Goal: Information Seeking & Learning: Learn about a topic

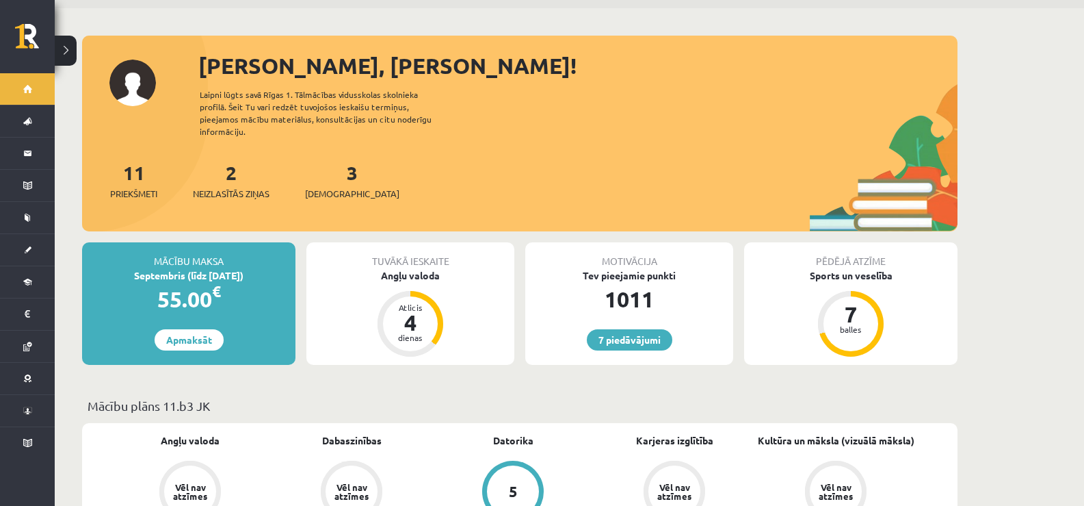
scroll to position [68, 0]
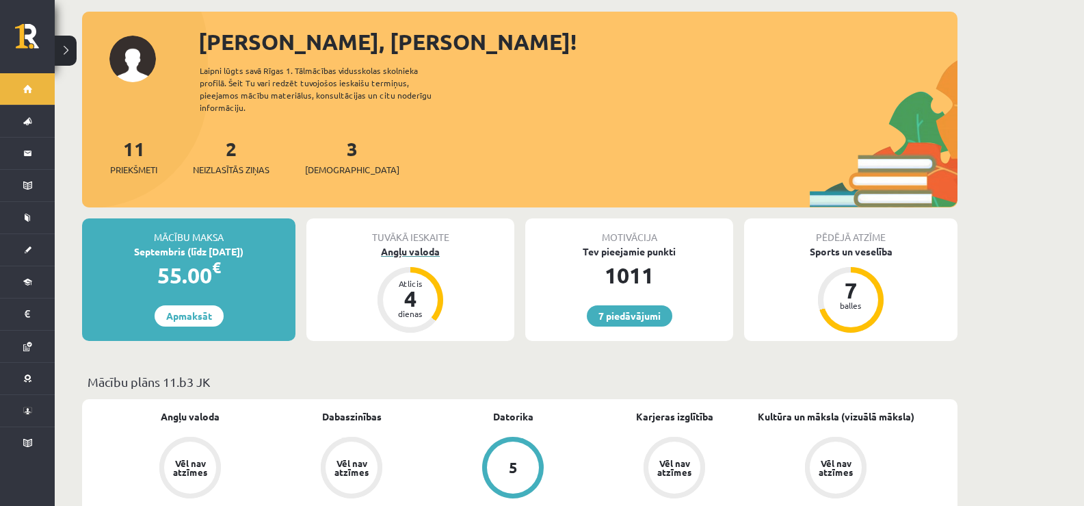
click at [385, 244] on div "Angļu valoda" at bounding box center [410, 251] width 208 height 14
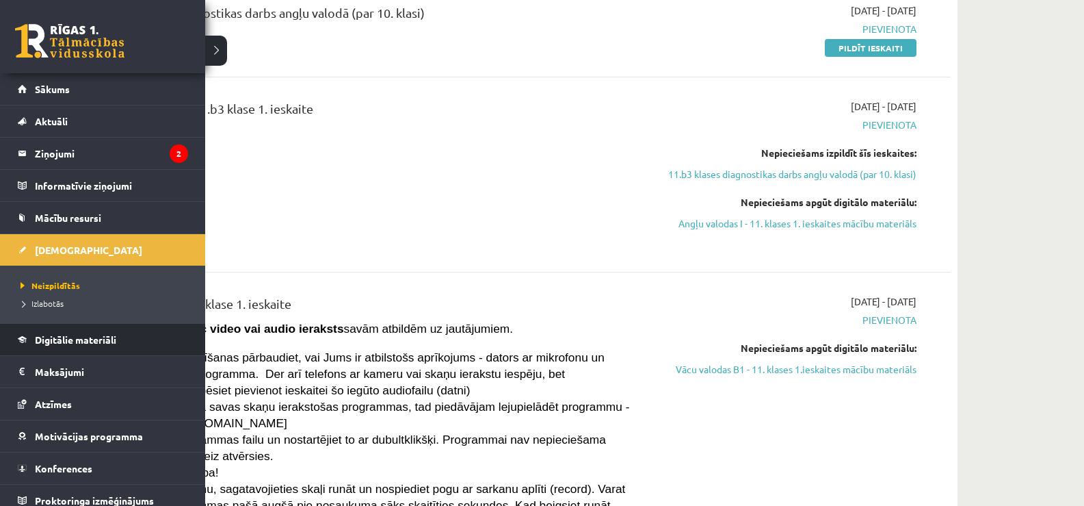
scroll to position [205, 0]
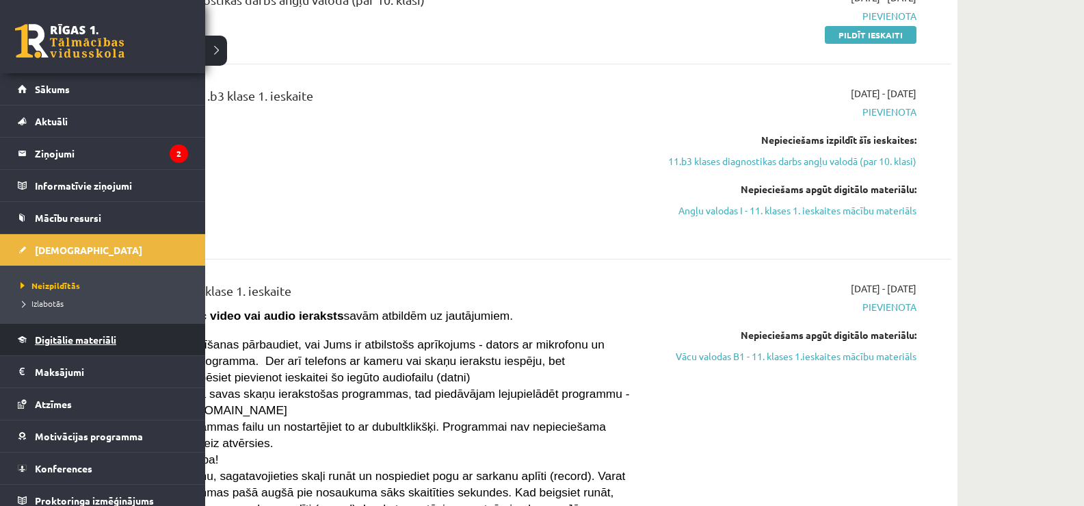
click at [66, 335] on span "Digitālie materiāli" at bounding box center [75, 339] width 81 height 12
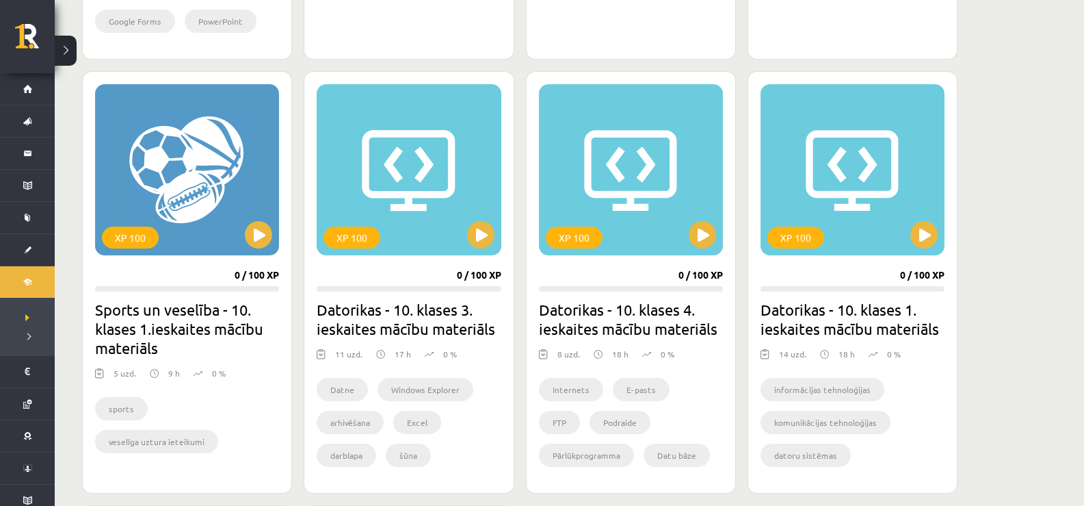
scroll to position [1095, 0]
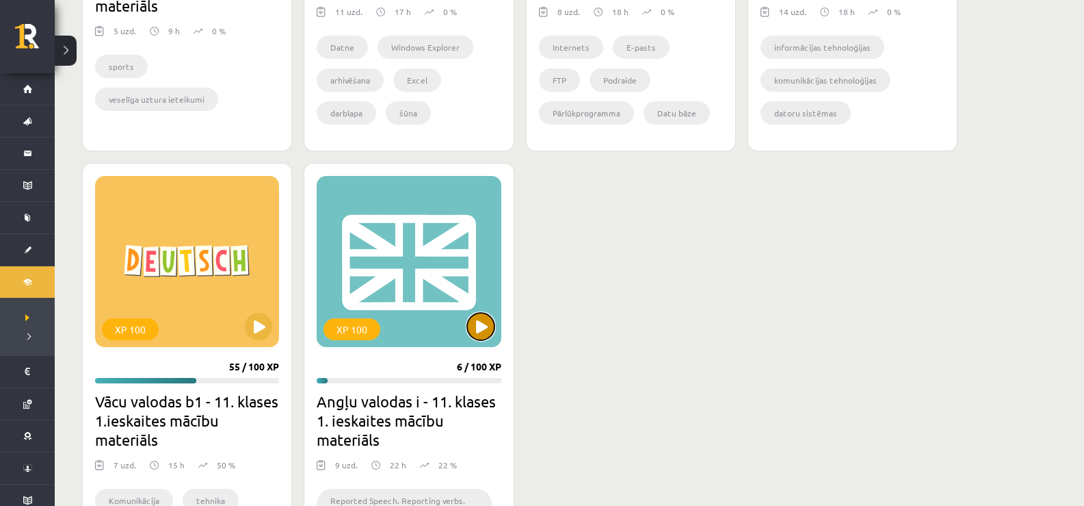
click at [479, 334] on button at bounding box center [480, 326] width 27 height 27
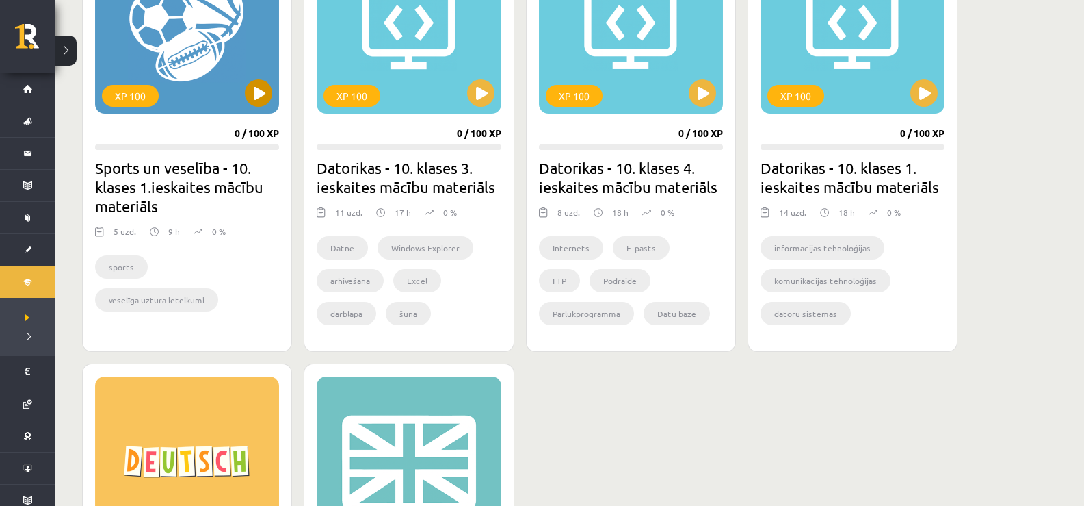
scroll to position [889, 0]
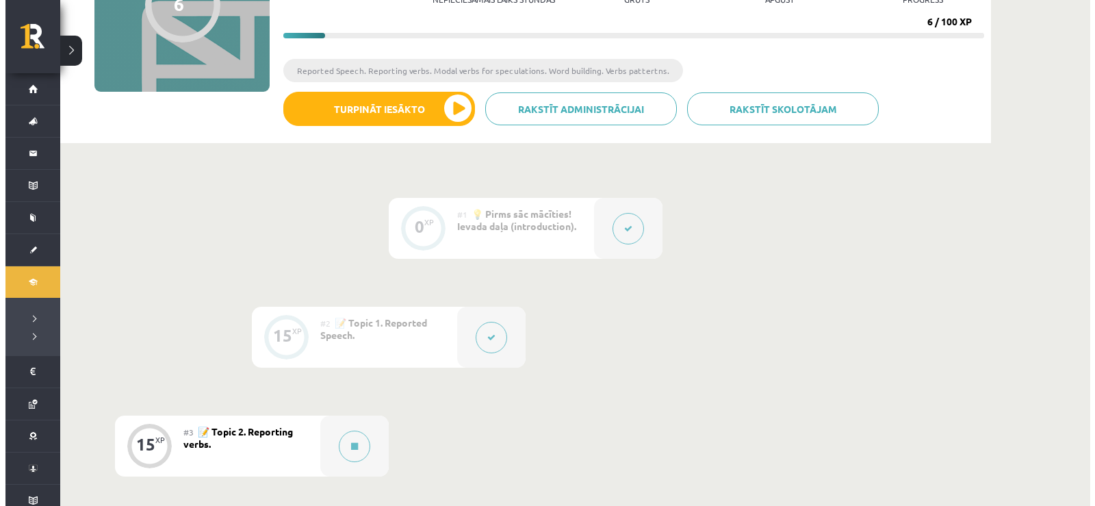
scroll to position [410, 0]
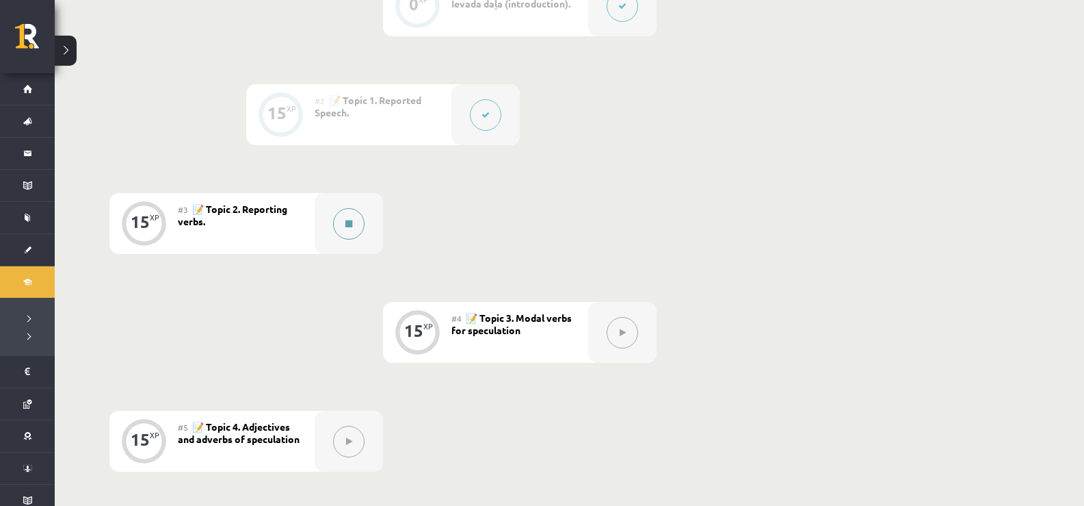
click at [338, 218] on button at bounding box center [348, 223] width 31 height 31
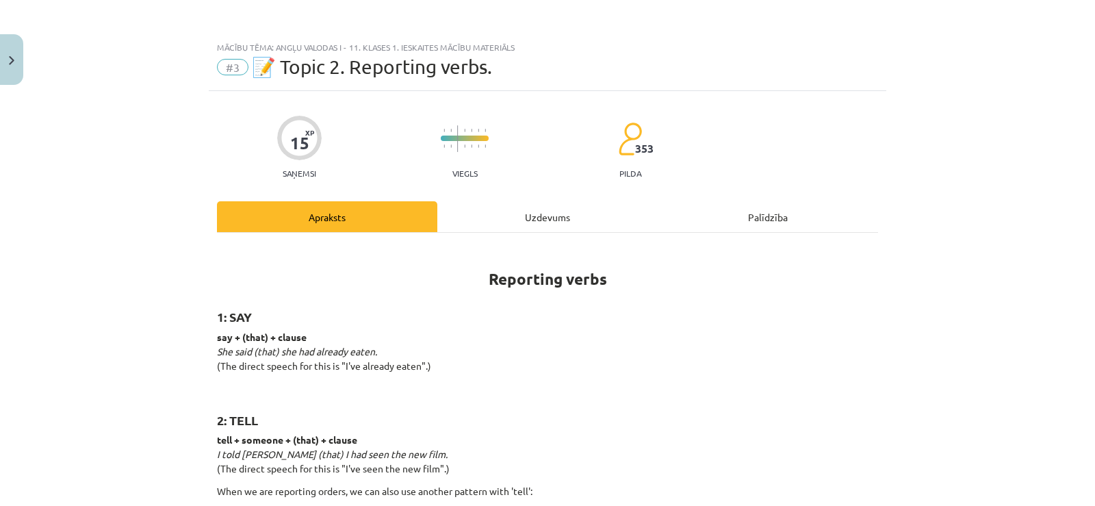
click at [481, 219] on div "Uzdevums" at bounding box center [547, 216] width 220 height 31
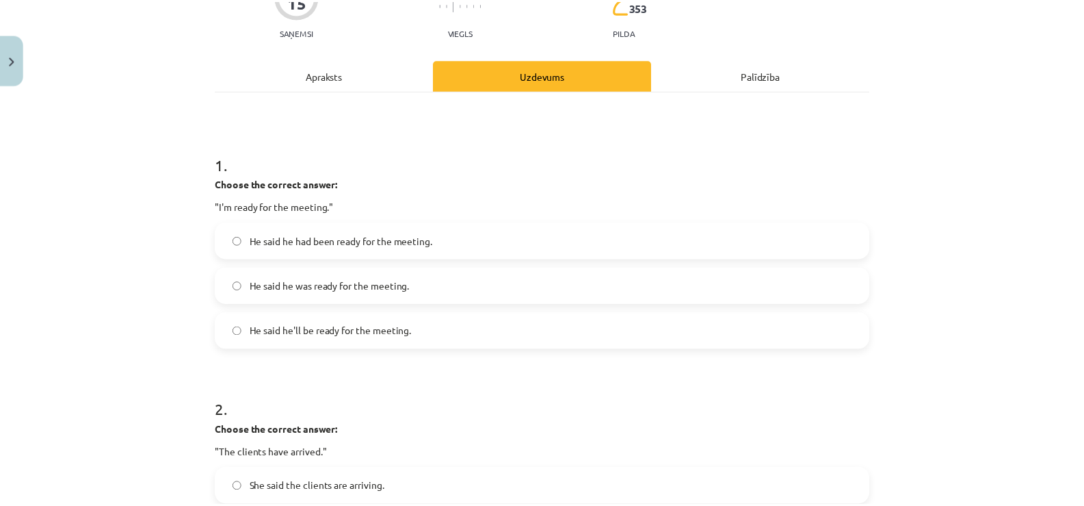
scroll to position [171, 0]
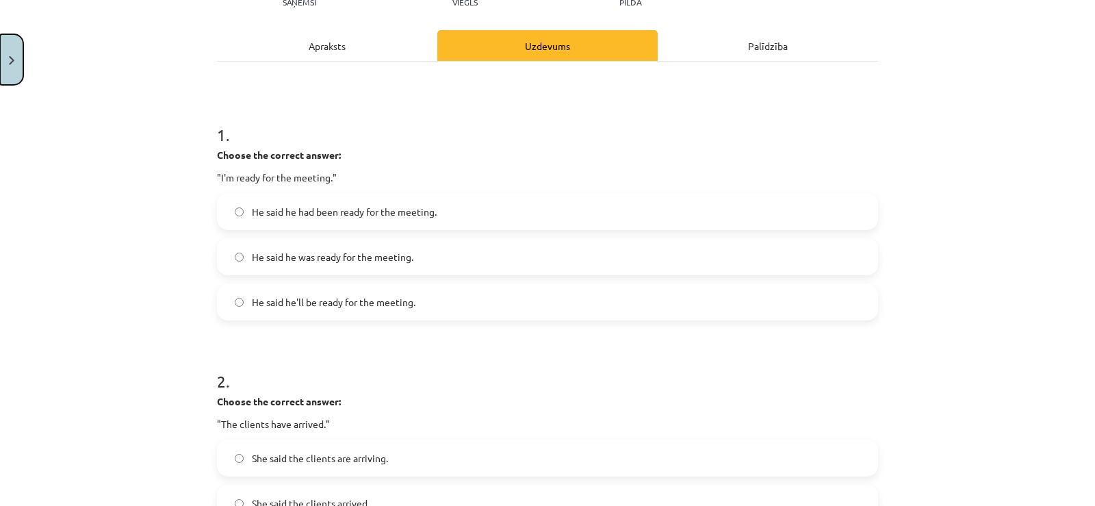
click at [1, 57] on button "Close" at bounding box center [11, 59] width 23 height 51
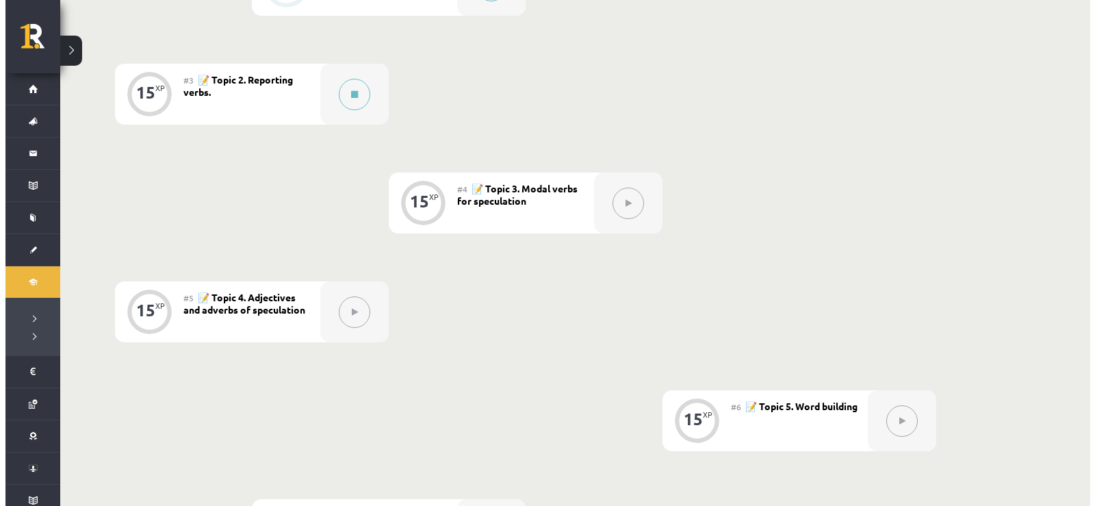
scroll to position [479, 0]
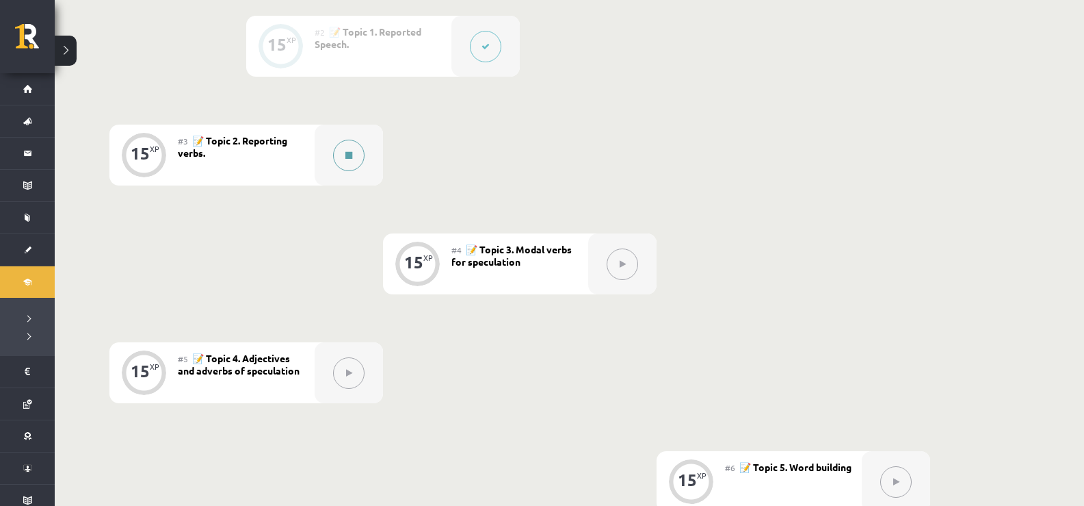
click at [350, 158] on icon at bounding box center [348, 155] width 7 height 8
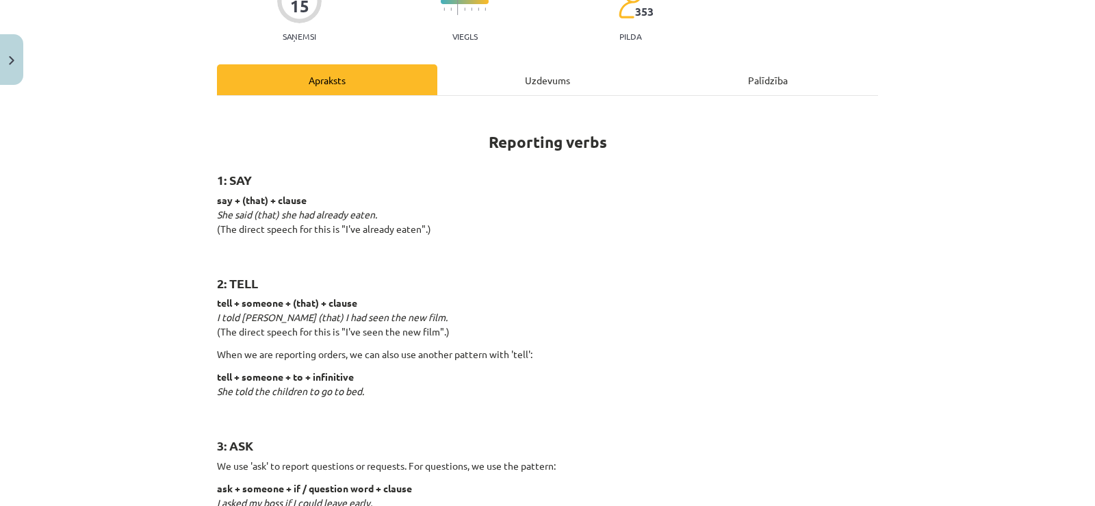
click at [551, 83] on div "Uzdevums" at bounding box center [547, 79] width 220 height 31
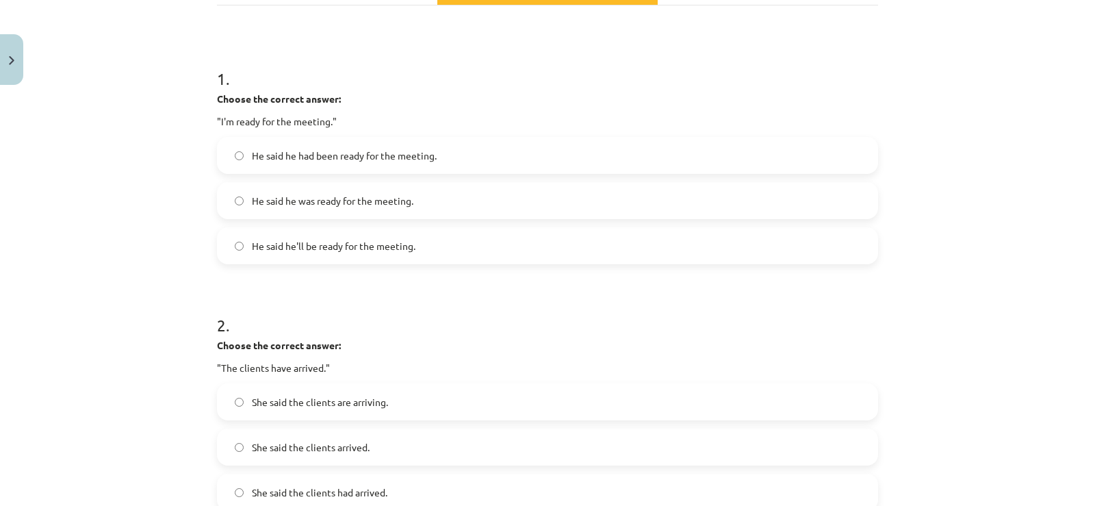
scroll to position [308, 0]
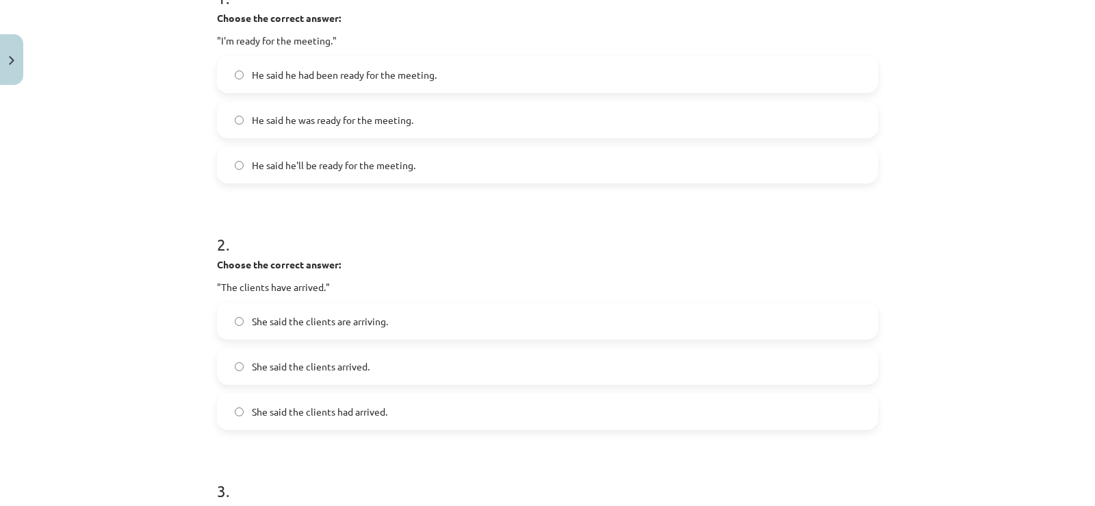
click at [302, 80] on span "He said he had been ready for the meeting." at bounding box center [344, 75] width 185 height 14
click at [326, 123] on span "He said he was ready for the meeting." at bounding box center [332, 120] width 161 height 14
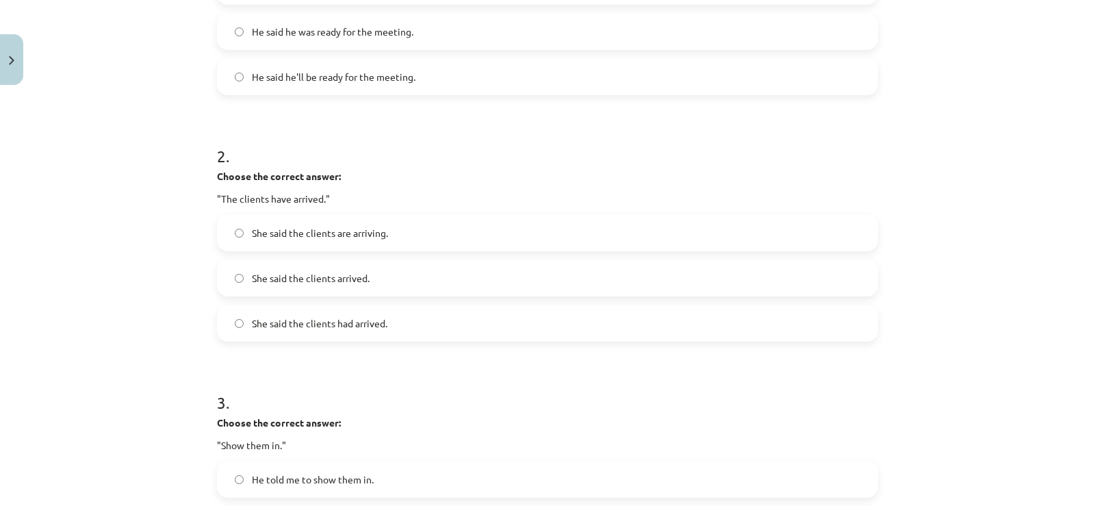
scroll to position [513, 0]
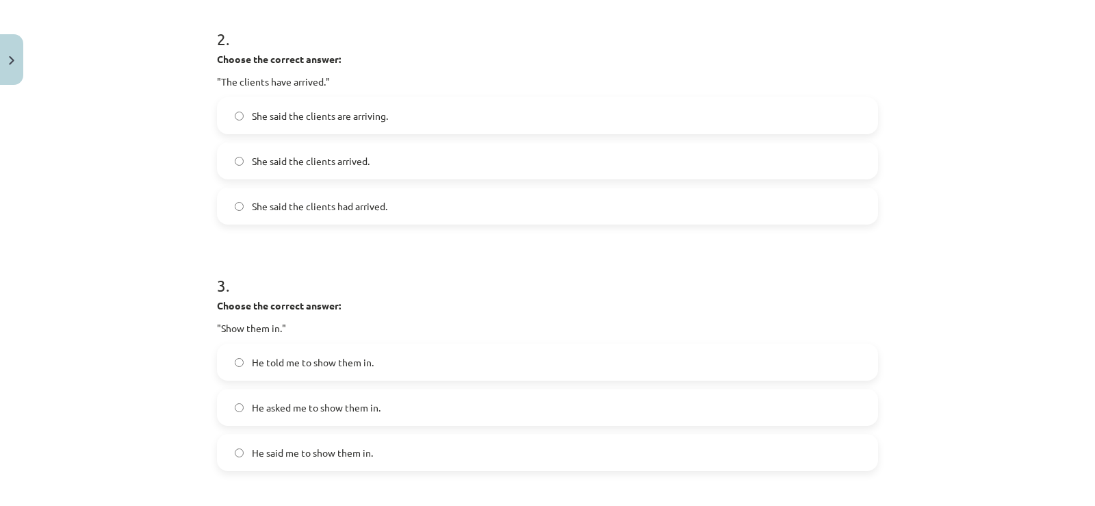
click at [351, 114] on span "She said the clients are arriving." at bounding box center [320, 116] width 136 height 14
click at [388, 161] on label "She said the clients arrived." at bounding box center [547, 161] width 658 height 34
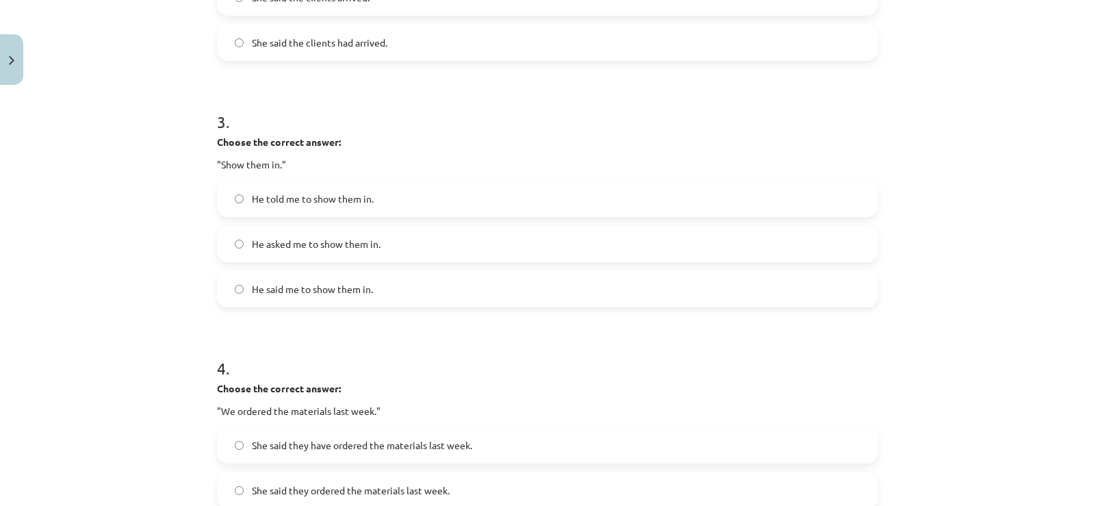
scroll to position [718, 0]
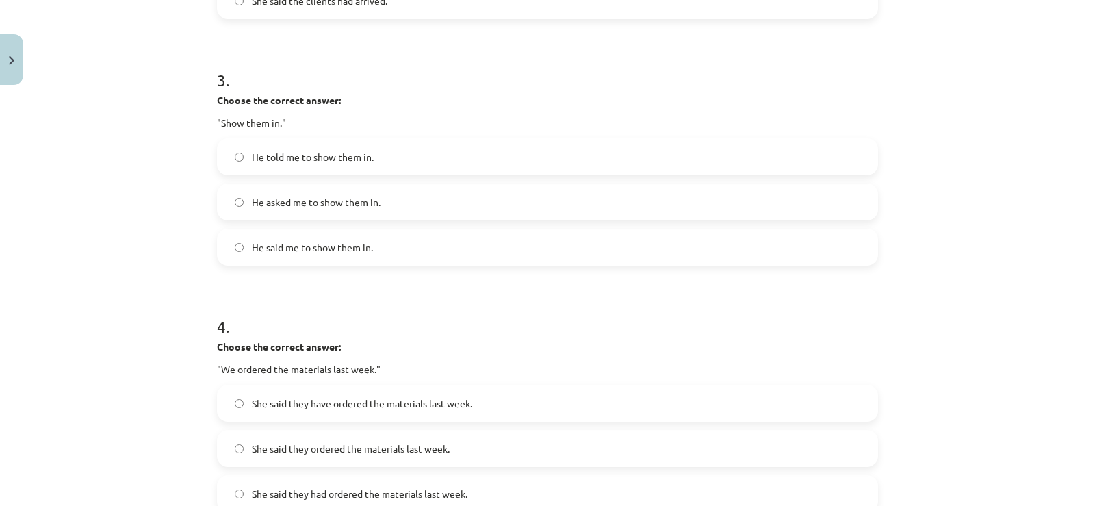
click at [302, 151] on span "He told me to show them in." at bounding box center [313, 157] width 122 height 14
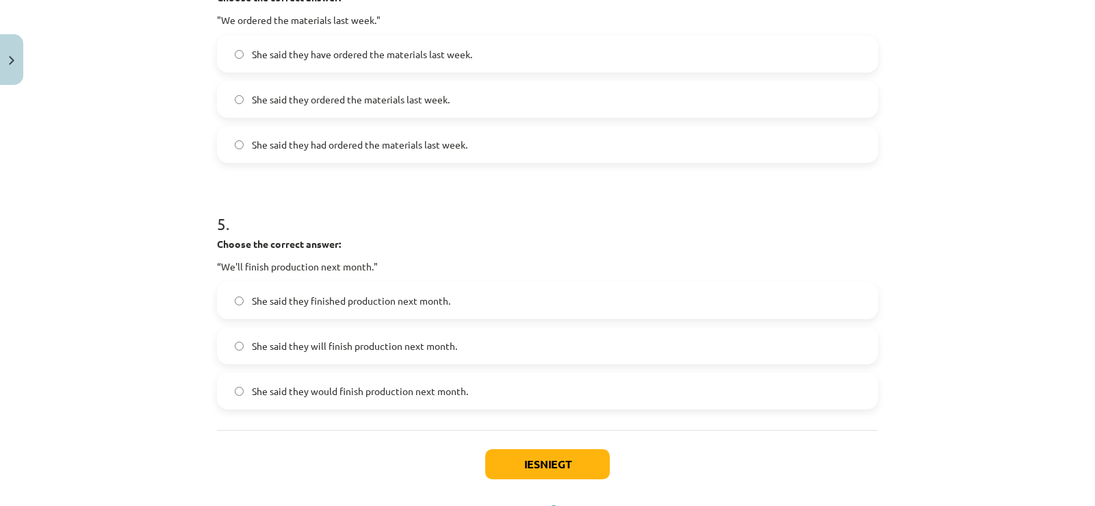
scroll to position [992, 0]
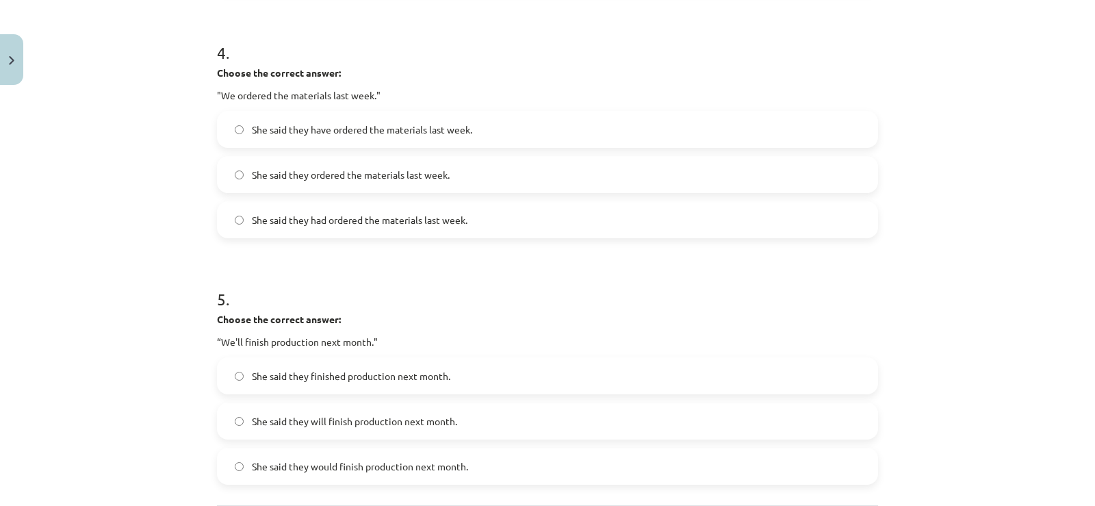
click at [263, 132] on span "She said they have ordered the materials last week." at bounding box center [362, 129] width 220 height 14
click at [267, 170] on span "She said they ordered the materials last week." at bounding box center [351, 175] width 198 height 14
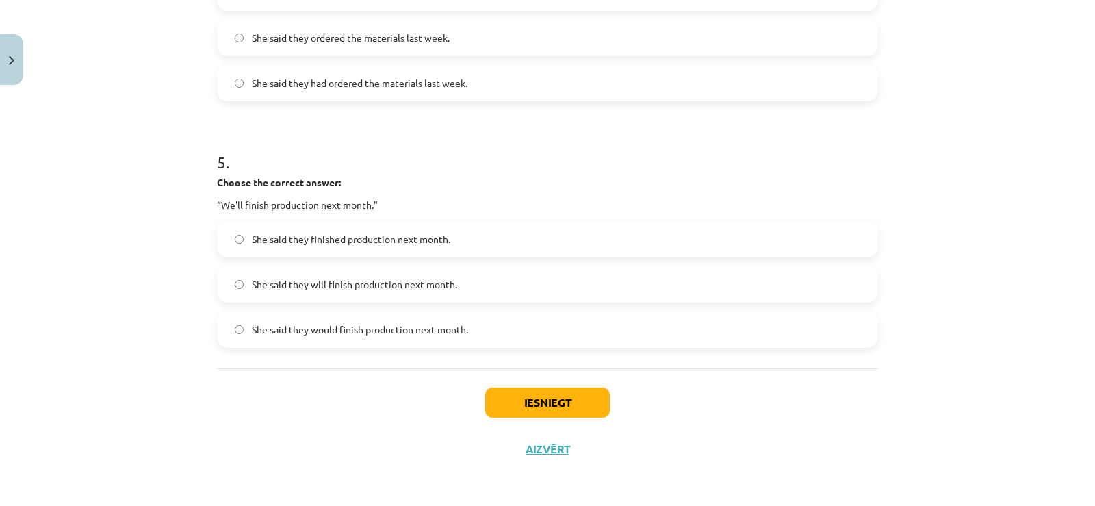
scroll to position [1129, 0]
click at [319, 294] on label "She said they will finish production next month." at bounding box center [547, 283] width 658 height 34
click at [516, 393] on button "Iesniegt" at bounding box center [547, 402] width 125 height 30
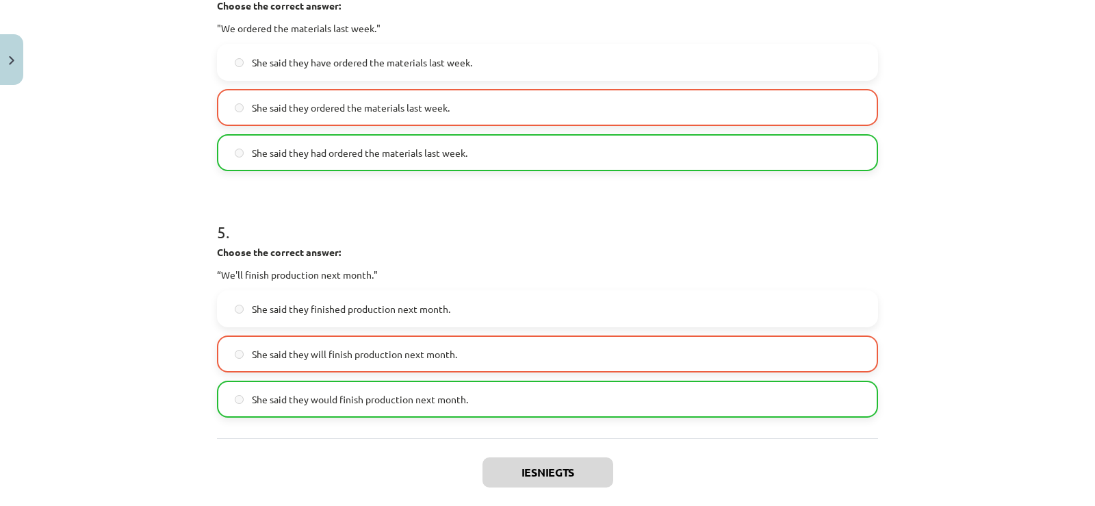
scroll to position [1173, 0]
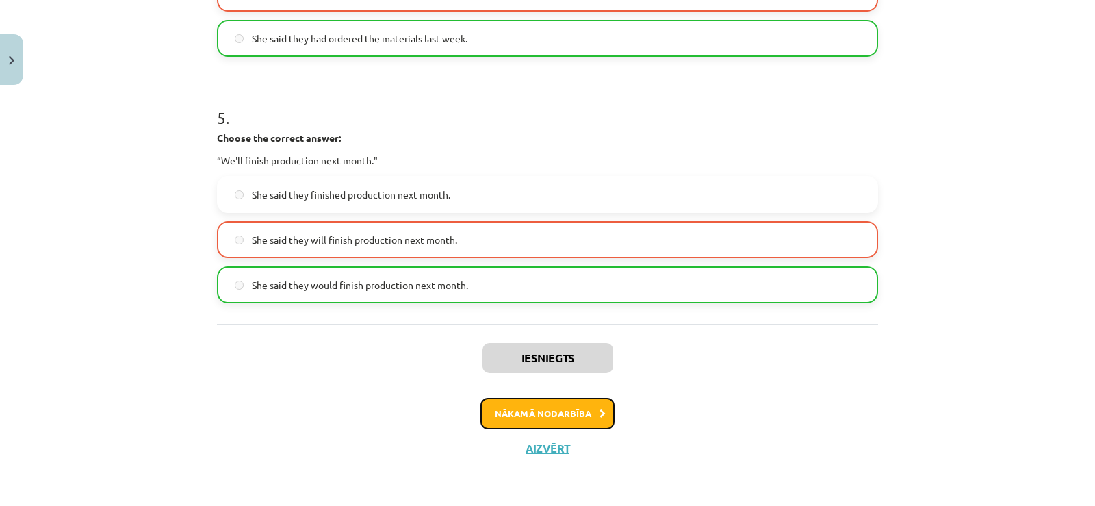
click at [525, 404] on button "Nākamā nodarbība" at bounding box center [547, 412] width 134 height 31
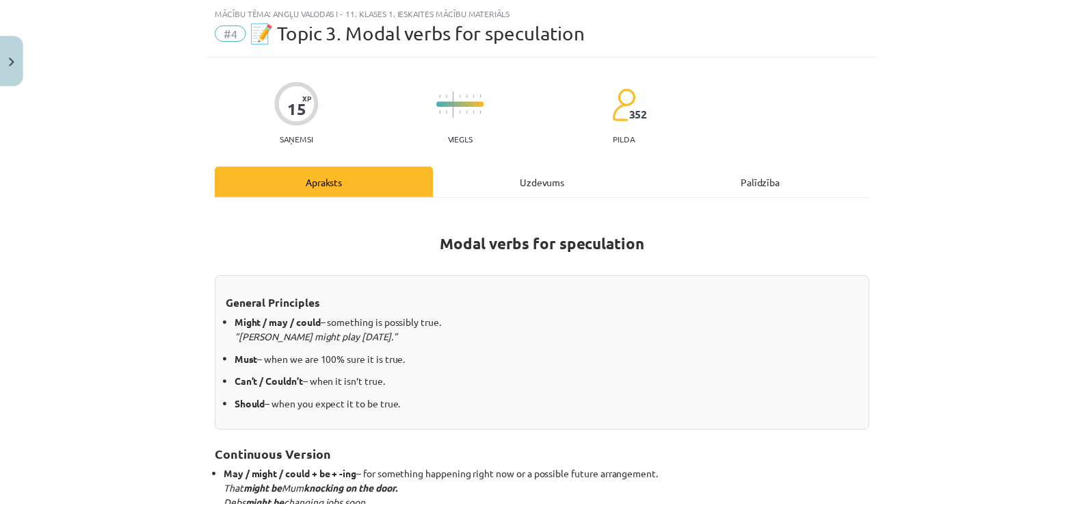
scroll to position [34, 0]
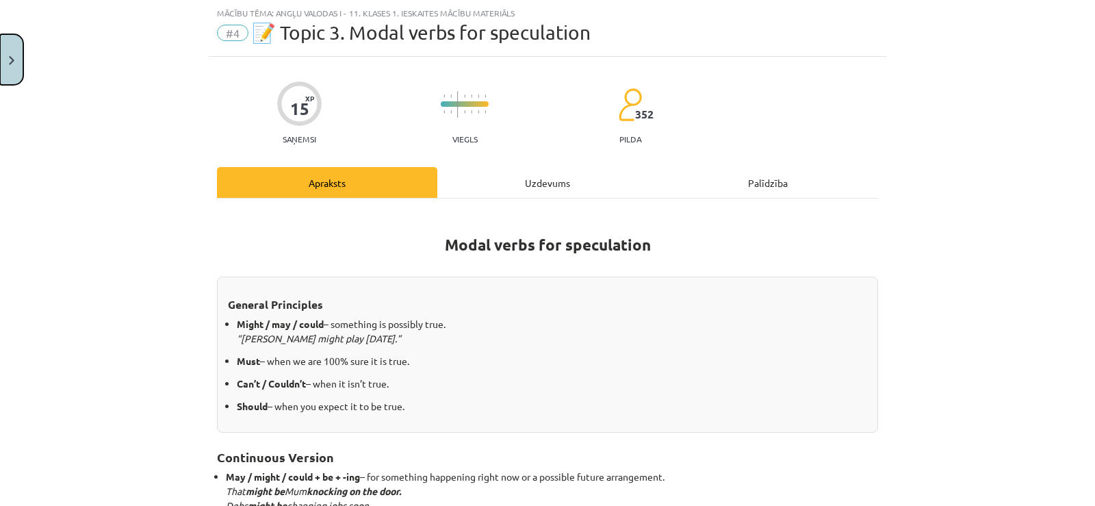
click at [9, 70] on button "Close" at bounding box center [11, 59] width 23 height 51
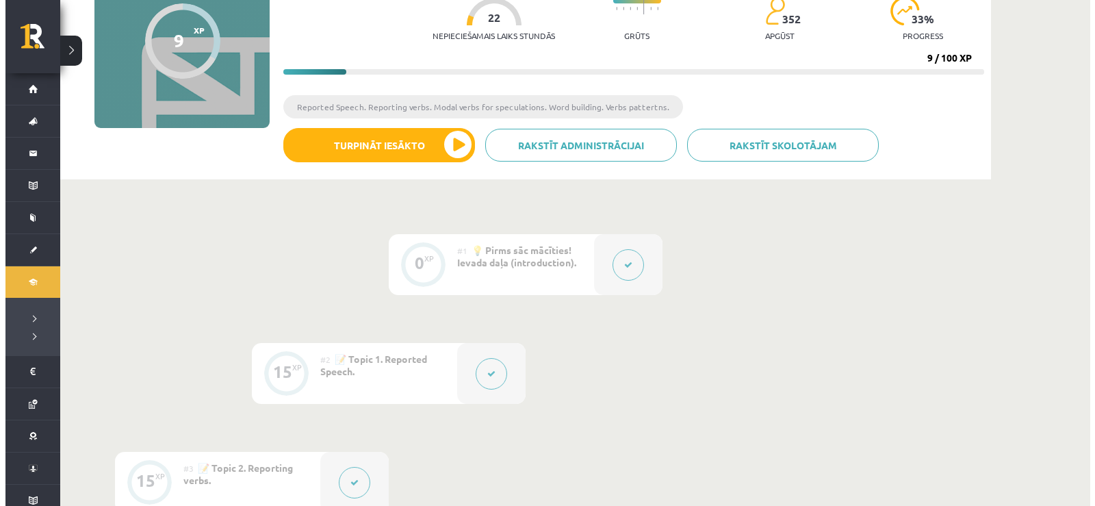
scroll to position [342, 0]
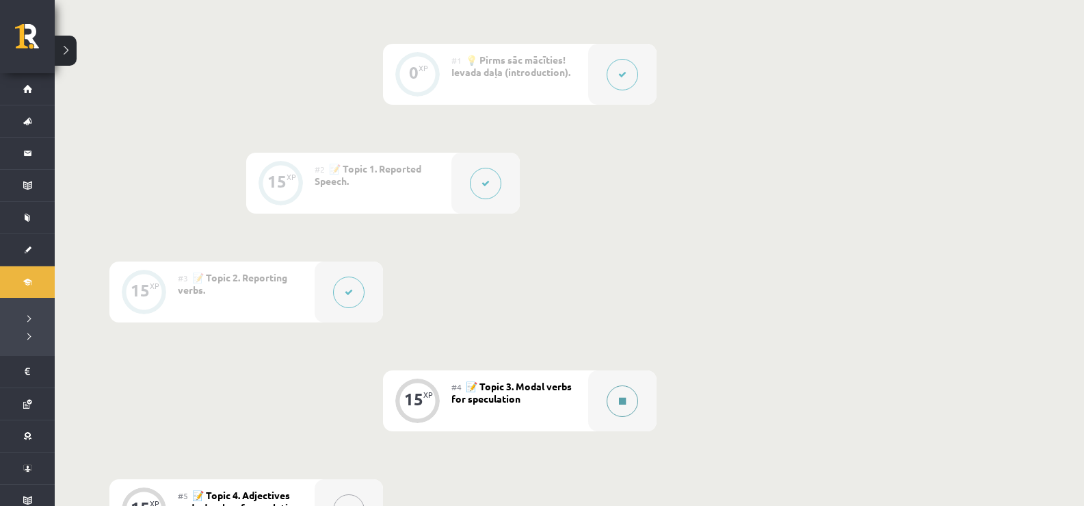
click at [622, 395] on button at bounding box center [622, 400] width 31 height 31
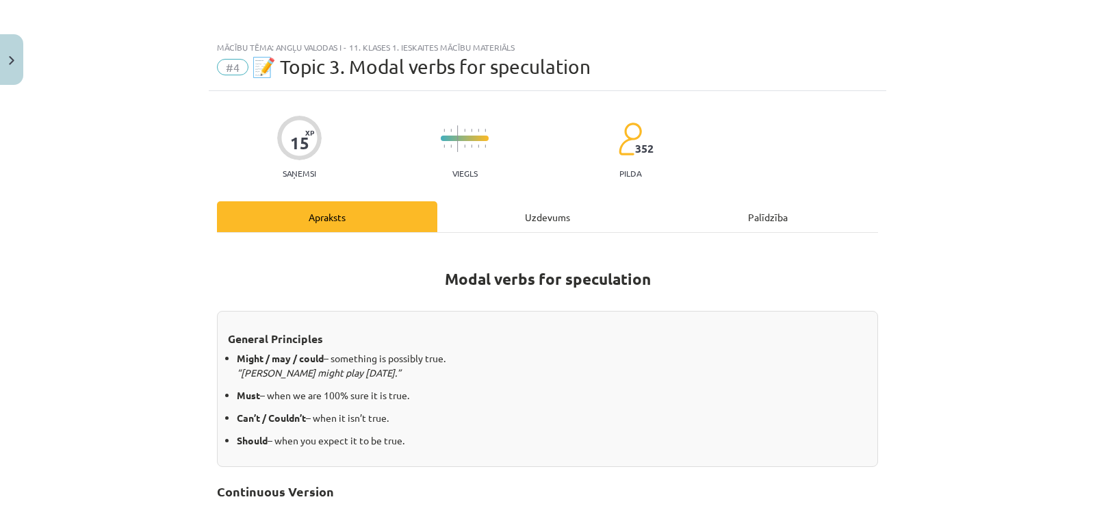
click at [497, 222] on div "Uzdevums" at bounding box center [547, 216] width 220 height 31
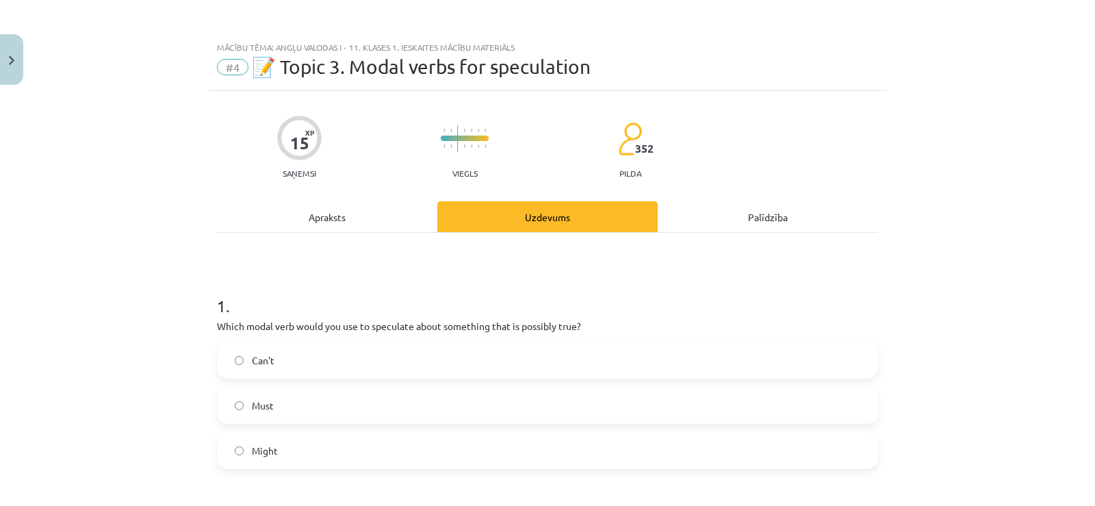
scroll to position [34, 0]
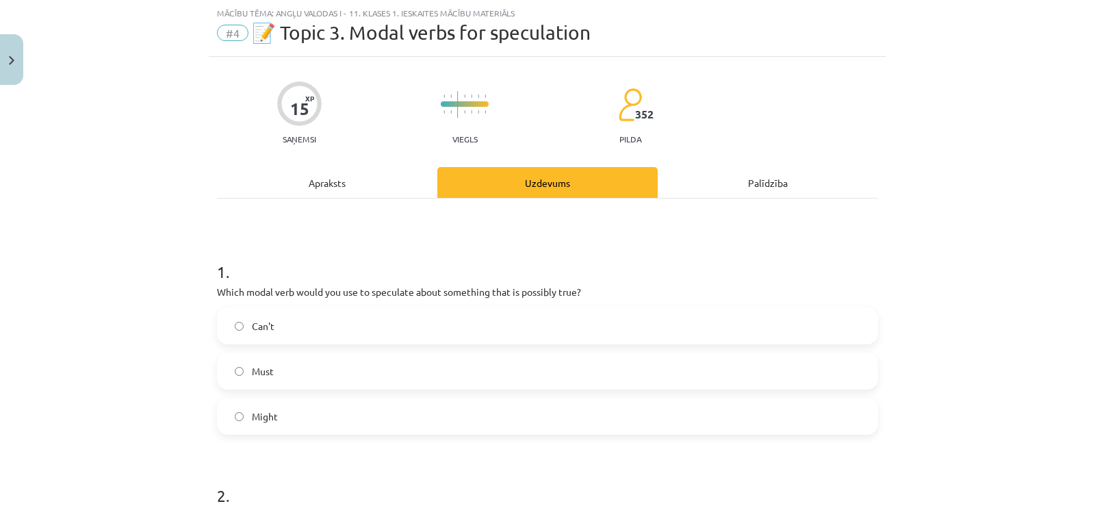
drag, startPoint x: 215, startPoint y: 282, endPoint x: 206, endPoint y: 289, distance: 12.2
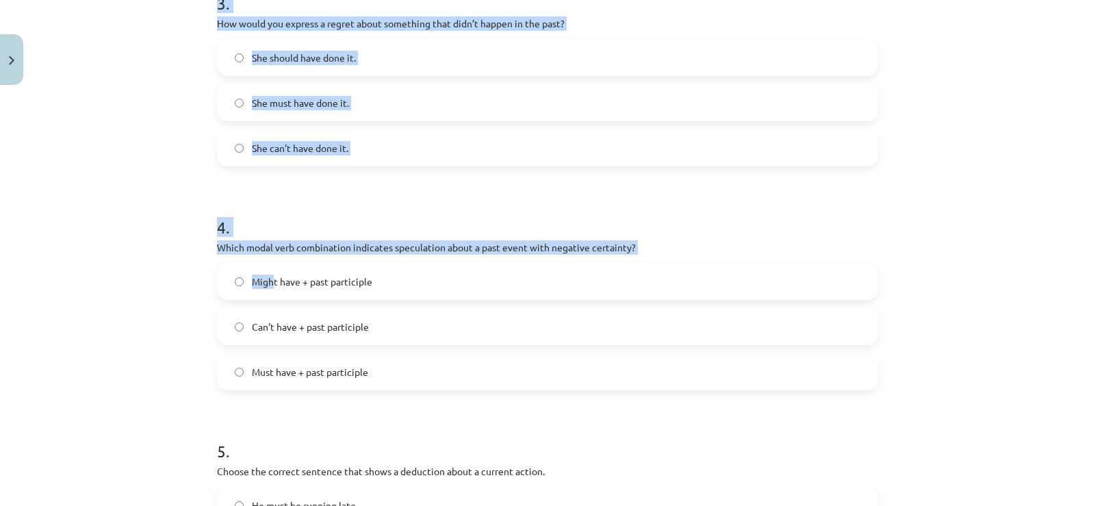
scroll to position [743, 0]
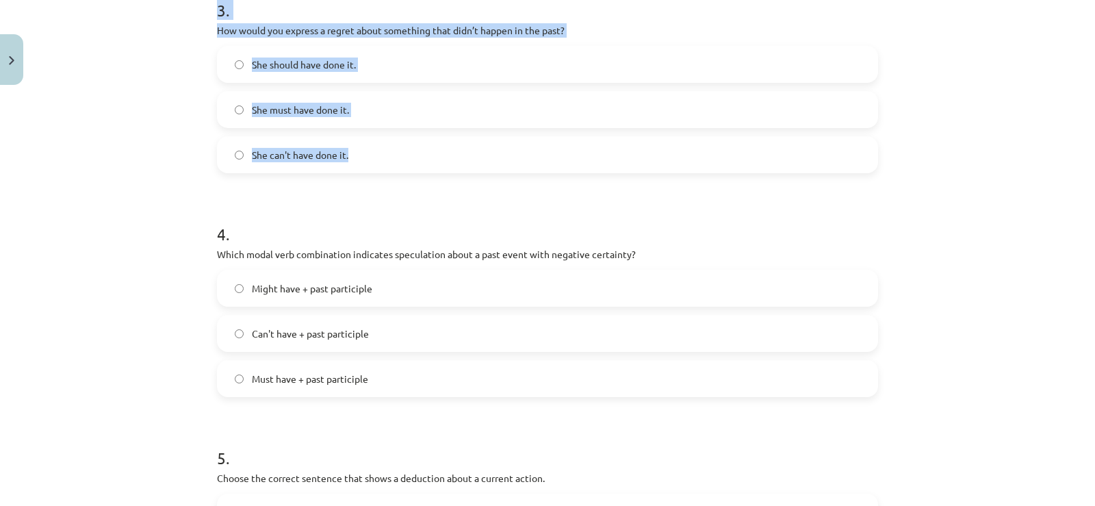
drag, startPoint x: 207, startPoint y: 291, endPoint x: 393, endPoint y: 103, distance: 264.1
click at [361, 163] on div "15 XP Saņemsi Viegls 352 pilda Apraksts Uzdevums Palīdzība 1 . Which modal verb…" at bounding box center [547, 46] width 677 height 1397
copy form "Which modal verb would you use to speculate about something that is possibly tr…"
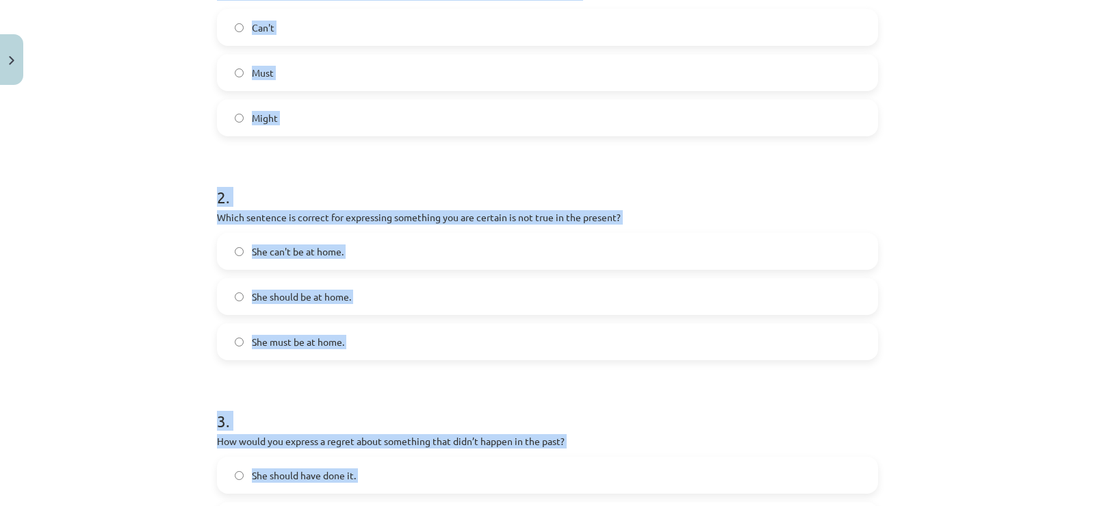
click at [182, 231] on div "Mācību tēma: Angļu valodas i - 11. klases 1. ieskaites mācību materiāls #4 📝 To…" at bounding box center [547, 253] width 1095 height 506
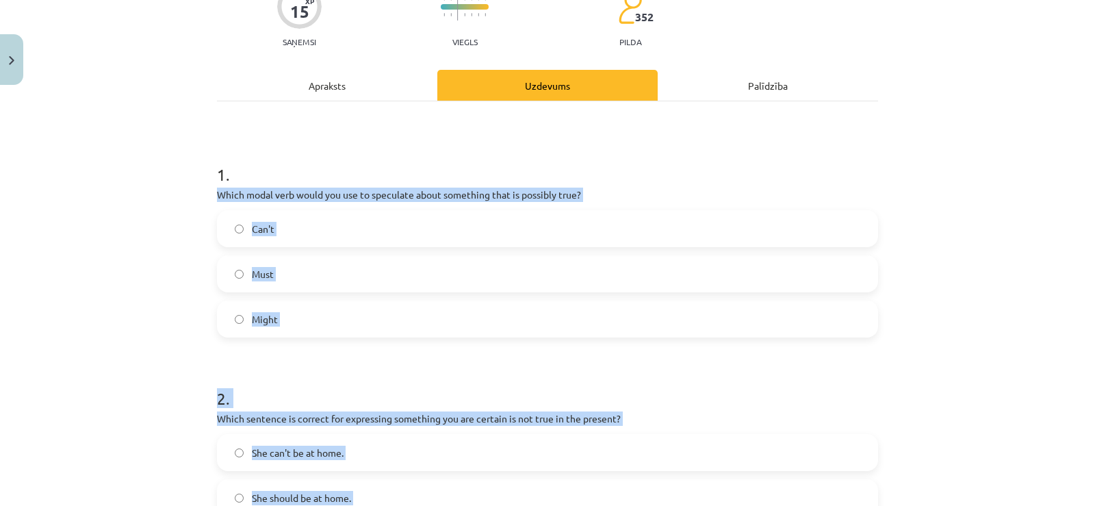
scroll to position [127, 0]
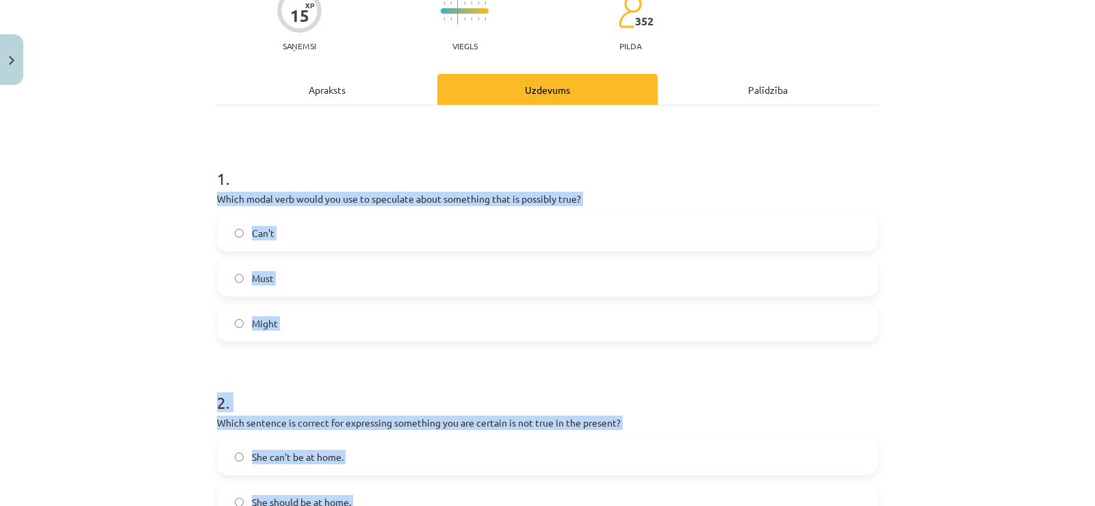
click at [281, 303] on div "Can't Must Might" at bounding box center [547, 277] width 661 height 127
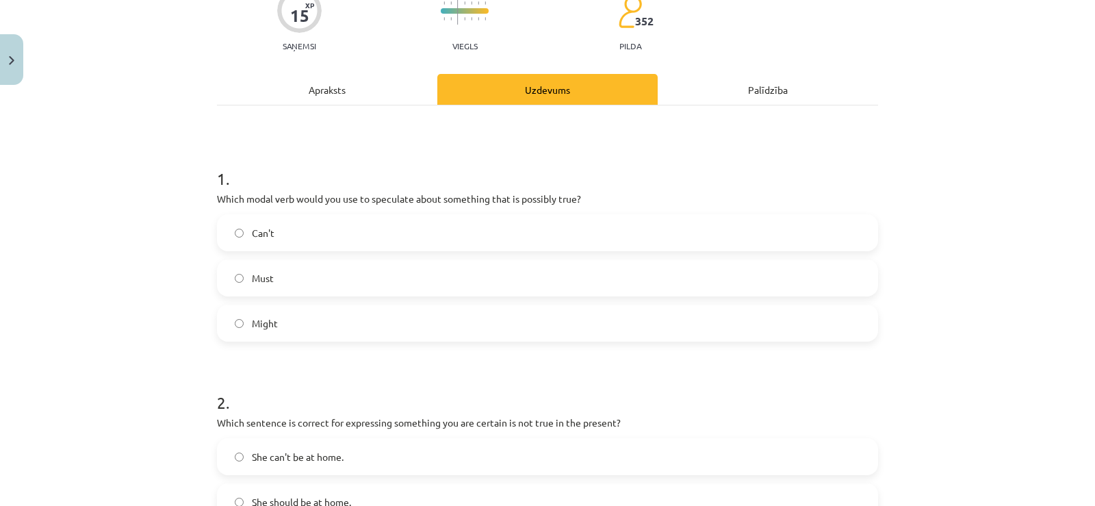
click at [286, 317] on label "Might" at bounding box center [547, 323] width 658 height 34
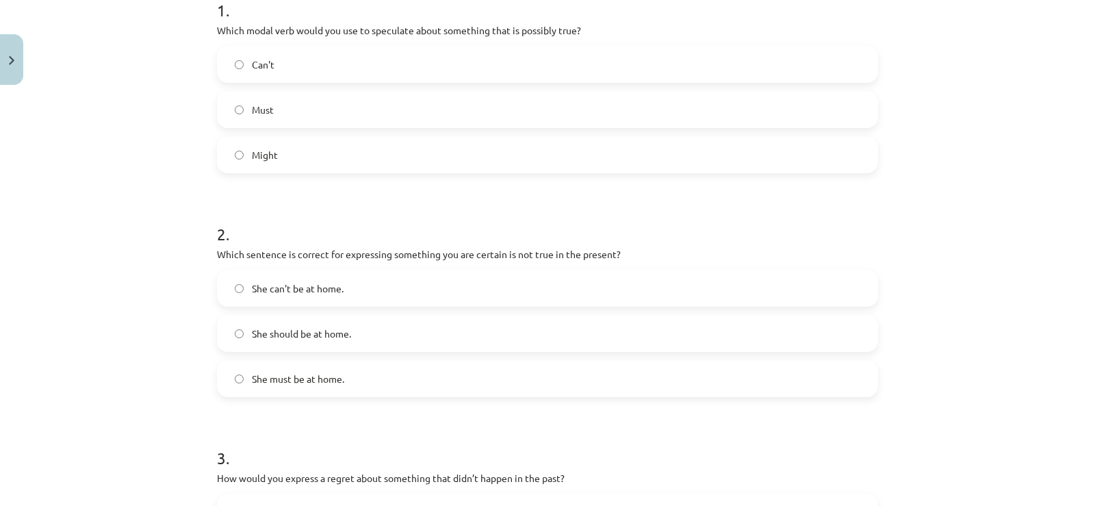
scroll to position [469, 0]
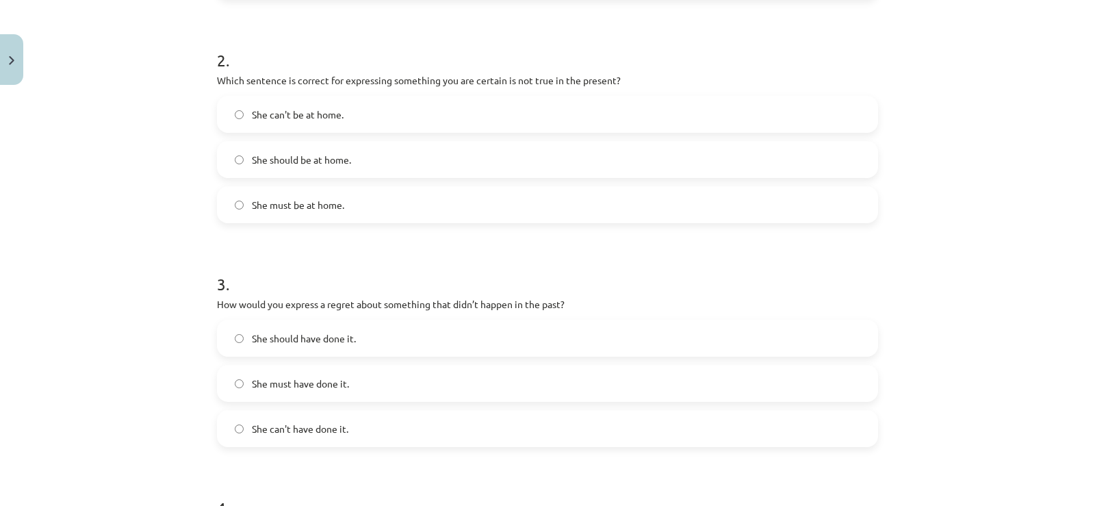
click at [308, 114] on span "She can't be at home." at bounding box center [298, 114] width 92 height 14
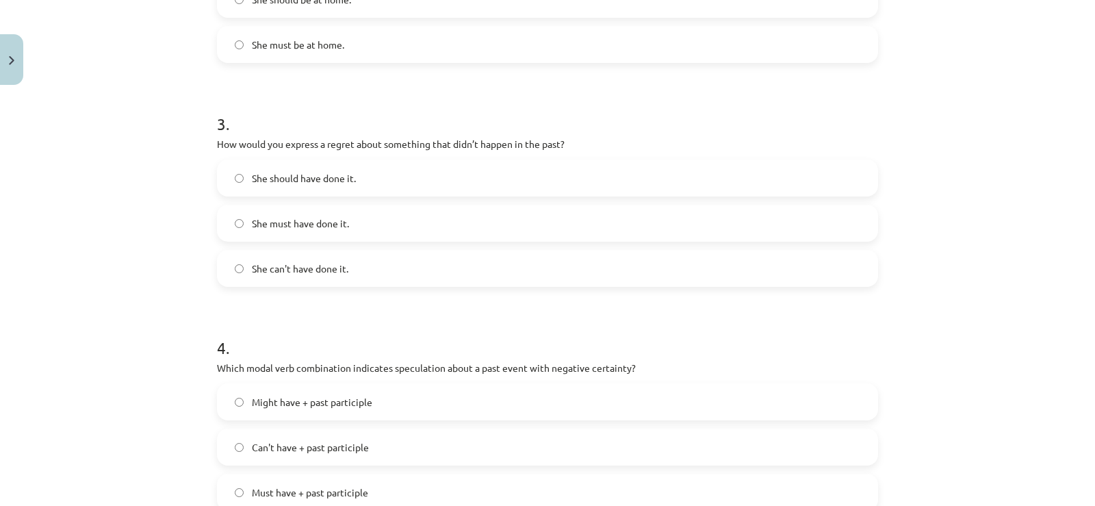
scroll to position [675, 0]
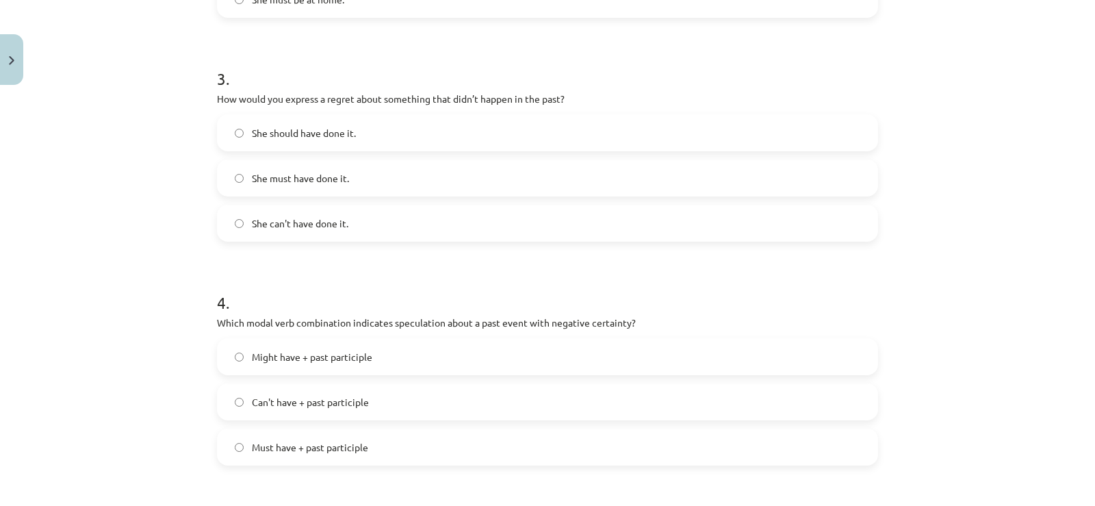
click at [326, 140] on span "She should have done it." at bounding box center [304, 133] width 104 height 14
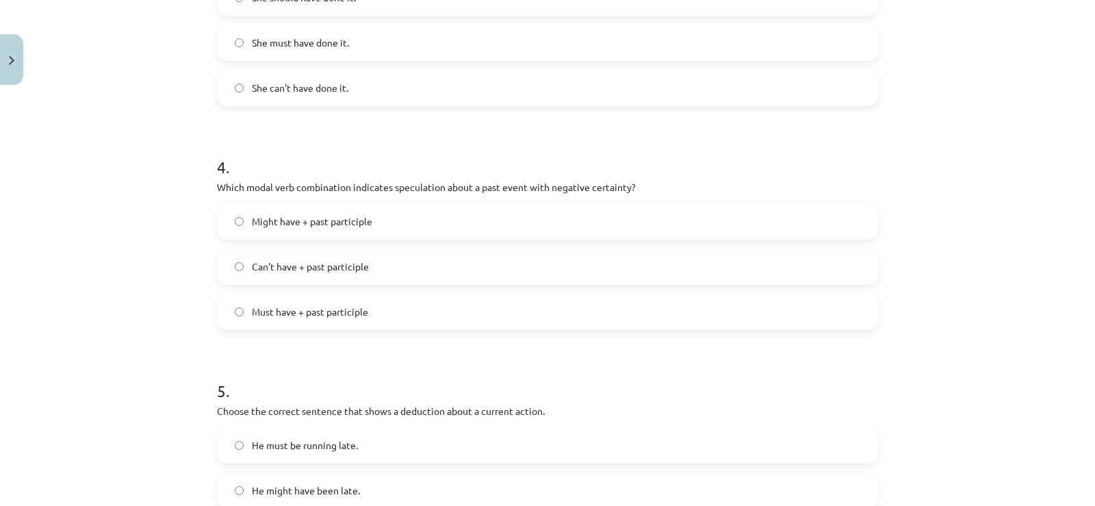
scroll to position [811, 0]
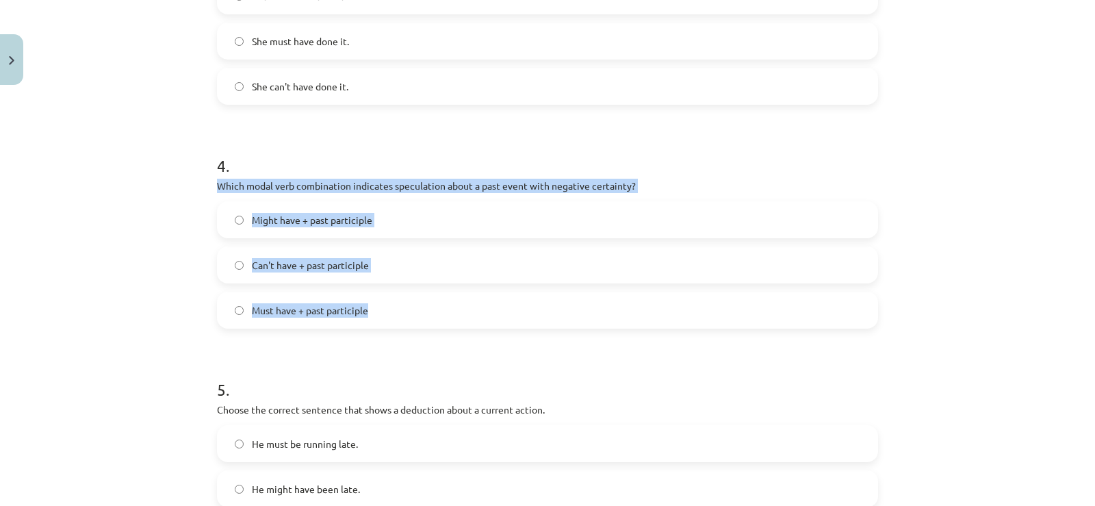
drag, startPoint x: 210, startPoint y: 180, endPoint x: 404, endPoint y: 319, distance: 238.3
copy div "Which modal verb combination indicates speculation about a past event with nega…"
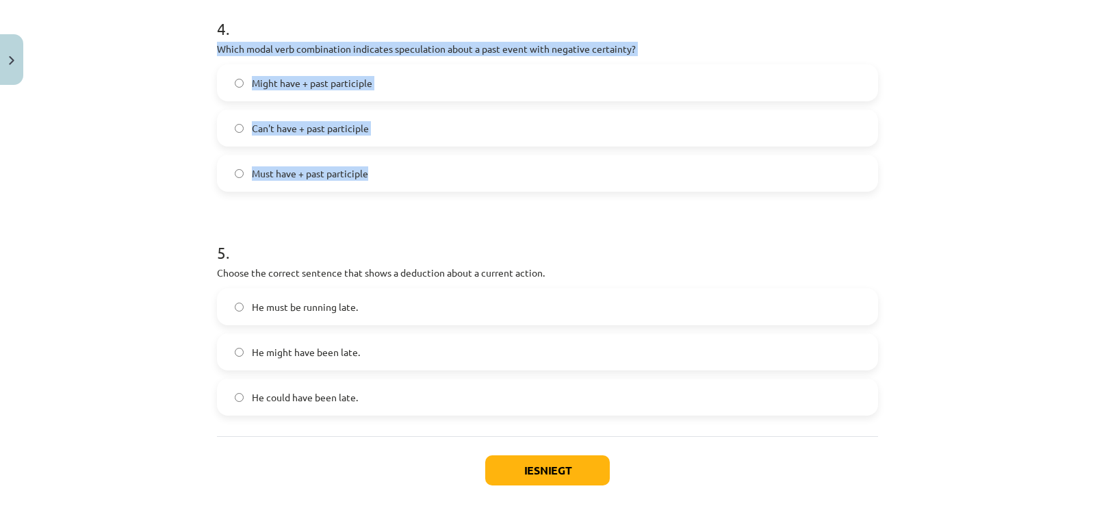
scroll to position [1017, 0]
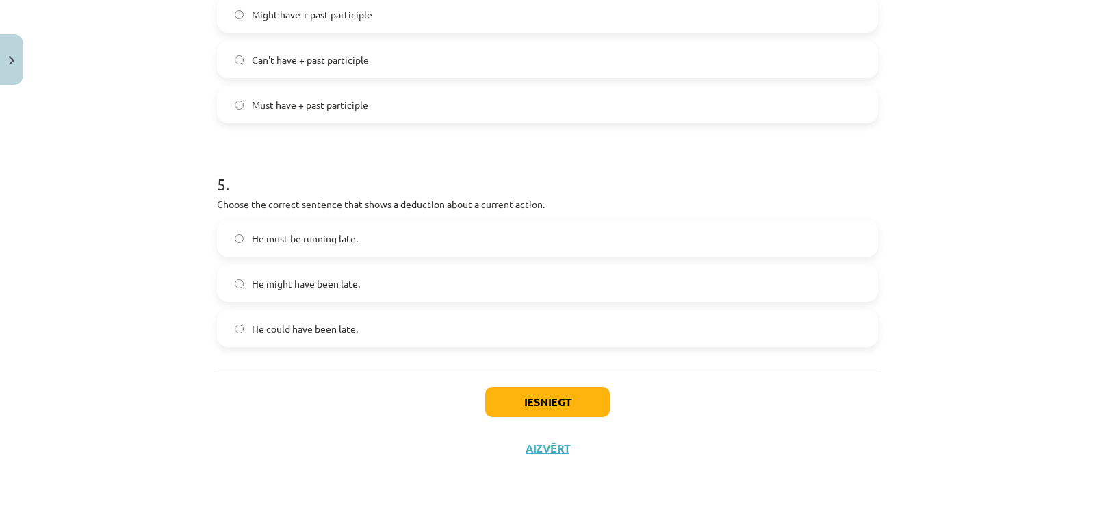
drag, startPoint x: 164, startPoint y: 300, endPoint x: 213, endPoint y: 289, distance: 49.6
click at [164, 300] on div "Mācību tēma: Angļu valodas i - 11. klases 1. ieskaites mācību materiāls #4 📝 To…" at bounding box center [547, 253] width 1095 height 506
drag, startPoint x: 257, startPoint y: 281, endPoint x: 246, endPoint y: 307, distance: 28.2
click at [246, 307] on div "He must be running late. He might have been late. He could have been late." at bounding box center [547, 283] width 661 height 127
click at [252, 287] on span "He might have been late." at bounding box center [306, 283] width 108 height 14
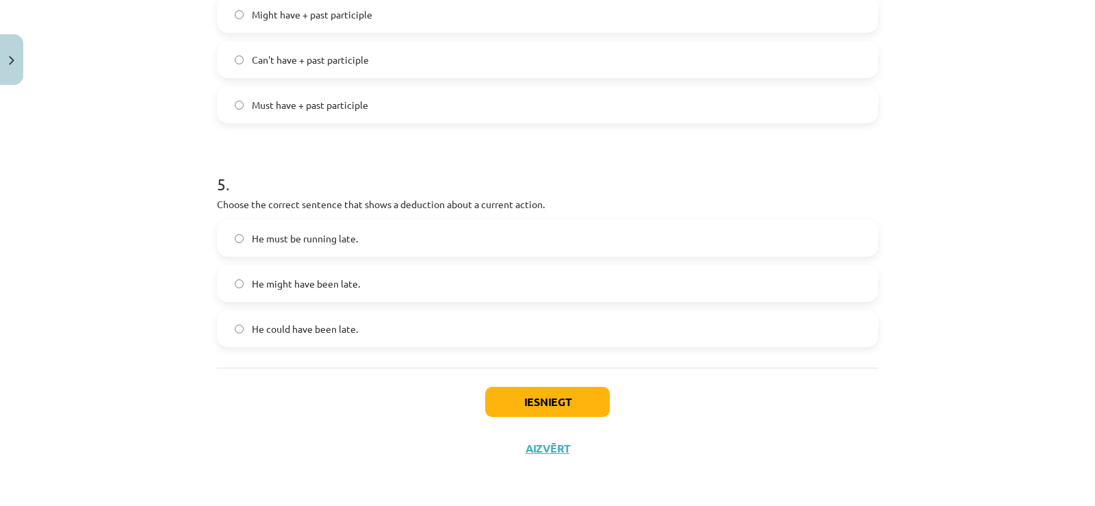
click at [289, 53] on span "Can't have + past participle" at bounding box center [310, 60] width 117 height 14
drag, startPoint x: 532, startPoint y: 382, endPoint x: 532, endPoint y: 390, distance: 7.5
click at [532, 389] on div "Iesniegt Aizvērt" at bounding box center [547, 415] width 661 height 96
click at [532, 391] on button "Iesniegt" at bounding box center [547, 402] width 125 height 30
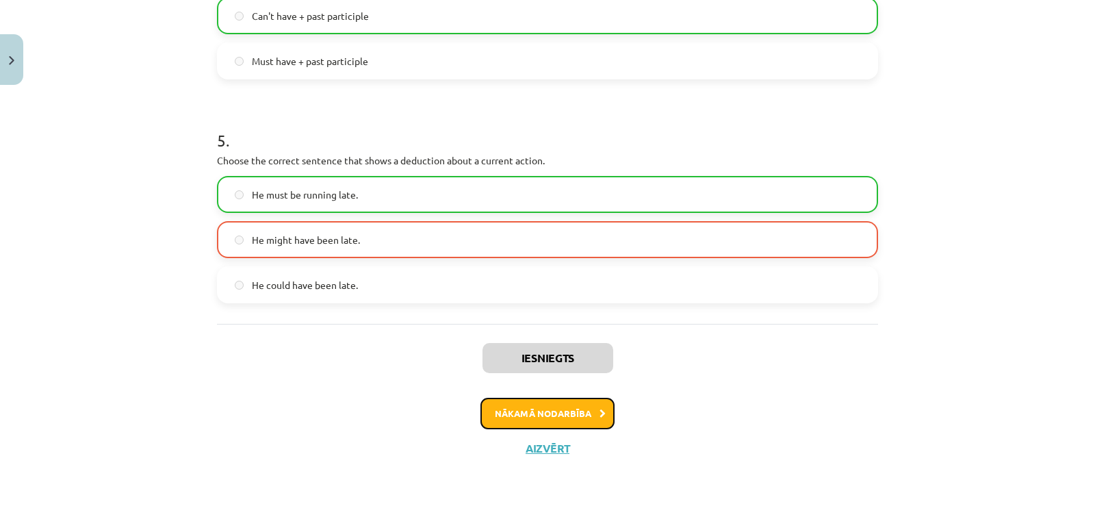
click at [539, 413] on button "Nākamā nodarbība" at bounding box center [547, 412] width 134 height 31
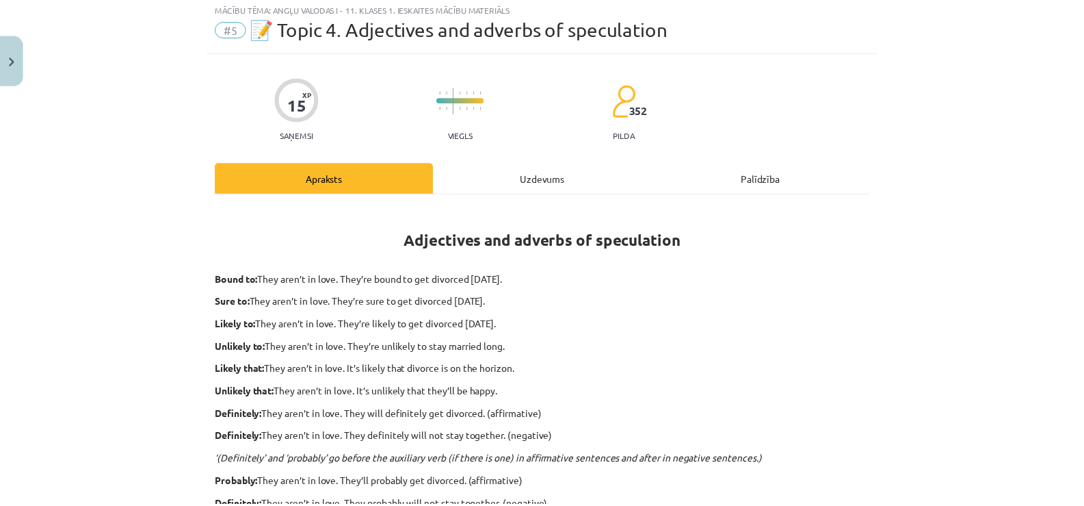
scroll to position [34, 0]
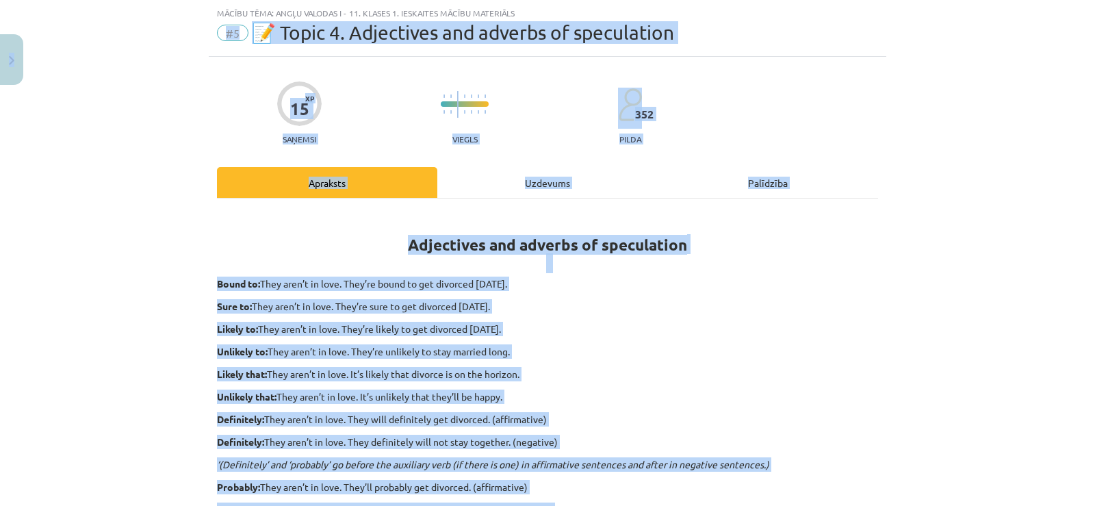
drag, startPoint x: 25, startPoint y: 49, endPoint x: 14, endPoint y: 44, distance: 11.3
click at [14, 44] on div "Mācību tēma: Angļu valodas i - 11. klases 1. ieskaites mācību materiāls #5 📝 To…" at bounding box center [547, 253] width 1095 height 506
click at [8, 48] on button "Close" at bounding box center [11, 59] width 23 height 51
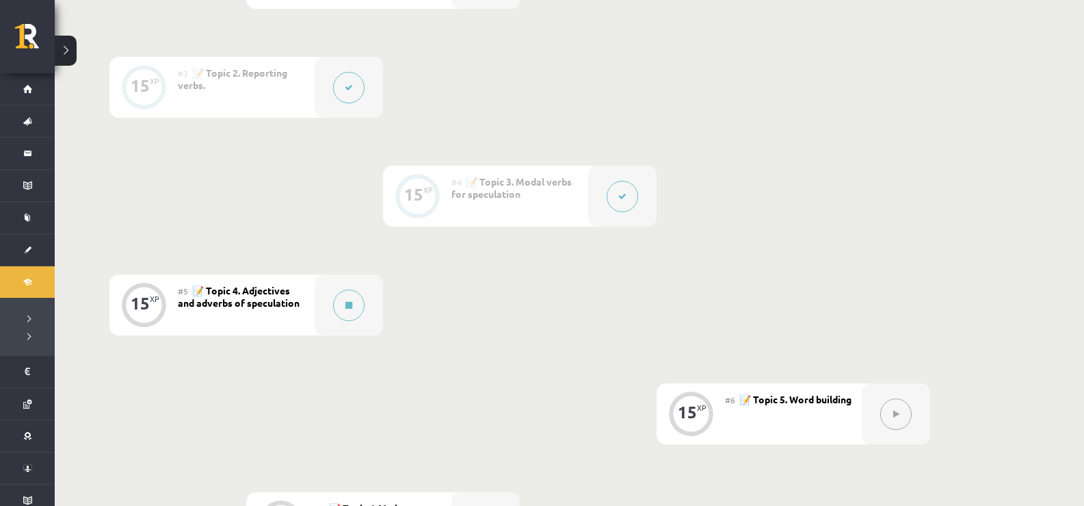
scroll to position [684, 0]
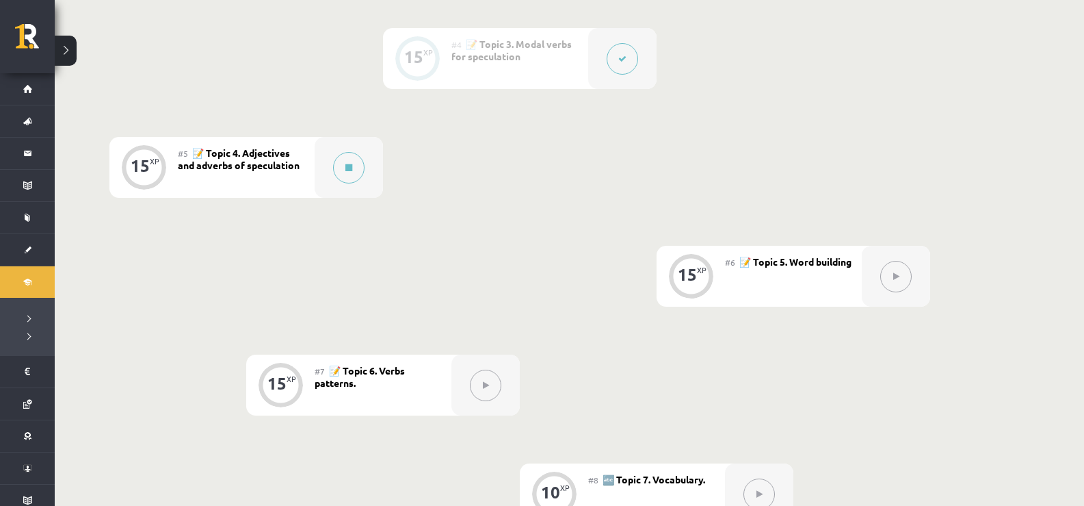
click at [375, 275] on div "0 XP #1 💡 Pirms sāc mācīties! Ievada daļa (introduction). 15 XP #2 📝 Topic 1. R…" at bounding box center [519, 167] width 821 height 931
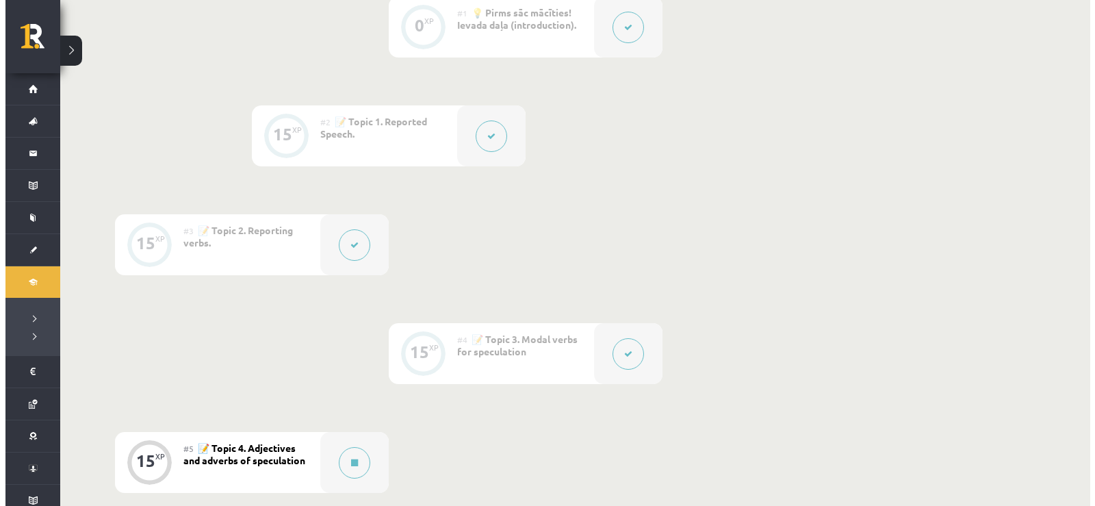
scroll to position [479, 0]
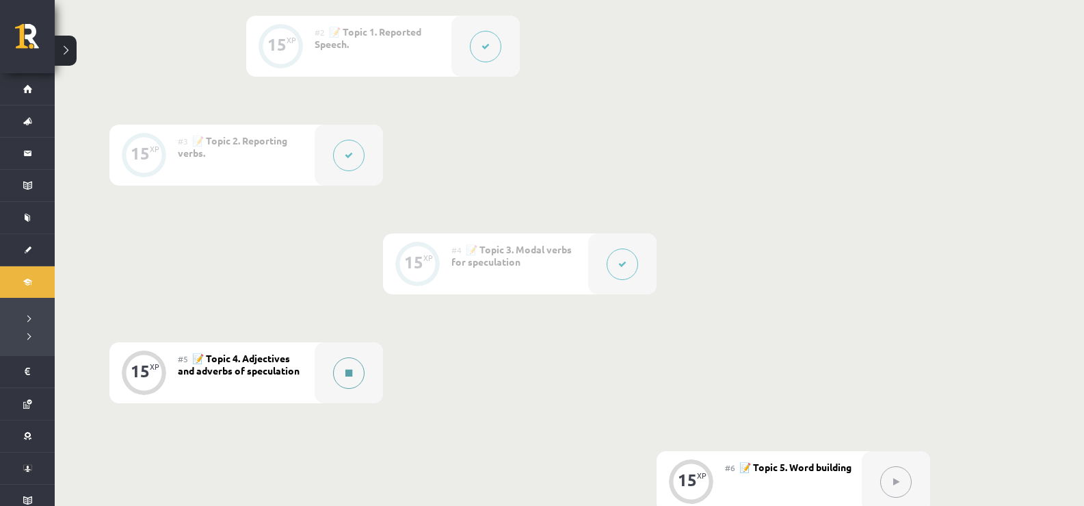
click at [373, 376] on div at bounding box center [349, 372] width 68 height 61
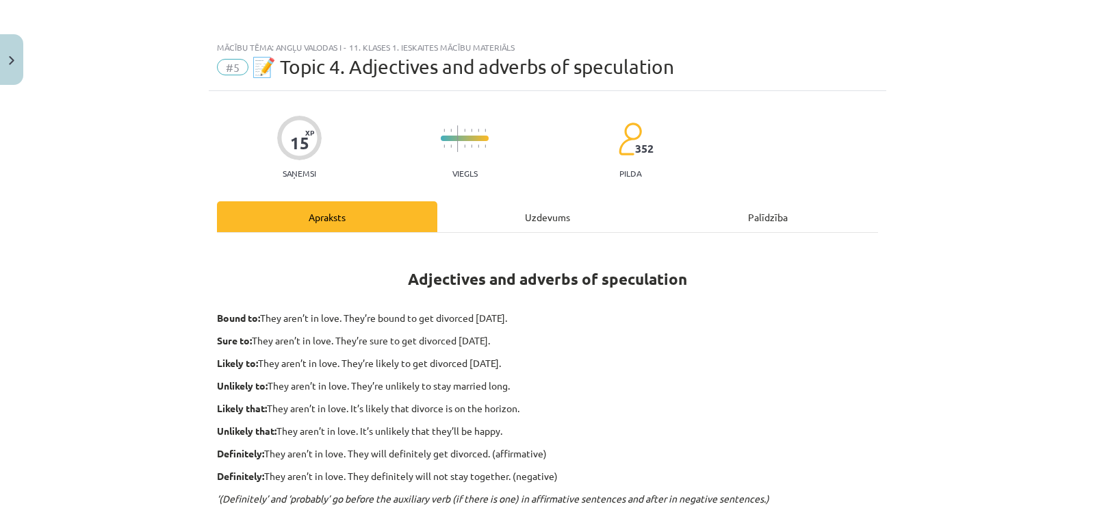
click at [480, 220] on div "Uzdevums" at bounding box center [547, 216] width 220 height 31
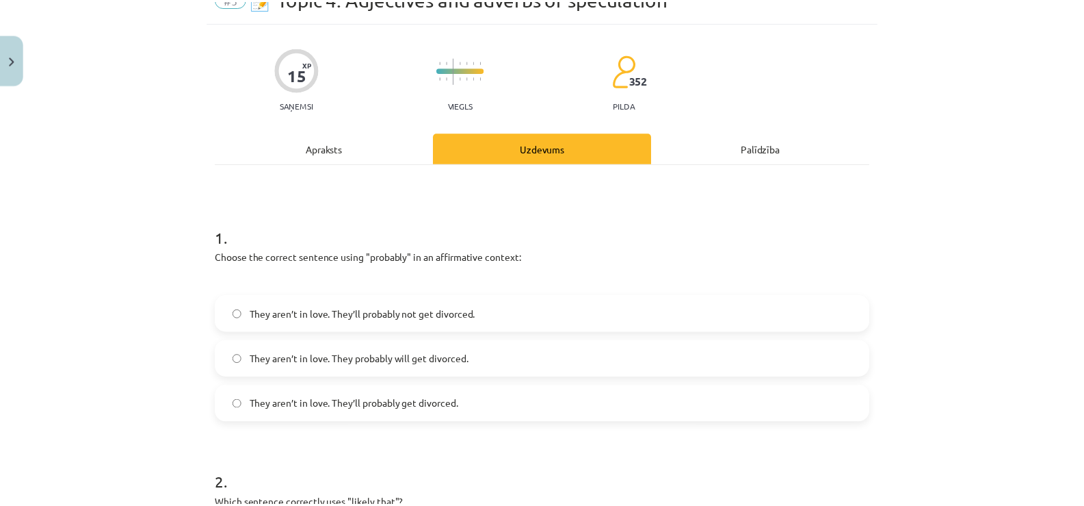
scroll to position [0, 0]
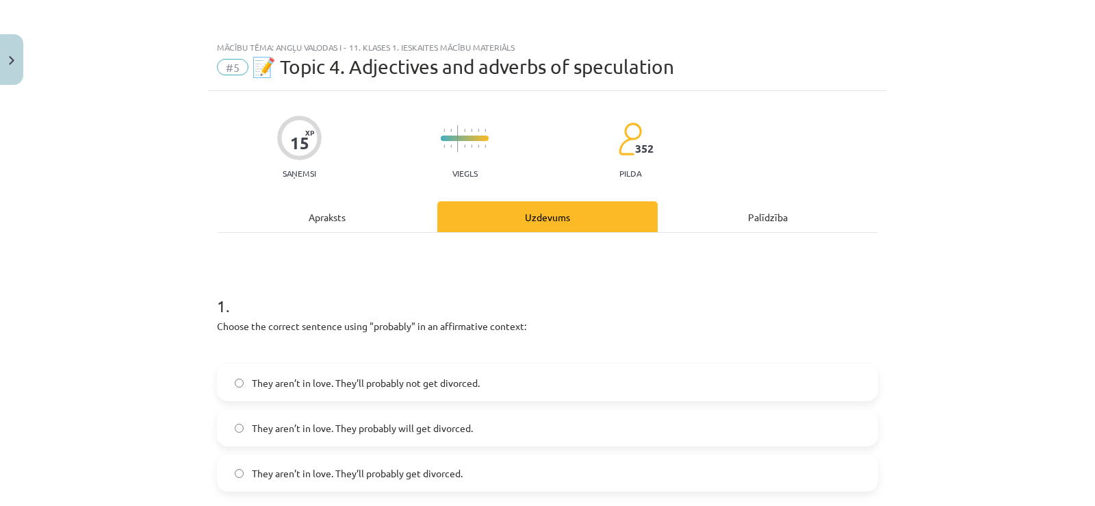
drag, startPoint x: 0, startPoint y: 17, endPoint x: 1, endPoint y: 31, distance: 13.7
click at [1, 29] on div "Mācību tēma: Angļu valodas i - 11. klases 1. ieskaites mācību materiāls #5 📝 To…" at bounding box center [547, 253] width 1095 height 506
click at [4, 53] on button "Close" at bounding box center [11, 59] width 23 height 51
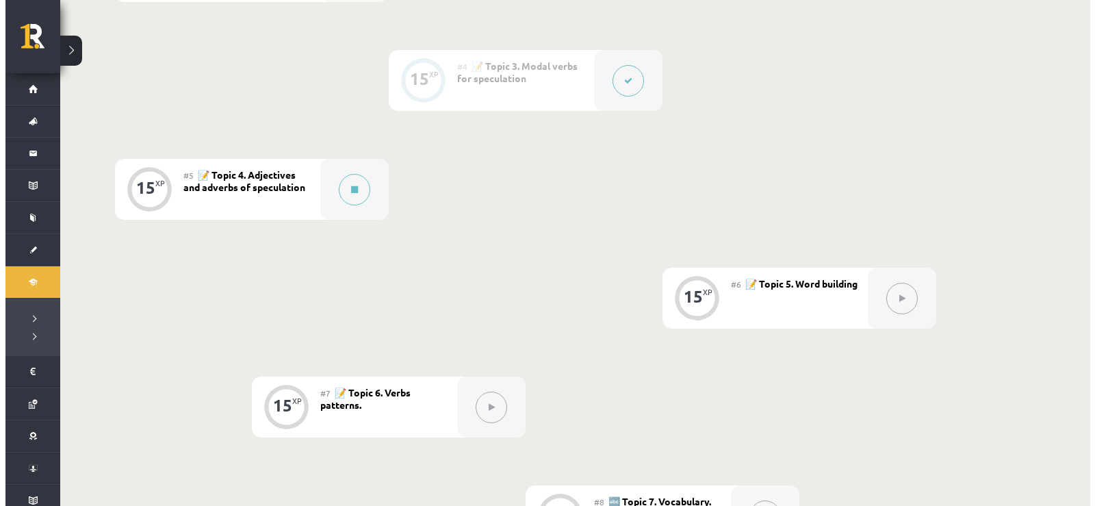
scroll to position [616, 0]
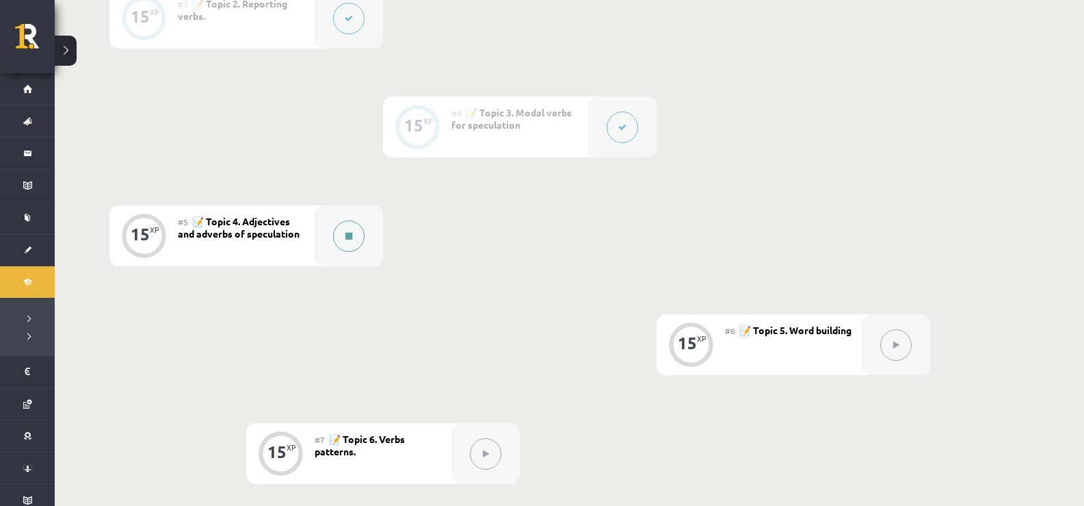
click at [358, 232] on button at bounding box center [348, 235] width 31 height 31
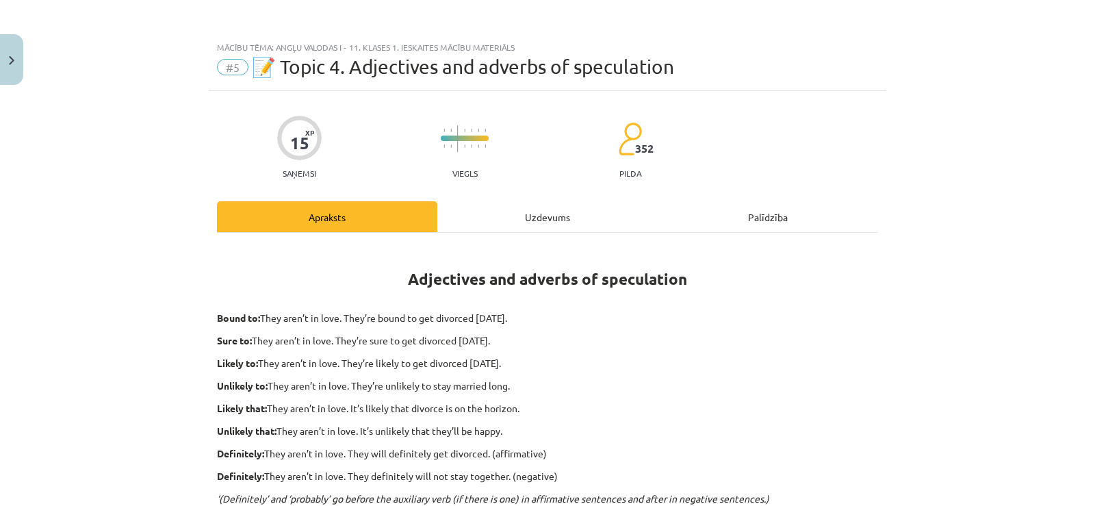
click at [494, 228] on div "Uzdevums" at bounding box center [547, 216] width 220 height 31
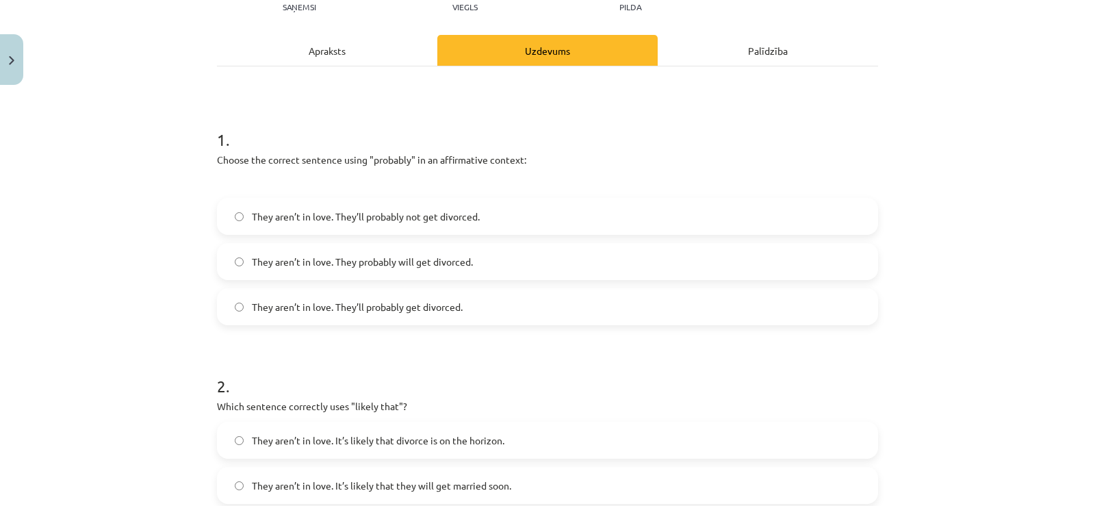
scroll to position [171, 0]
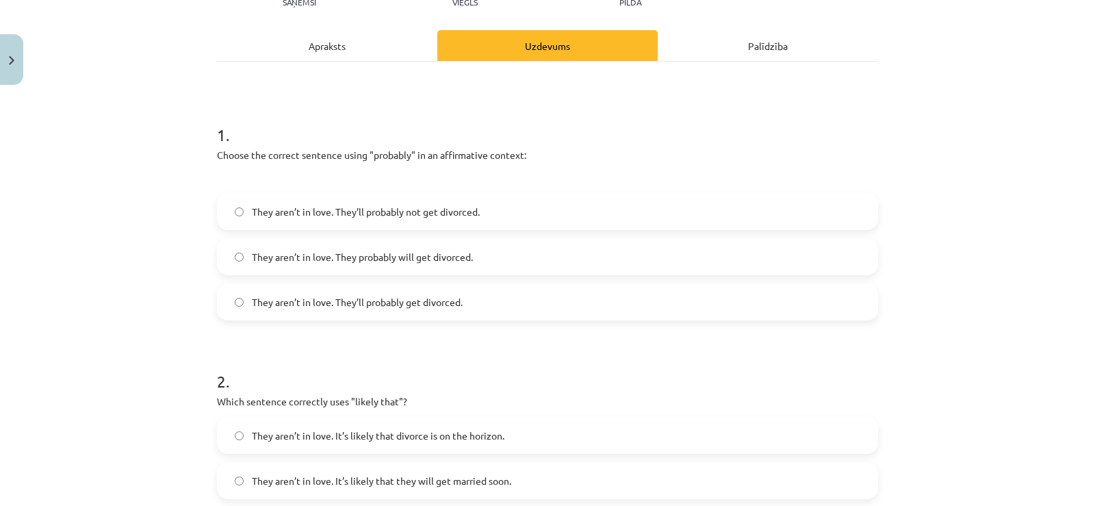
click at [259, 250] on span "They aren’t in love. They probably will get divorced." at bounding box center [362, 257] width 221 height 14
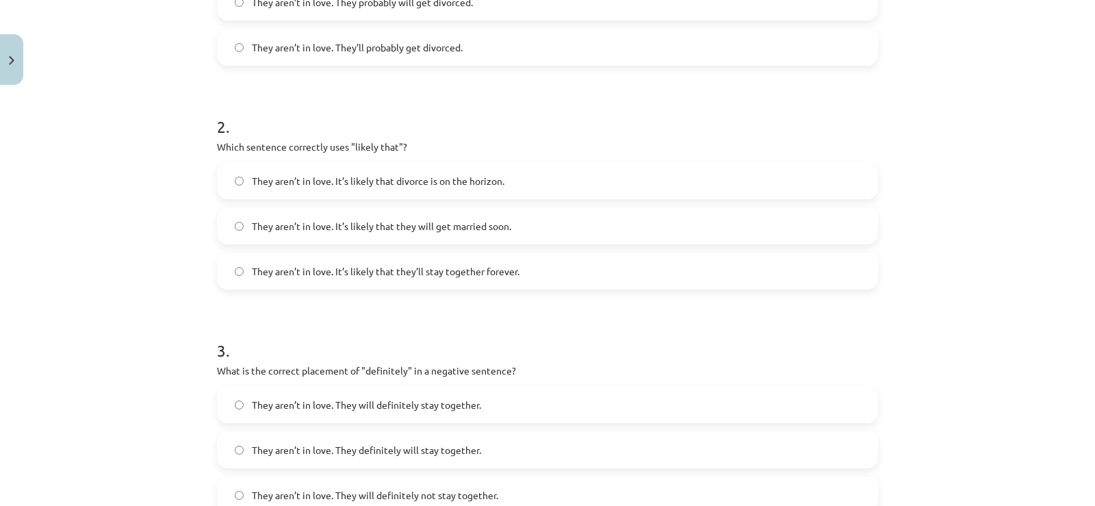
scroll to position [445, 0]
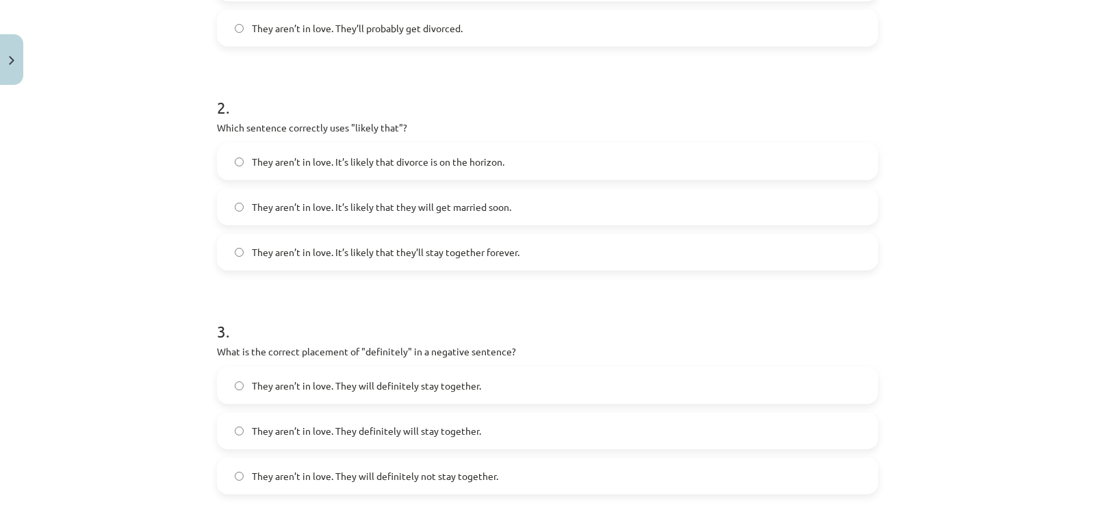
click at [349, 212] on span "They aren’t in love. It’s likely that they will get married soon." at bounding box center [381, 207] width 259 height 14
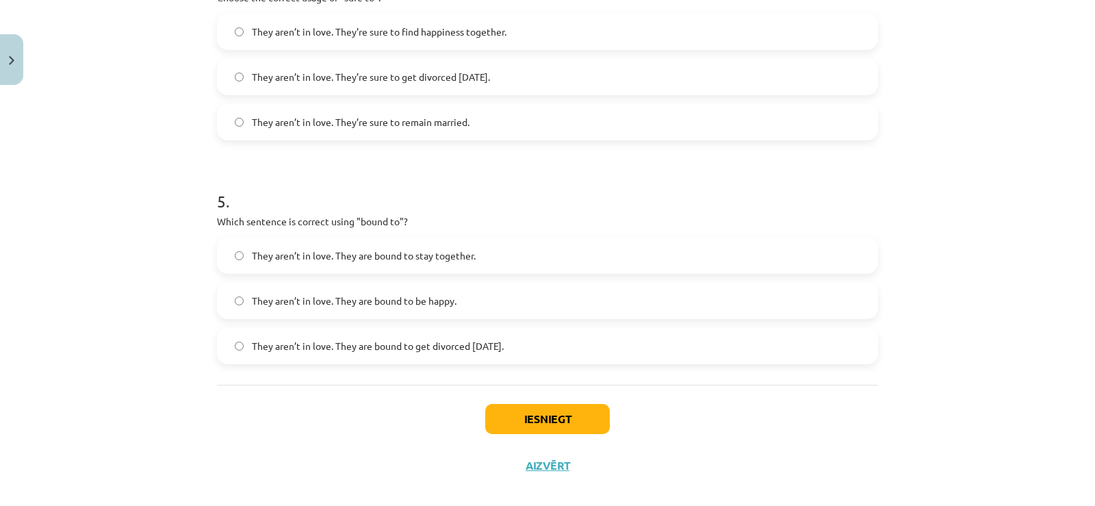
scroll to position [1039, 0]
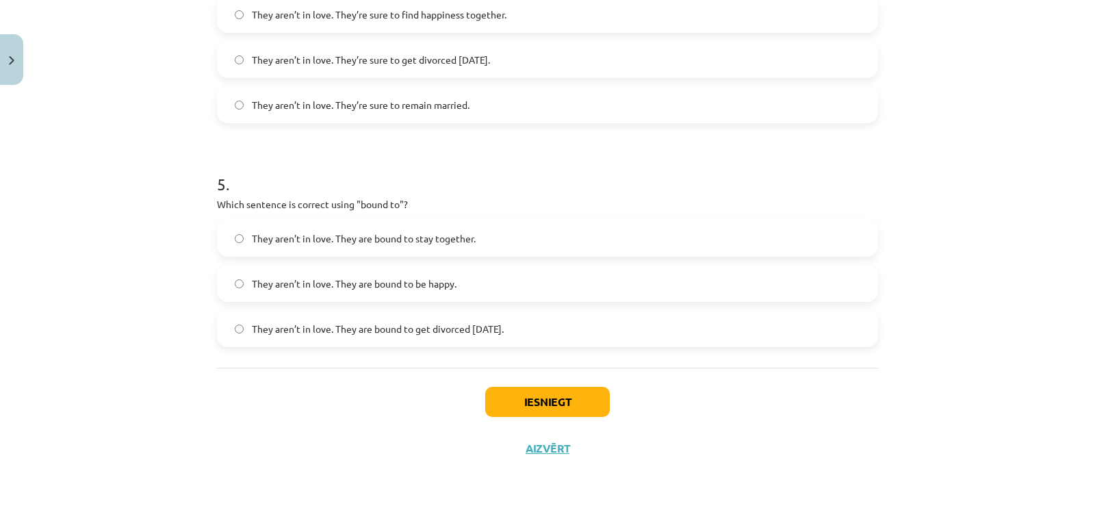
click at [365, 242] on span "They aren’t in love. They are bound to stay together." at bounding box center [364, 238] width 224 height 14
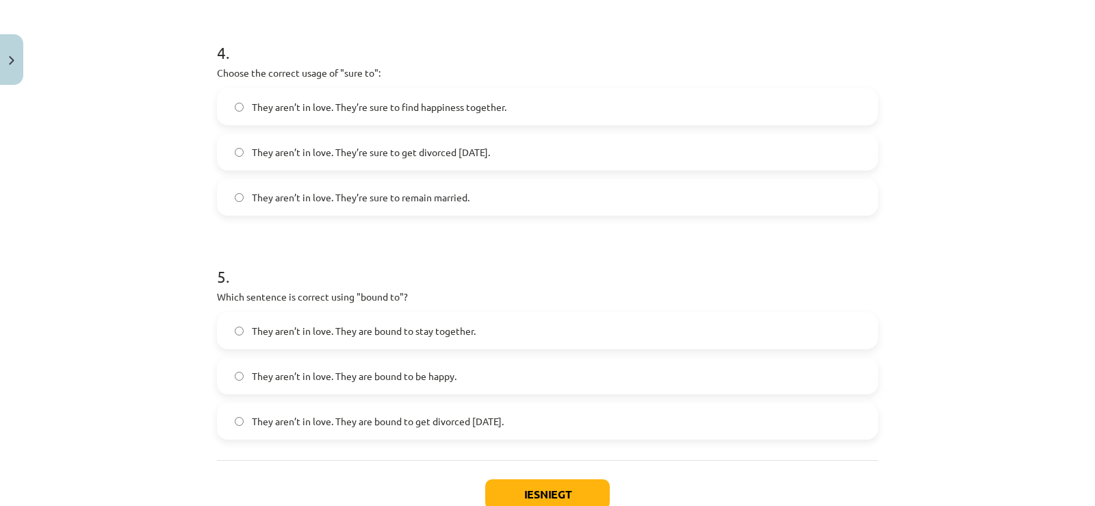
scroll to position [902, 0]
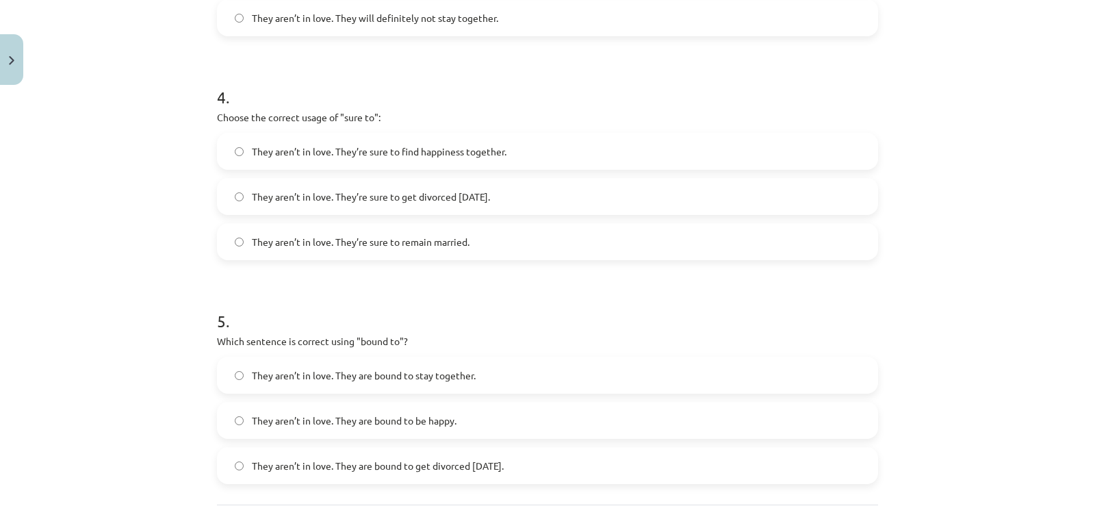
click at [310, 194] on span "They aren’t in love. They’re sure to get divorced [DATE]." at bounding box center [371, 196] width 238 height 14
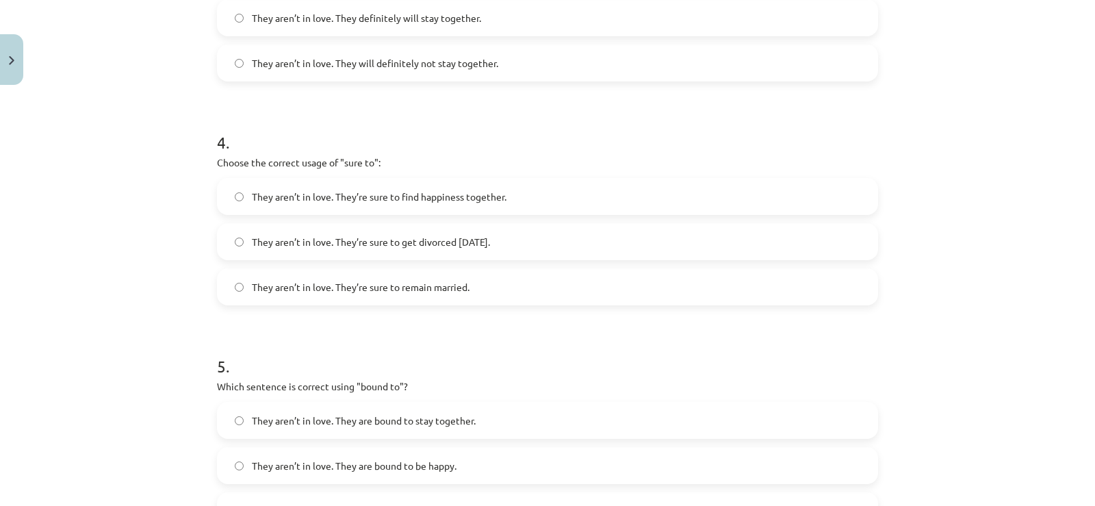
scroll to position [765, 0]
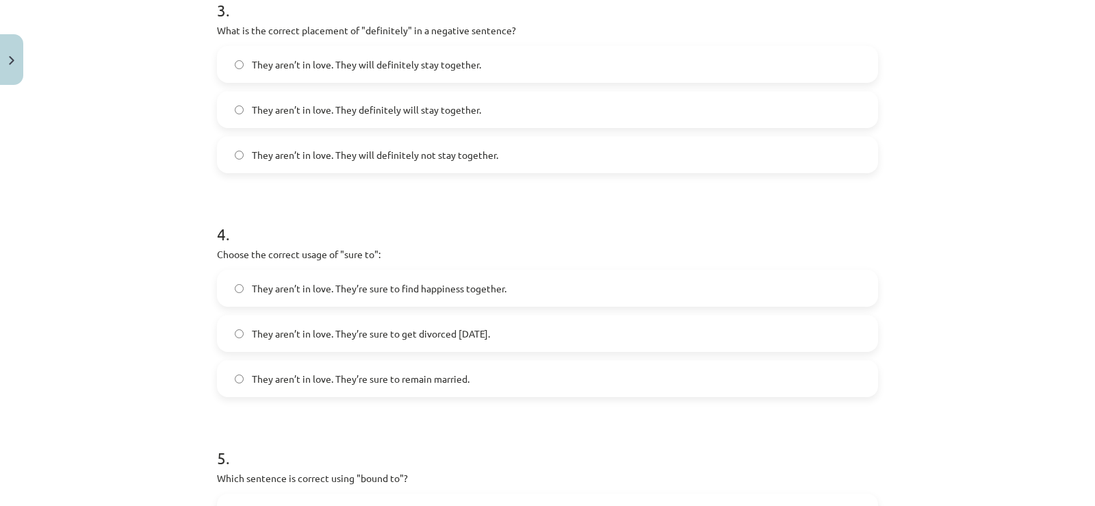
click at [274, 163] on label "They aren’t in love. They will definitely not stay together." at bounding box center [547, 155] width 658 height 34
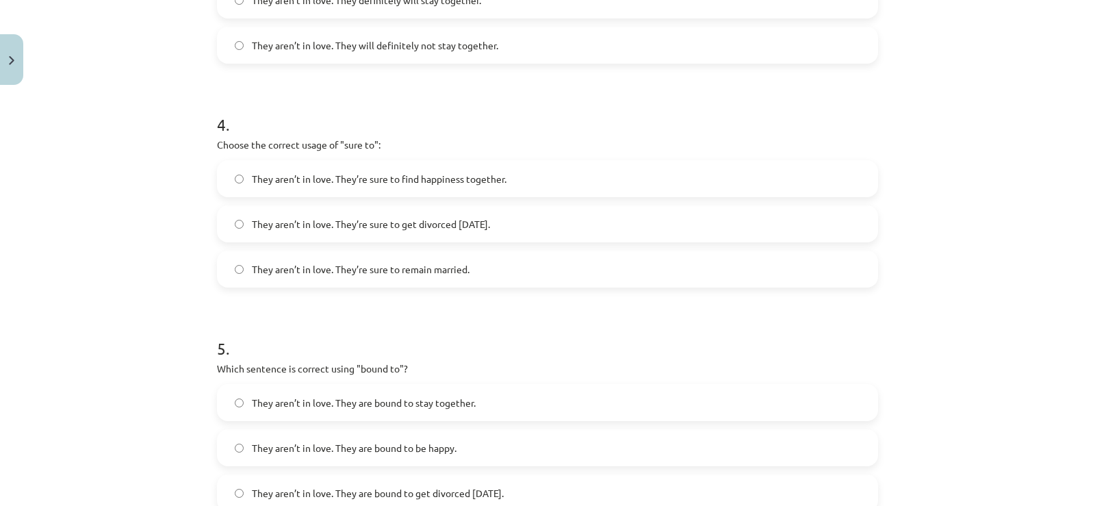
scroll to position [1039, 0]
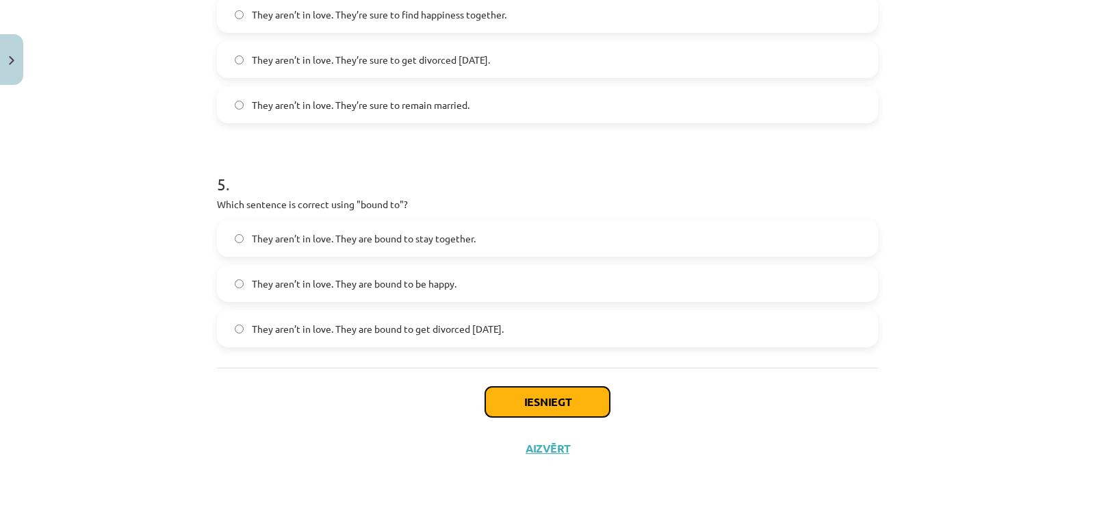
click at [590, 398] on button "Iesniegt" at bounding box center [547, 402] width 125 height 30
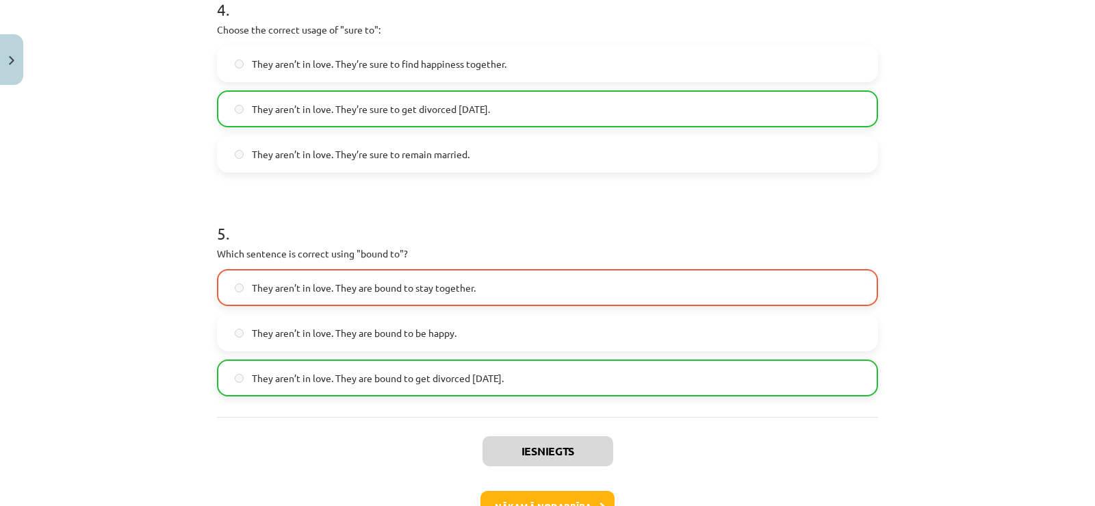
scroll to position [1083, 0]
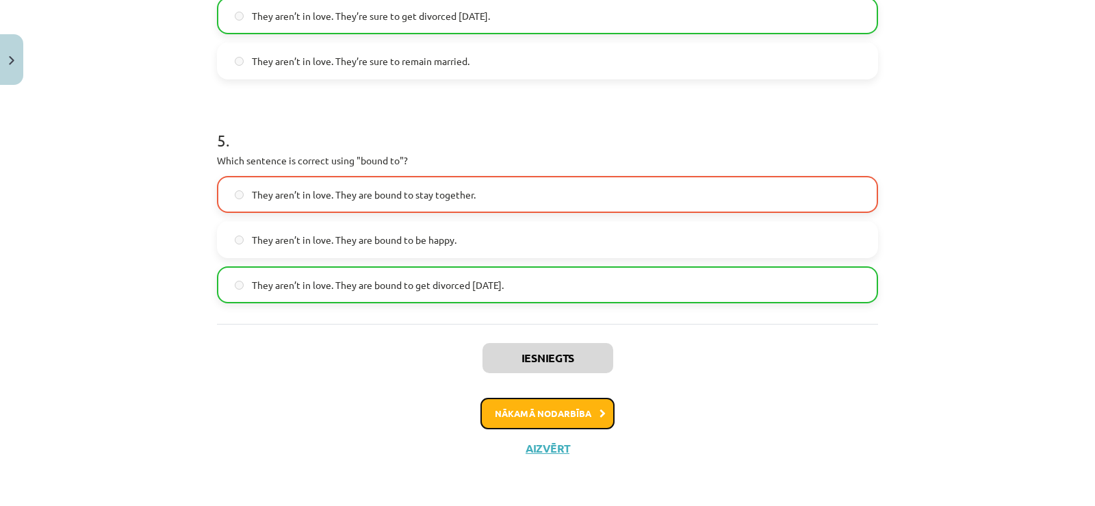
click at [538, 415] on button "Nākamā nodarbība" at bounding box center [547, 412] width 134 height 31
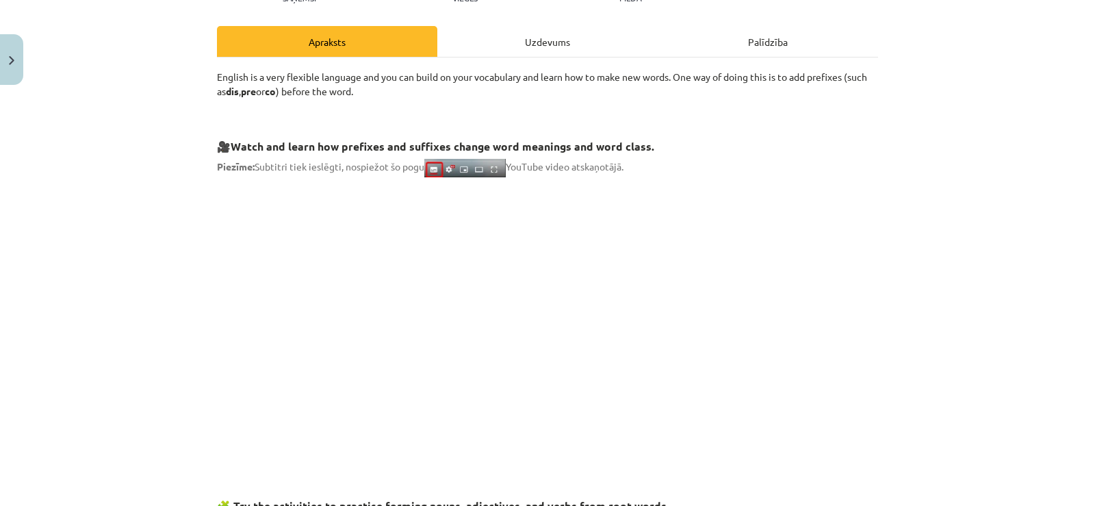
scroll to position [205, 0]
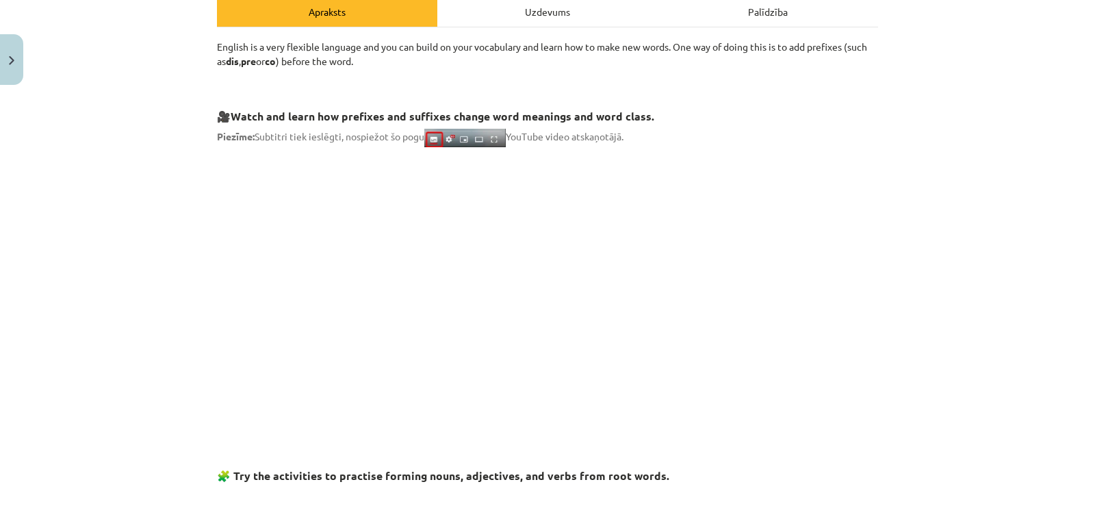
click at [478, 16] on div "Uzdevums" at bounding box center [547, 11] width 220 height 31
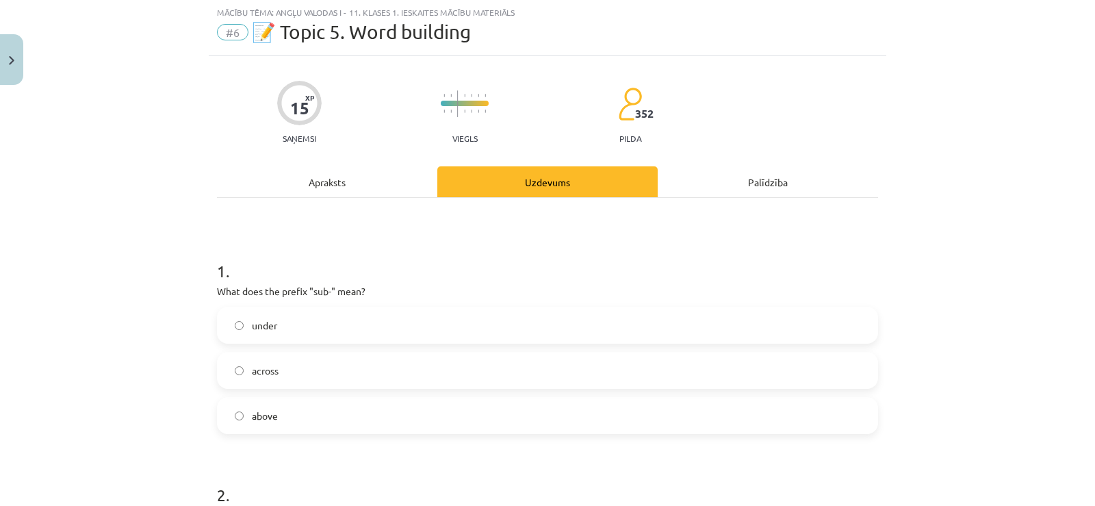
scroll to position [34, 0]
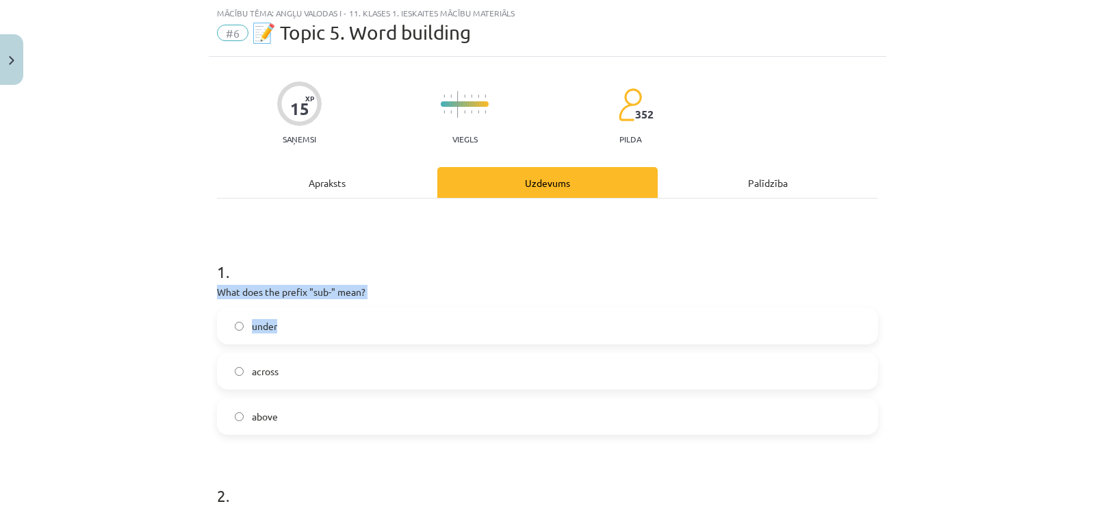
drag, startPoint x: 187, startPoint y: 289, endPoint x: 295, endPoint y: 348, distance: 122.1
click at [292, 345] on div "Mācību tēma: Angļu valodas i - 11. klases 1. ieskaites mācību materiāls #6 📝 To…" at bounding box center [547, 253] width 1095 height 506
click at [299, 352] on div "under across above" at bounding box center [547, 370] width 661 height 127
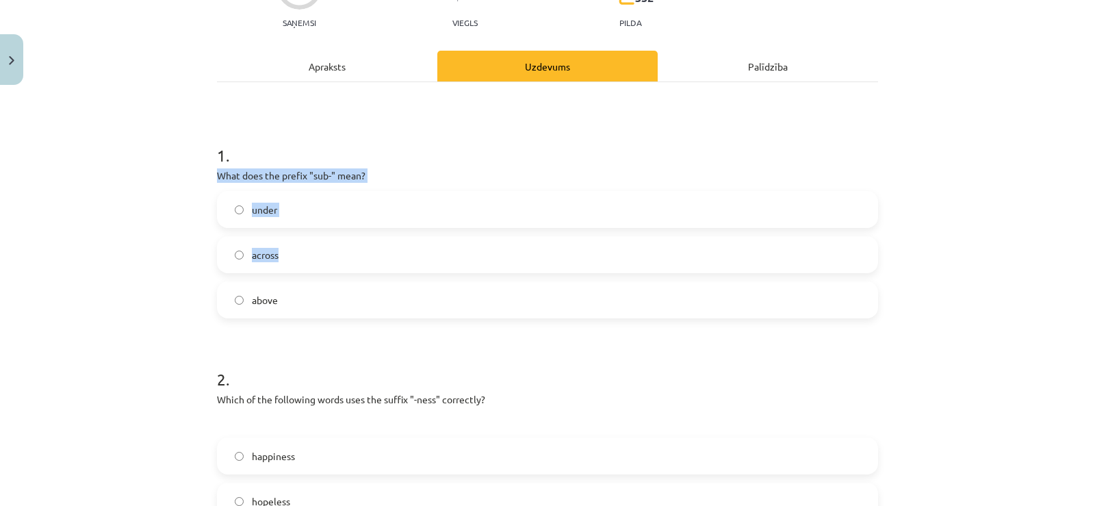
scroll to position [171, 0]
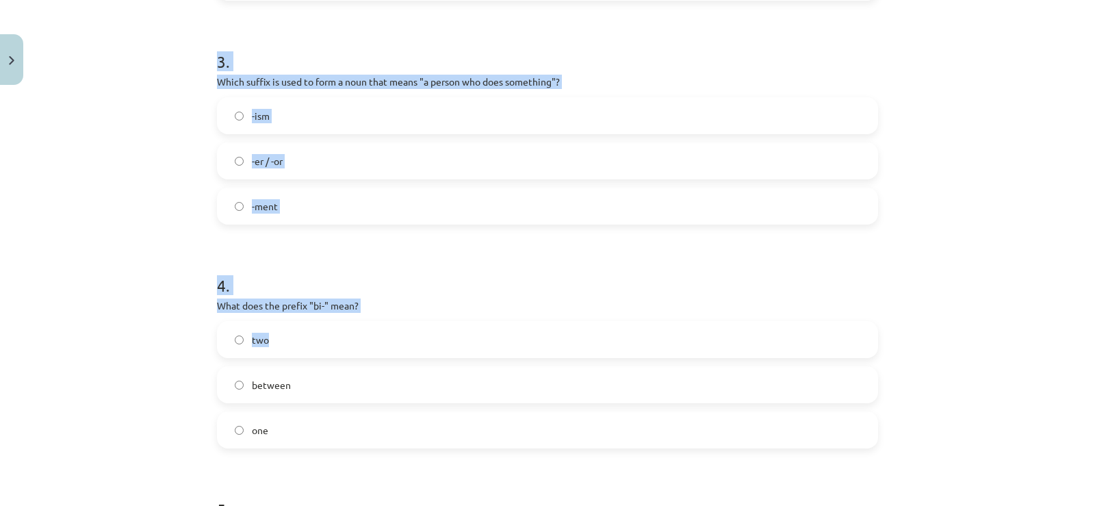
click at [354, 343] on form "1 . What does the prefix "sub-" mean? under across above 2 . Which of the follo…" at bounding box center [547, 115] width 661 height 1114
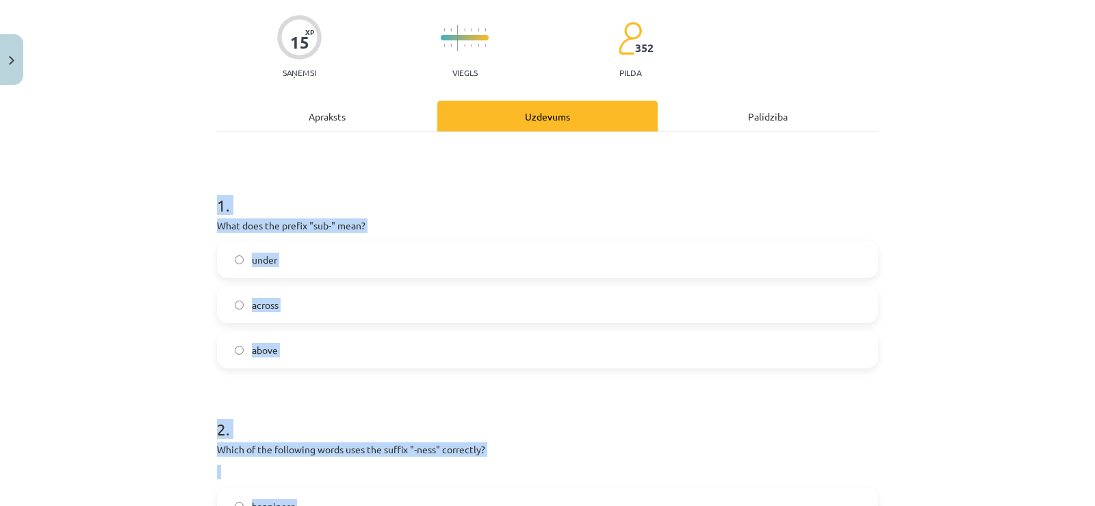
scroll to position [81, 0]
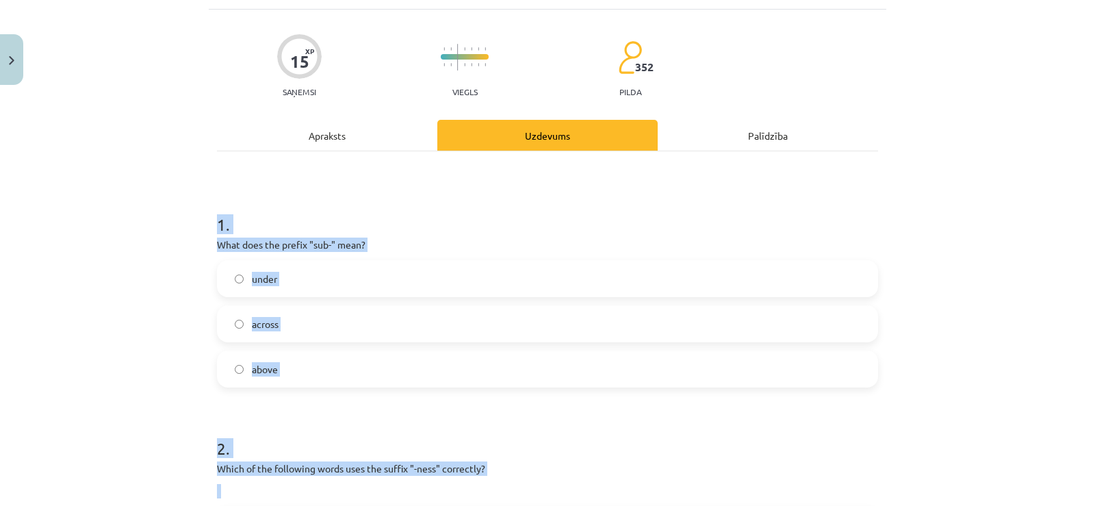
drag, startPoint x: 293, startPoint y: 305, endPoint x: 215, endPoint y: 207, distance: 125.1
copy form "1 . What does the prefix "sub-" mean? under across above 2 . Which of the follo…"
click at [222, 278] on label "under" at bounding box center [547, 278] width 658 height 34
click at [171, 266] on div "Mācību tēma: Angļu valodas i - 11. klases 1. ieskaites mācību materiāls #6 📝 To…" at bounding box center [547, 253] width 1095 height 506
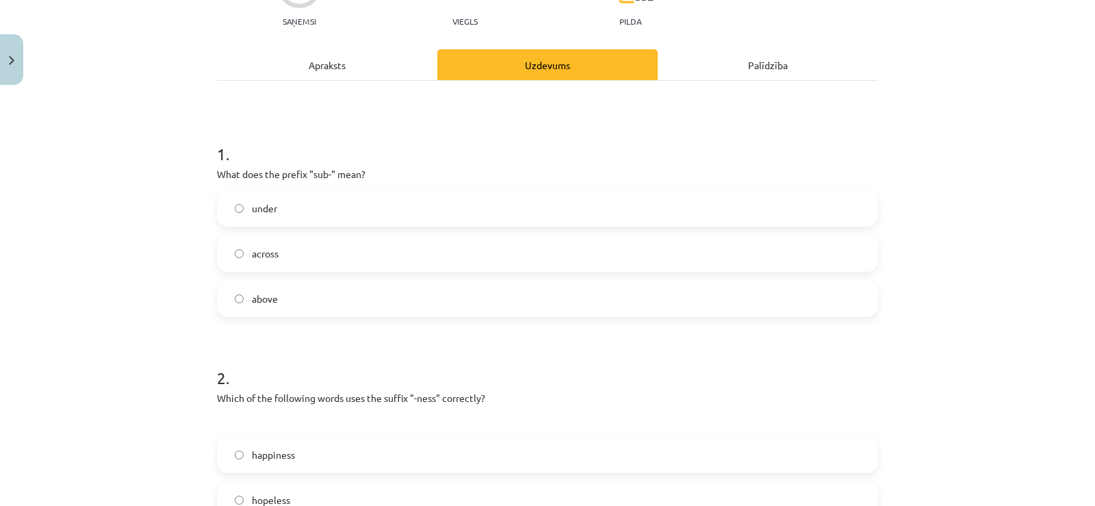
scroll to position [287, 0]
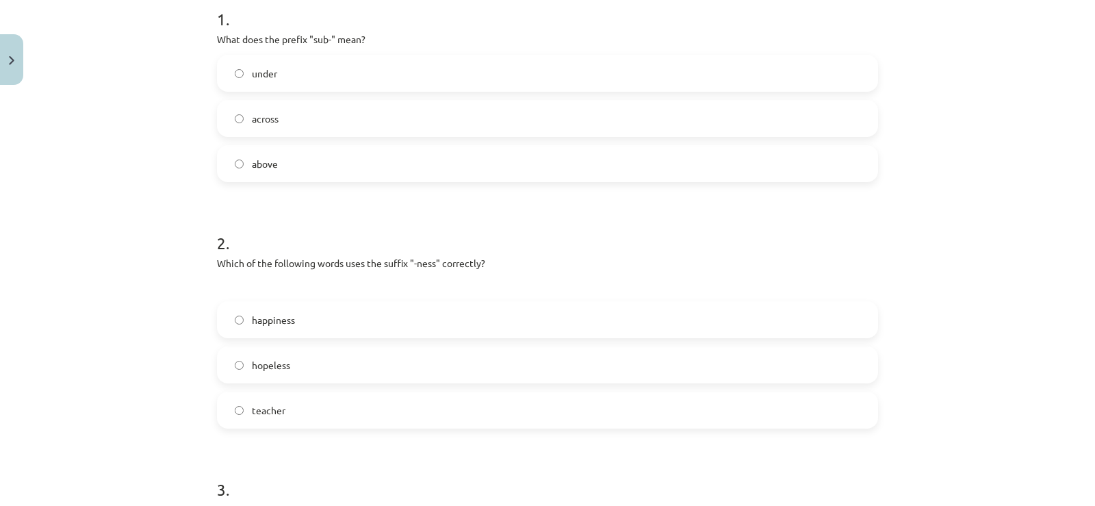
click at [285, 330] on label "happiness" at bounding box center [547, 319] width 658 height 34
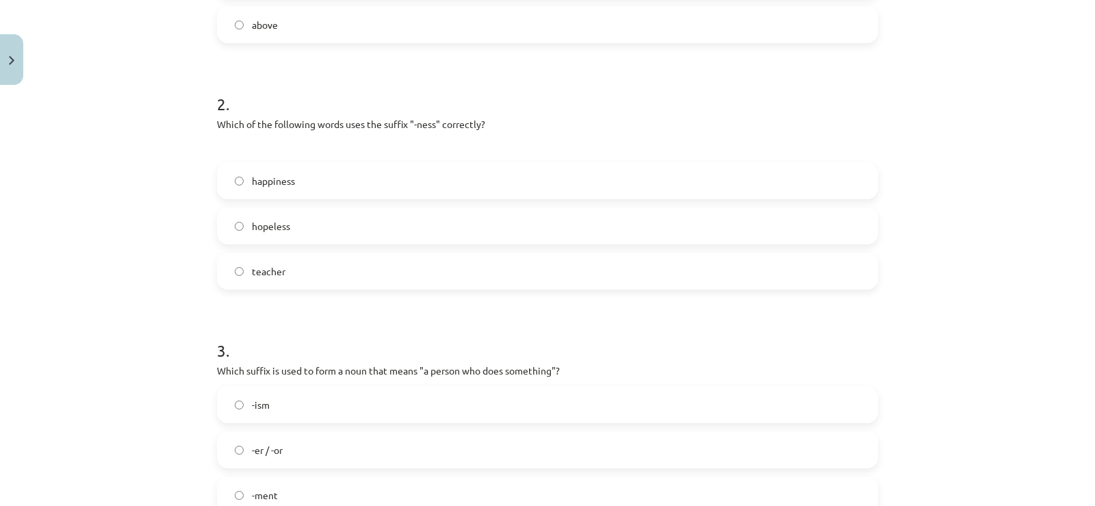
scroll to position [560, 0]
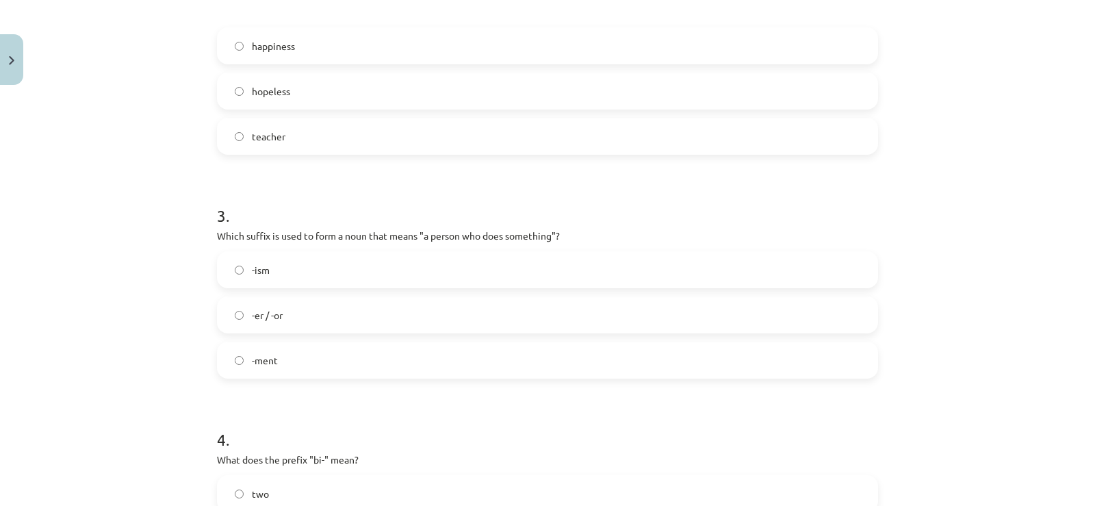
click at [328, 315] on label "-er / -or" at bounding box center [547, 315] width 658 height 34
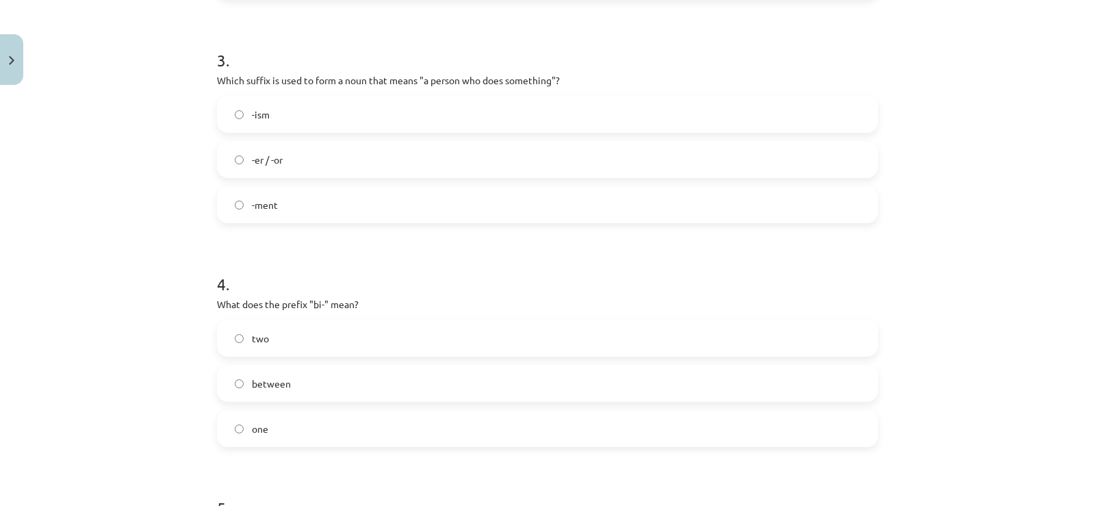
scroll to position [834, 0]
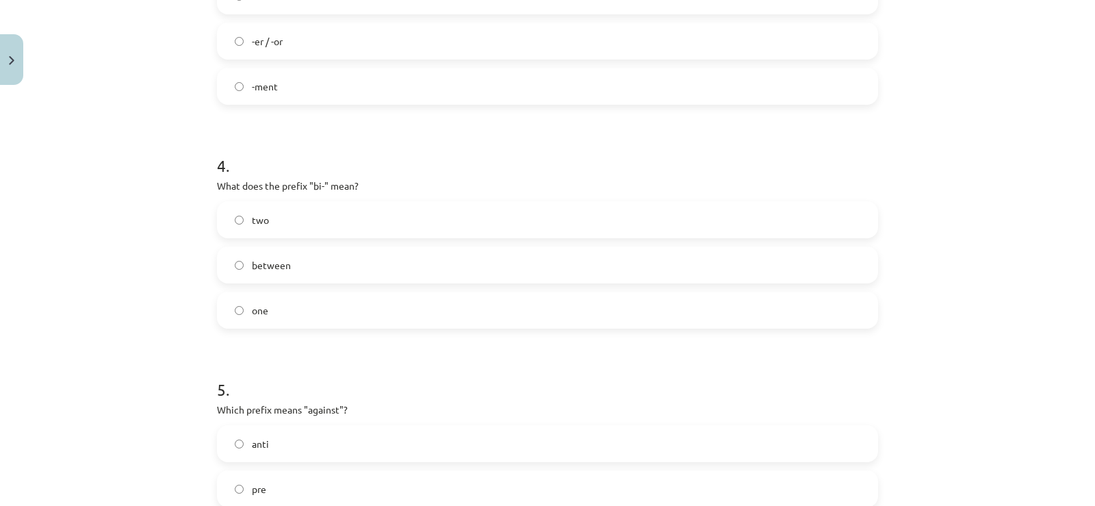
click at [273, 218] on label "two" at bounding box center [547, 219] width 658 height 34
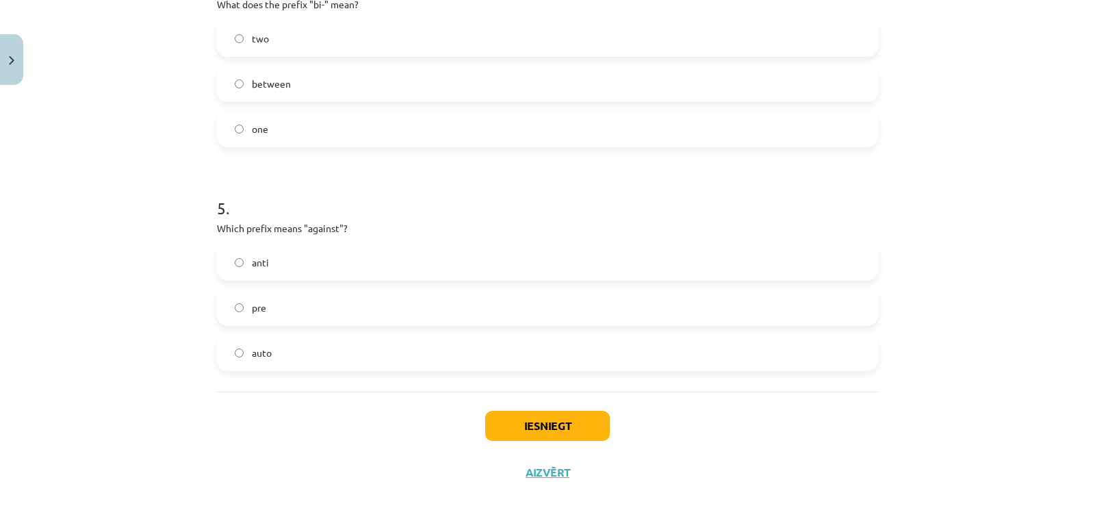
scroll to position [1039, 0]
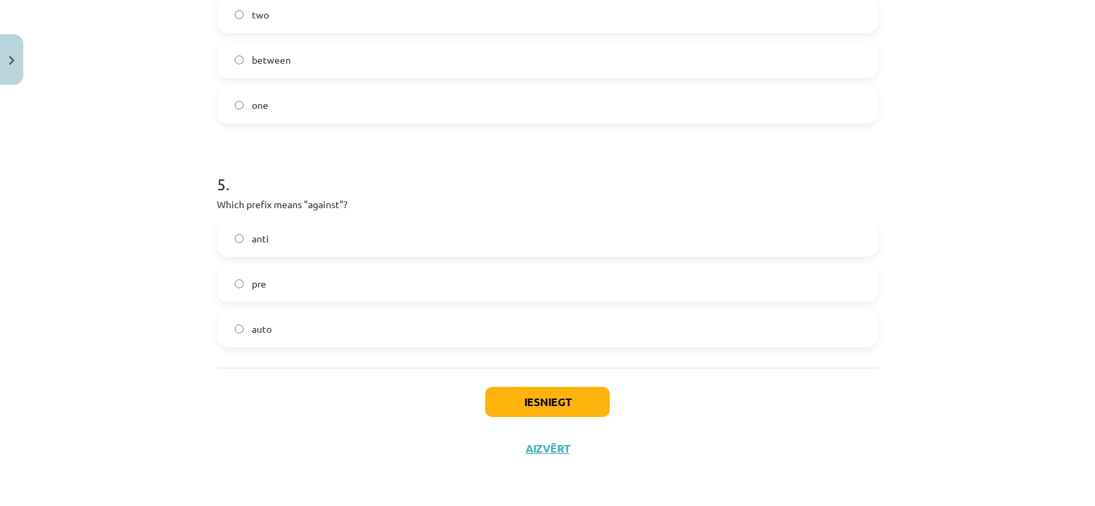
click at [289, 250] on label "anti" at bounding box center [547, 238] width 658 height 34
click at [539, 406] on button "Iesniegt" at bounding box center [547, 402] width 125 height 30
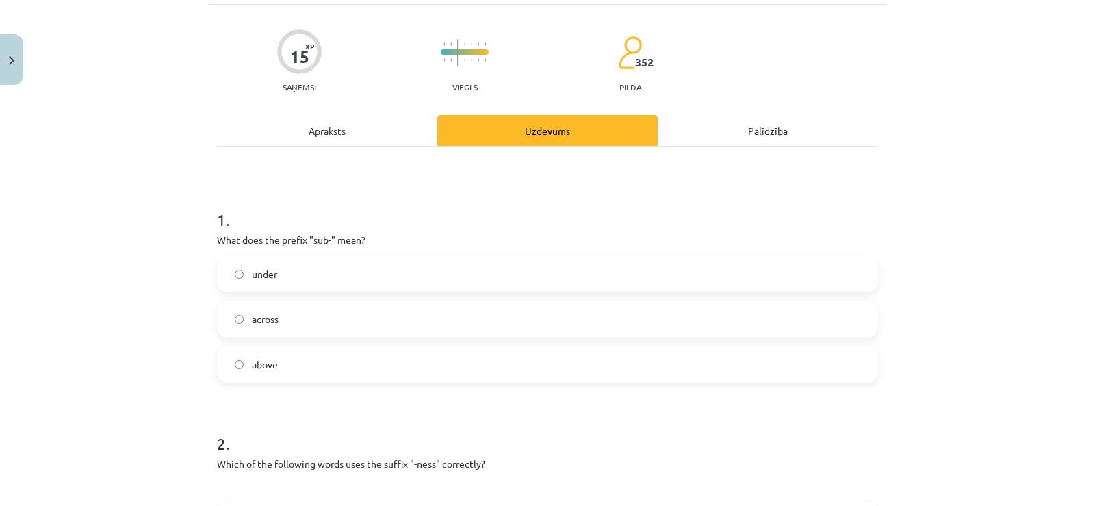
scroll to position [81, 0]
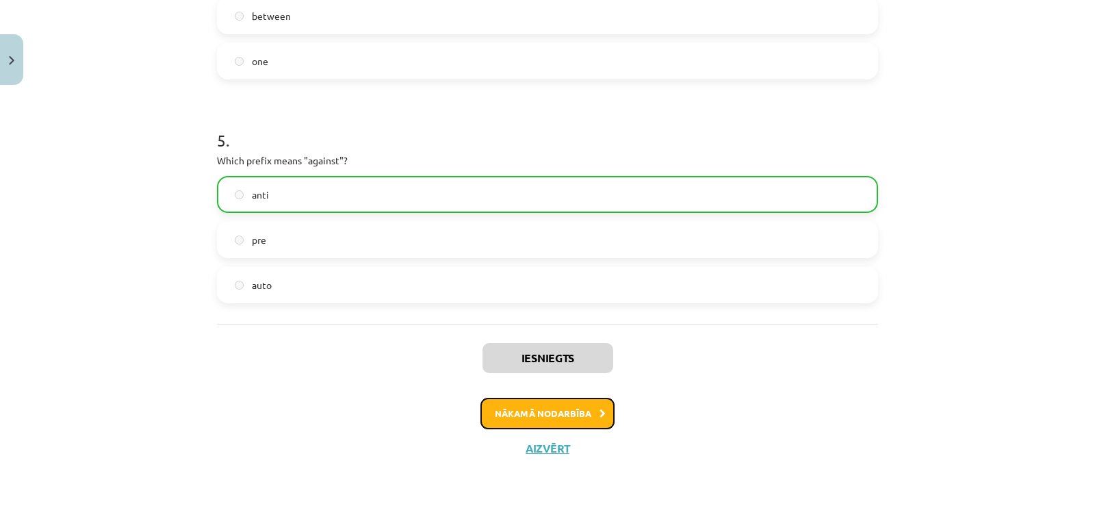
click at [520, 409] on button "Nākamā nodarbība" at bounding box center [547, 412] width 134 height 31
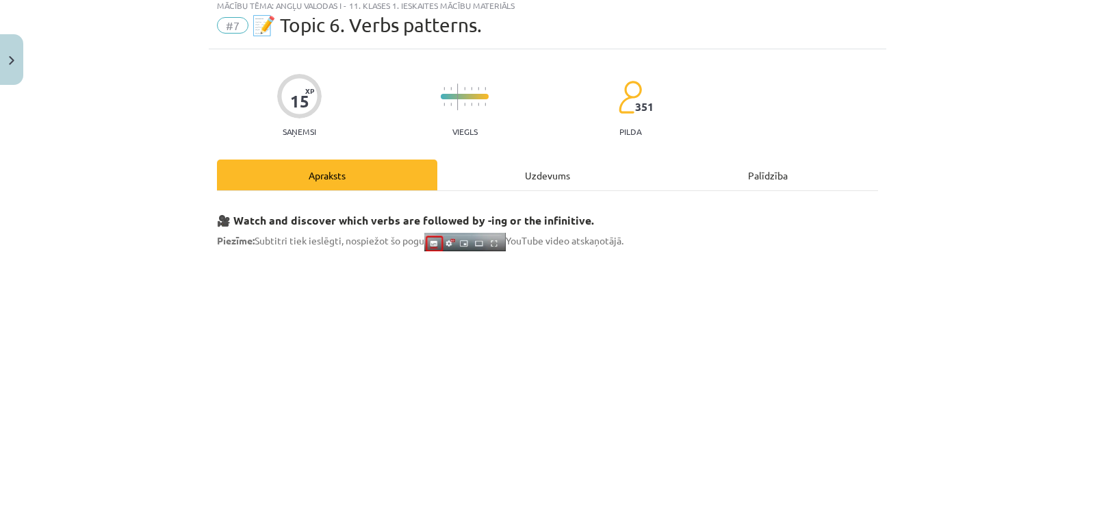
scroll to position [0, 0]
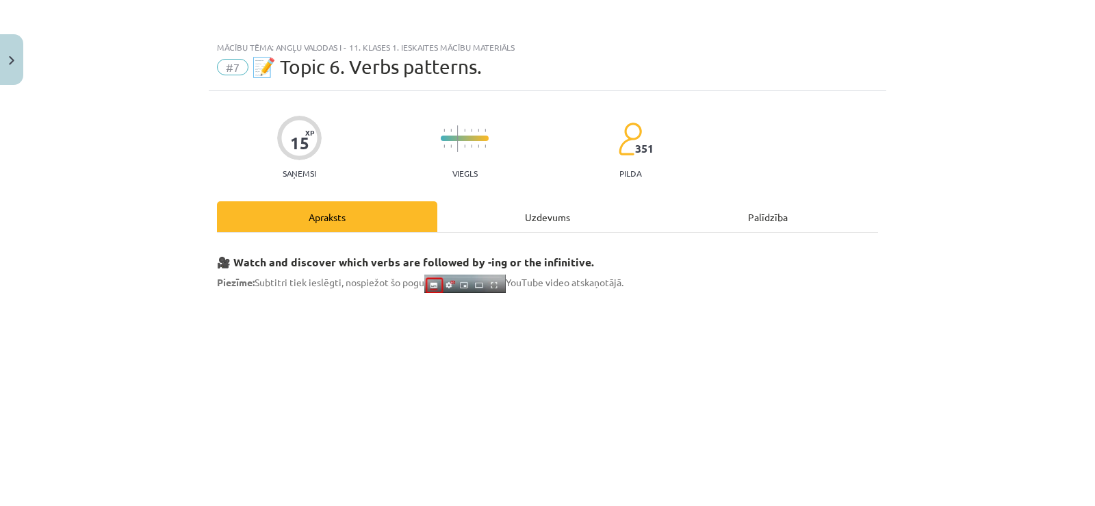
click at [503, 205] on div "Uzdevums" at bounding box center [547, 216] width 220 height 31
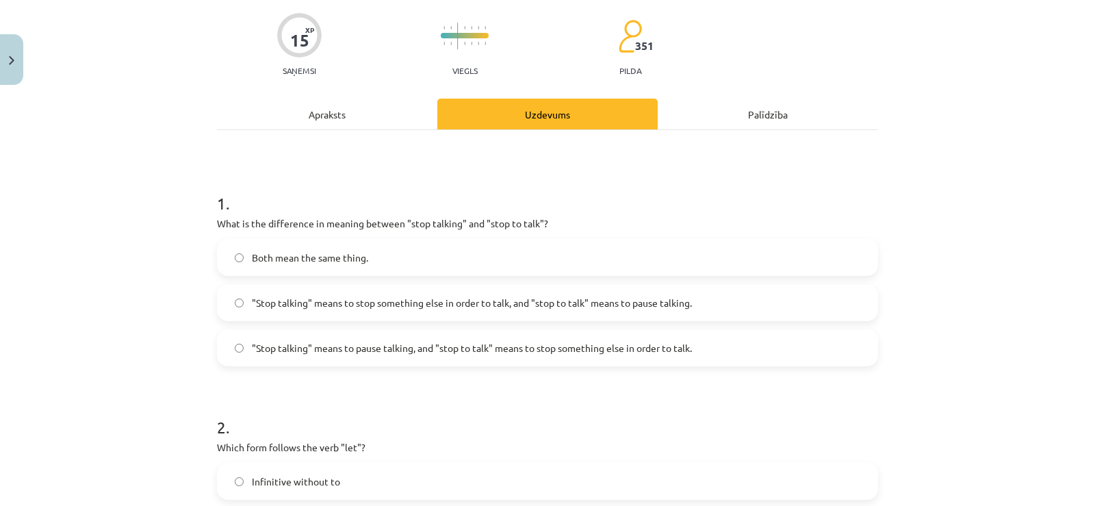
drag, startPoint x: 306, startPoint y: 86, endPoint x: 306, endPoint y: 113, distance: 26.7
click at [306, 114] on div "Apraksts" at bounding box center [327, 114] width 220 height 31
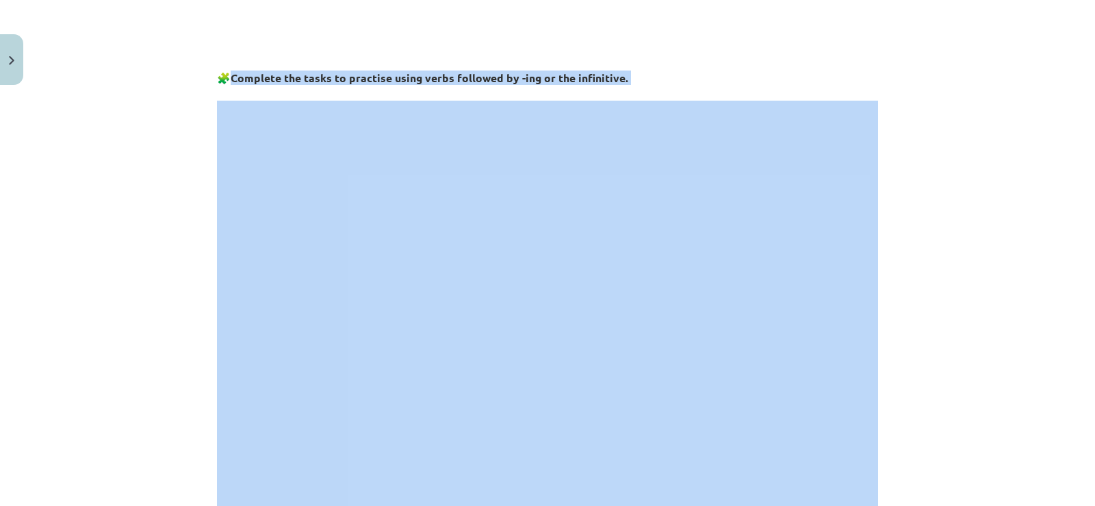
scroll to position [514, 0]
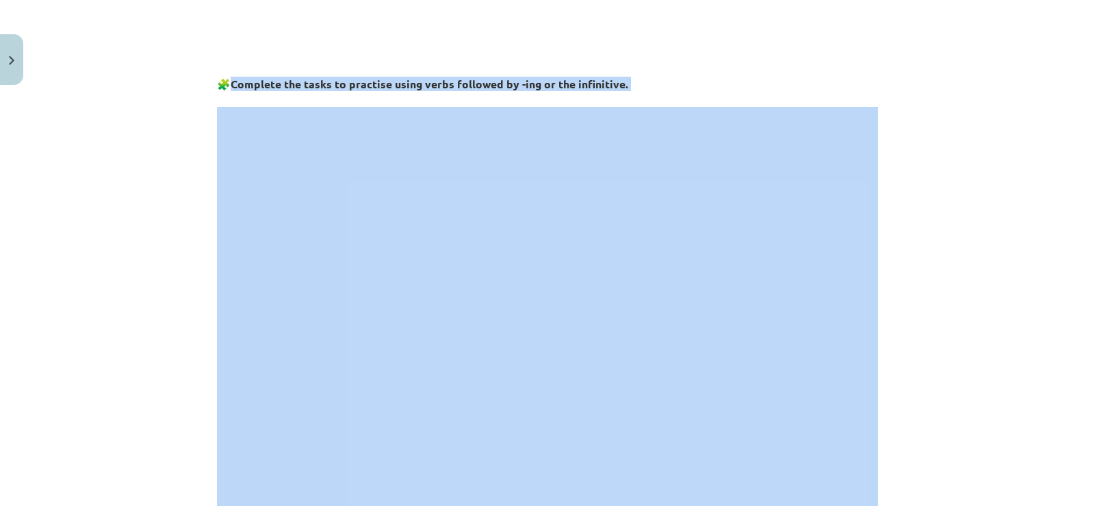
drag, startPoint x: 232, startPoint y: 147, endPoint x: 206, endPoint y: 166, distance: 32.3
click at [151, 156] on div "Mācību tēma: Angļu valodas i - 11. klases 1. ieskaites mācību materiāls #7 📝 To…" at bounding box center [547, 253] width 1095 height 506
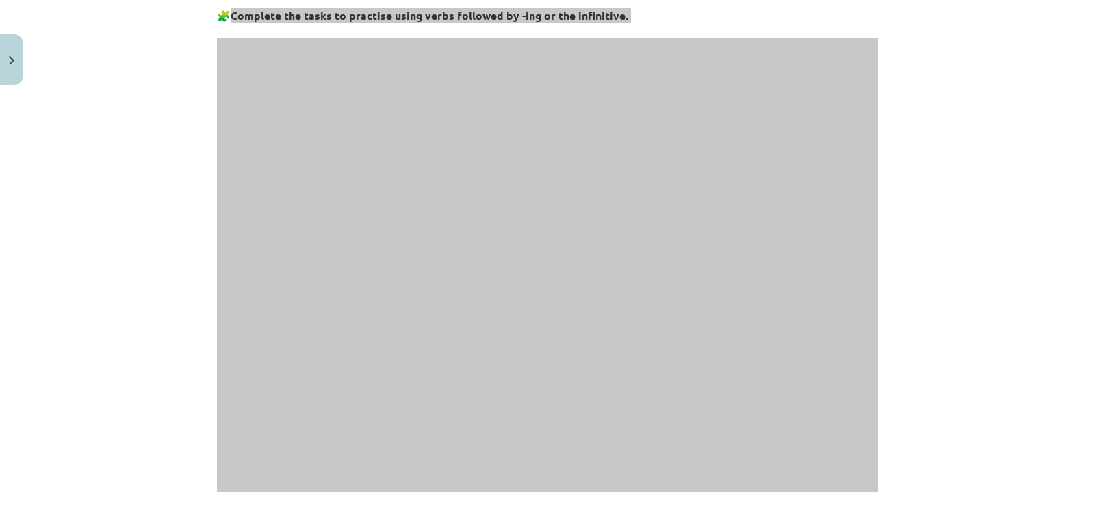
scroll to position [378, 0]
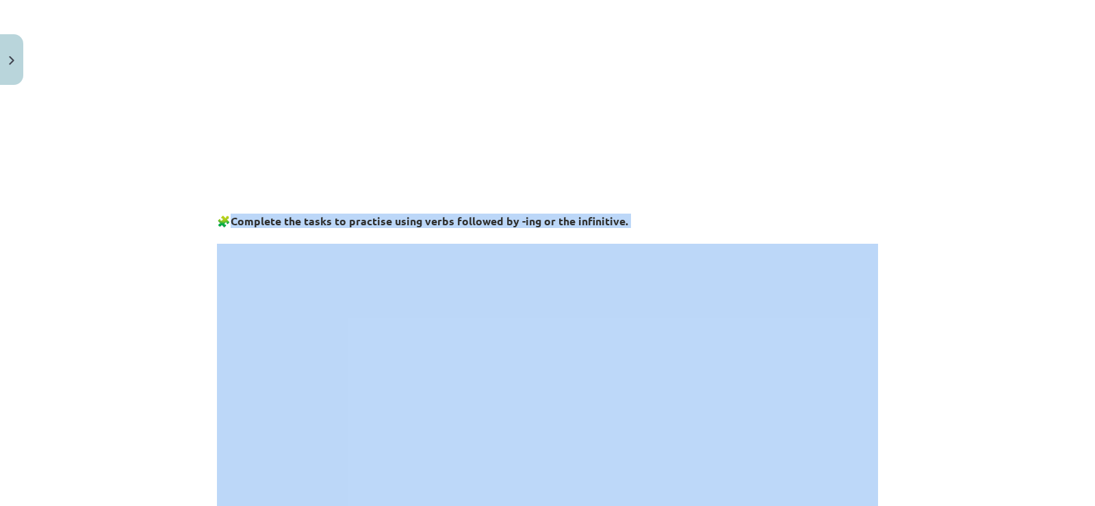
click at [577, 226] on h3 "🧩 Complete the tasks to practise using verbs followed by -ing or the infinitive." at bounding box center [547, 216] width 661 height 25
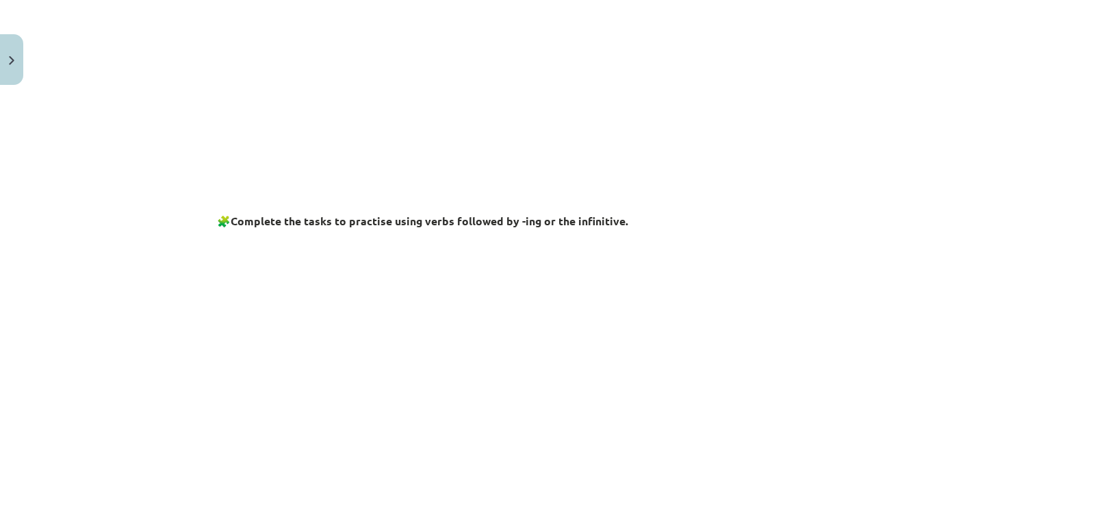
drag, startPoint x: 575, startPoint y: 219, endPoint x: 548, endPoint y: 222, distance: 26.9
click at [548, 222] on strong "Complete the tasks to practise using verbs followed by -ing or the infinitive." at bounding box center [429, 220] width 397 height 14
click at [547, 222] on strong "Complete the tasks to practise using verbs followed by -ing or the infinitive." at bounding box center [429, 220] width 397 height 14
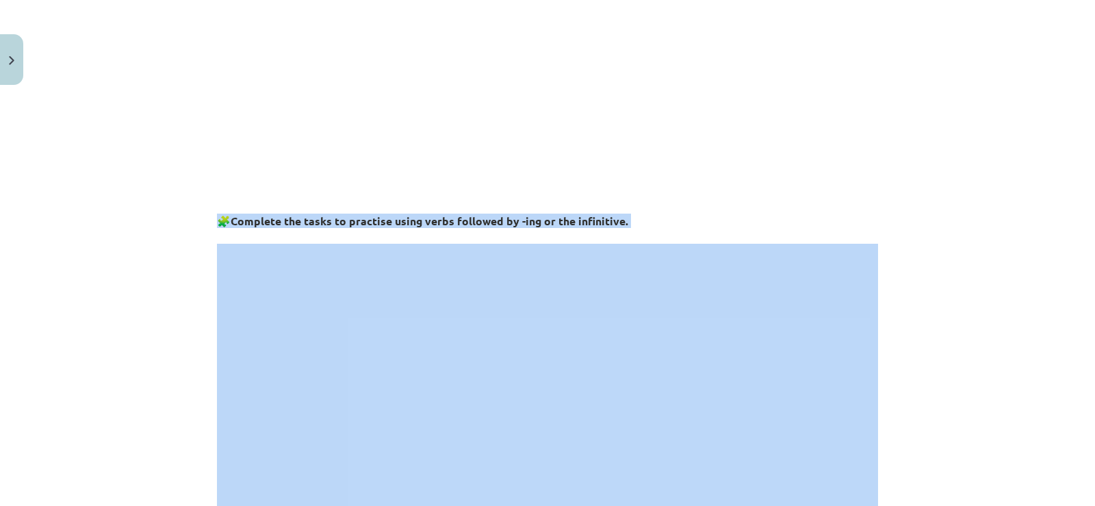
click at [547, 222] on strong "Complete the tasks to practise using verbs followed by -ing or the infinitive." at bounding box center [429, 220] width 397 height 14
copy div "🧩 Complete the tasks to practise using verbs followed by -ing or the infinitive."
click at [299, 241] on h3 at bounding box center [547, 465] width 661 height 464
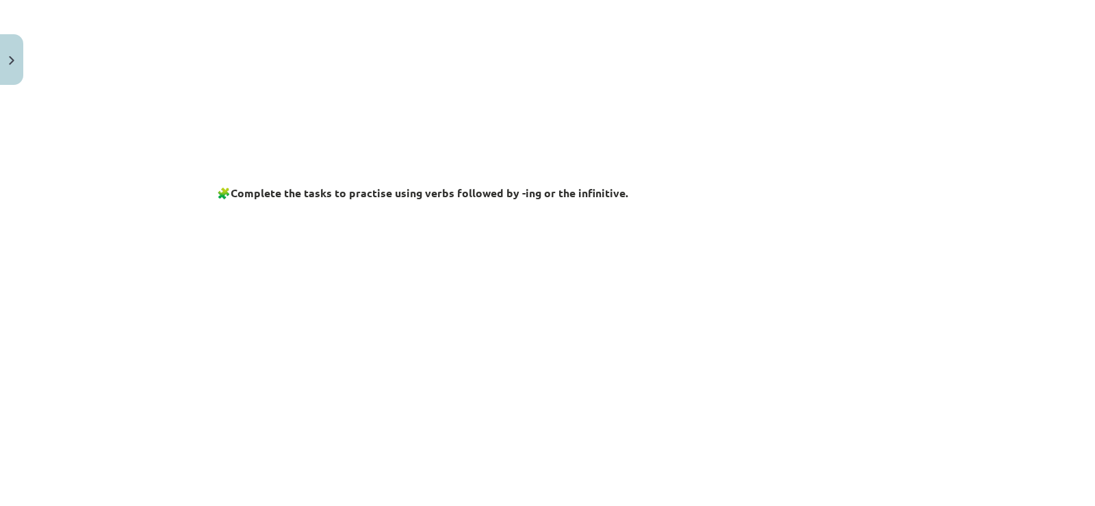
scroll to position [748, 0]
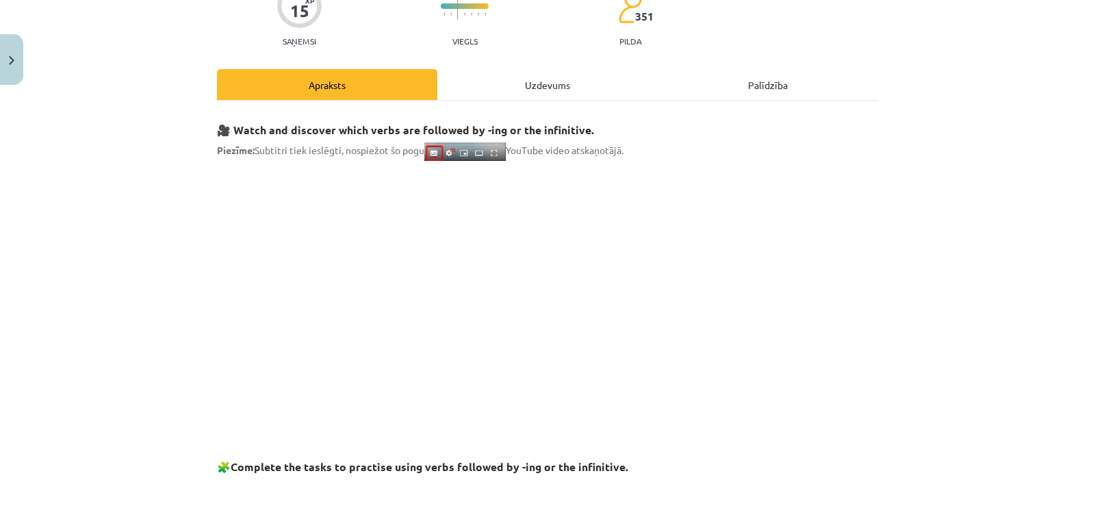
click at [502, 75] on div "Uzdevums" at bounding box center [547, 84] width 220 height 31
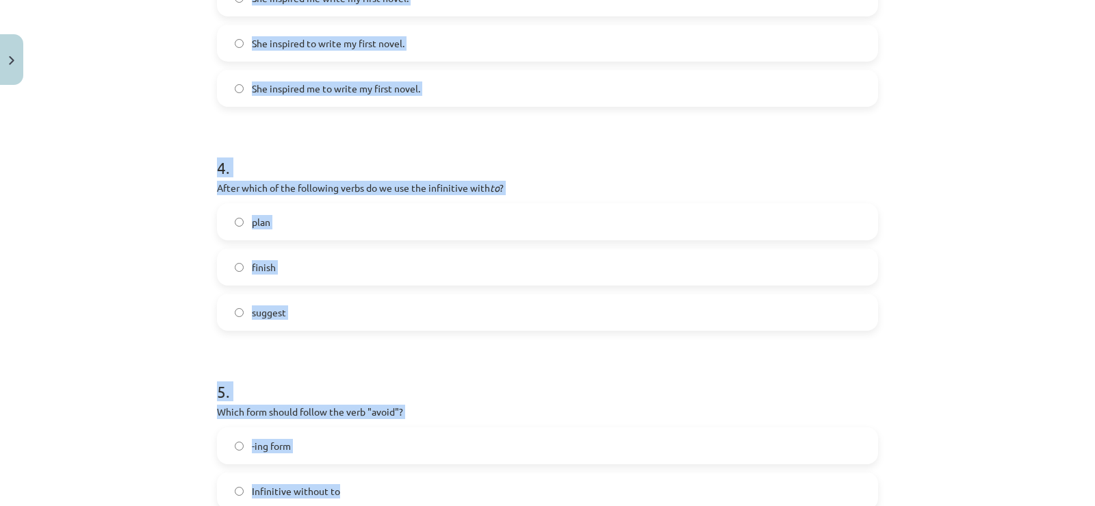
scroll to position [958, 0]
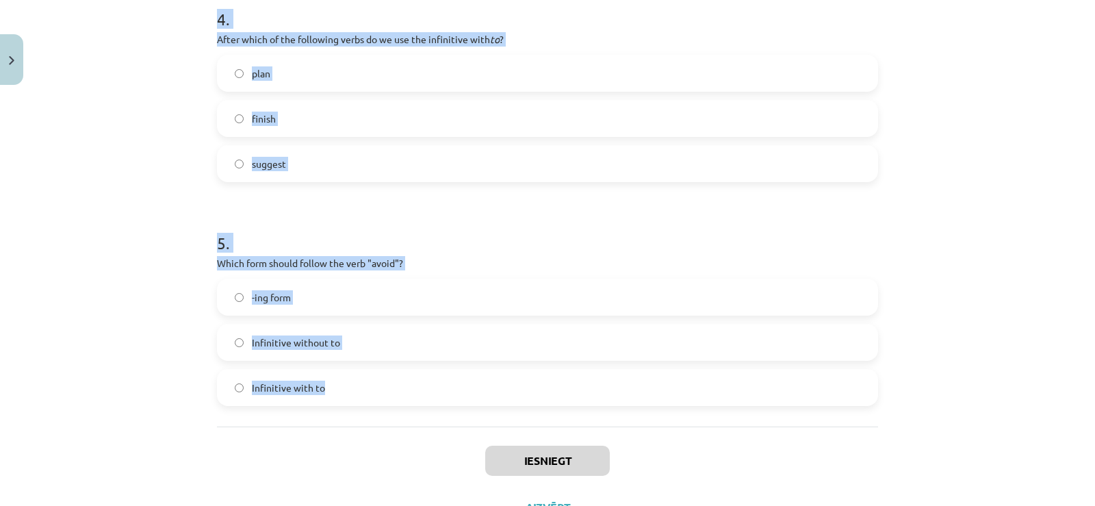
drag, startPoint x: 209, startPoint y: 155, endPoint x: 497, endPoint y: 376, distance: 363.5
copy form "What is the difference in meaning between "stop talking" and "stop to talk"? Bo…"
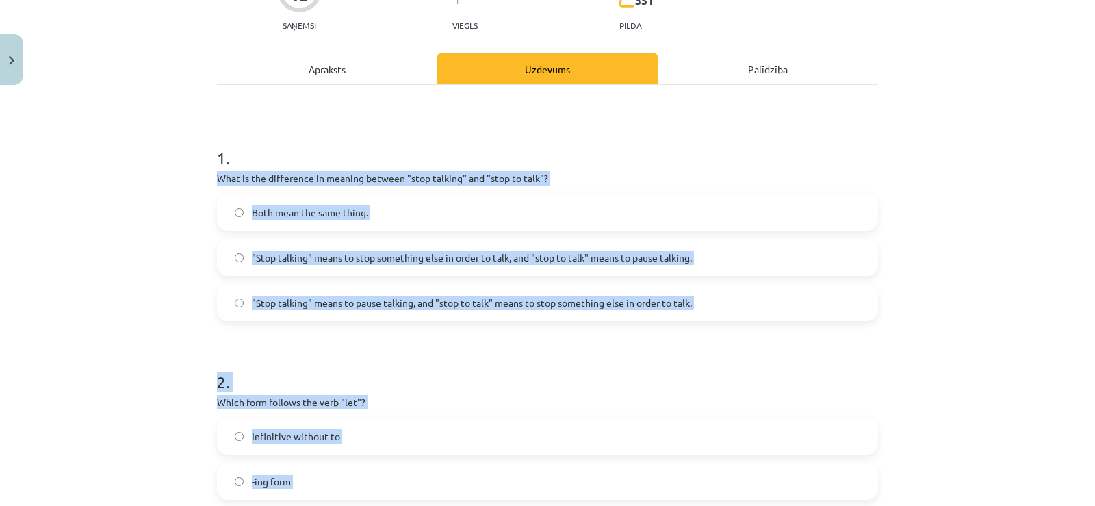
scroll to position [0, 0]
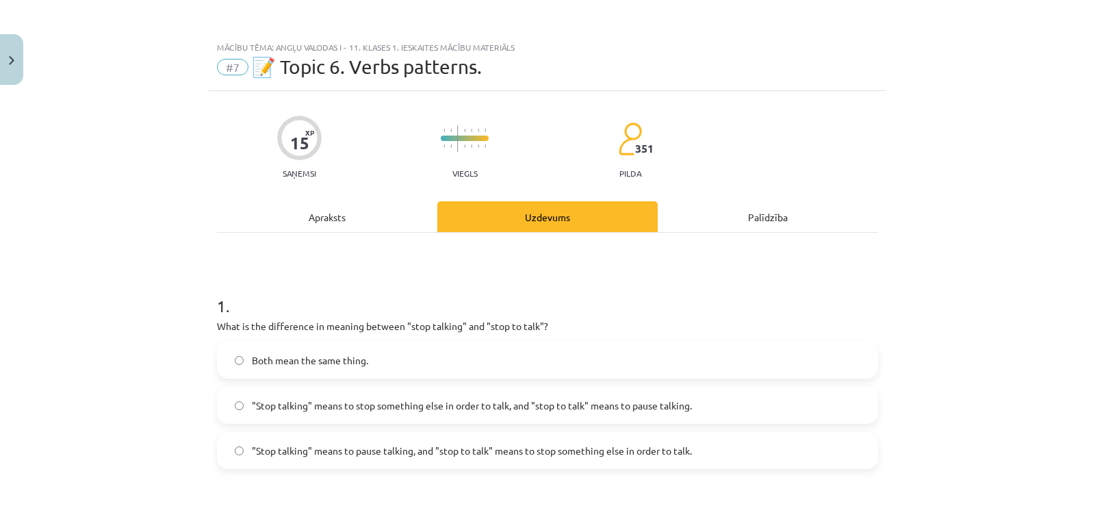
drag, startPoint x: 109, startPoint y: 204, endPoint x: 129, endPoint y: 210, distance: 21.4
click at [109, 203] on div "Mācību tēma: Angļu valodas i - 11. klases 1. ieskaites mācību materiāls #7 📝 To…" at bounding box center [547, 253] width 1095 height 506
click at [309, 399] on span ""Stop talking" means to stop something else in order to talk, and "stop to talk…" at bounding box center [472, 405] width 440 height 14
click at [576, 451] on span ""Stop talking" means to pause talking, and "stop to talk" means to stop somethi…" at bounding box center [472, 450] width 440 height 14
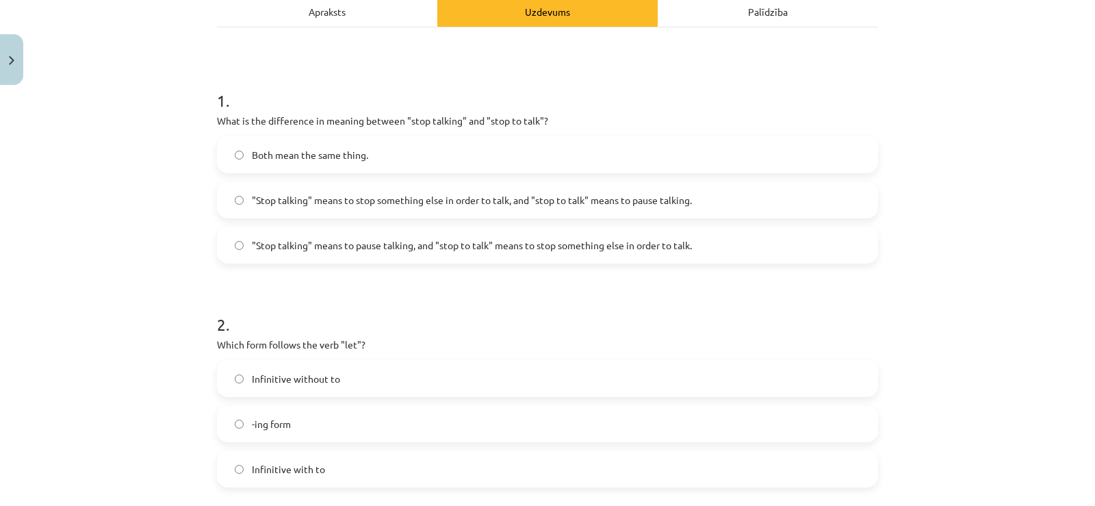
click at [339, 240] on span ""Stop talking" means to pause talking, and "stop to talk" means to stop somethi…" at bounding box center [472, 245] width 440 height 14
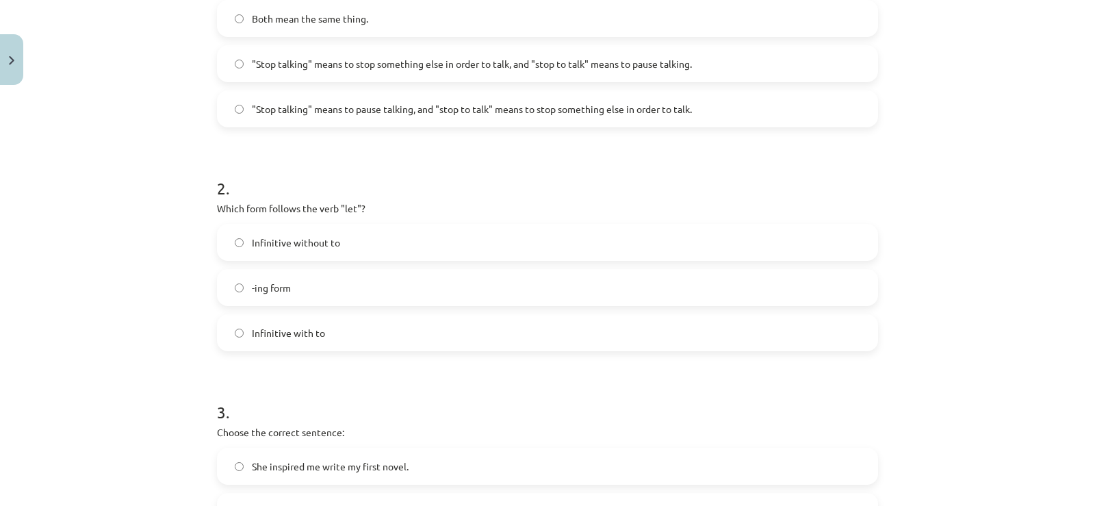
scroll to position [342, 0]
click at [358, 245] on label "Infinitive without to" at bounding box center [547, 241] width 658 height 34
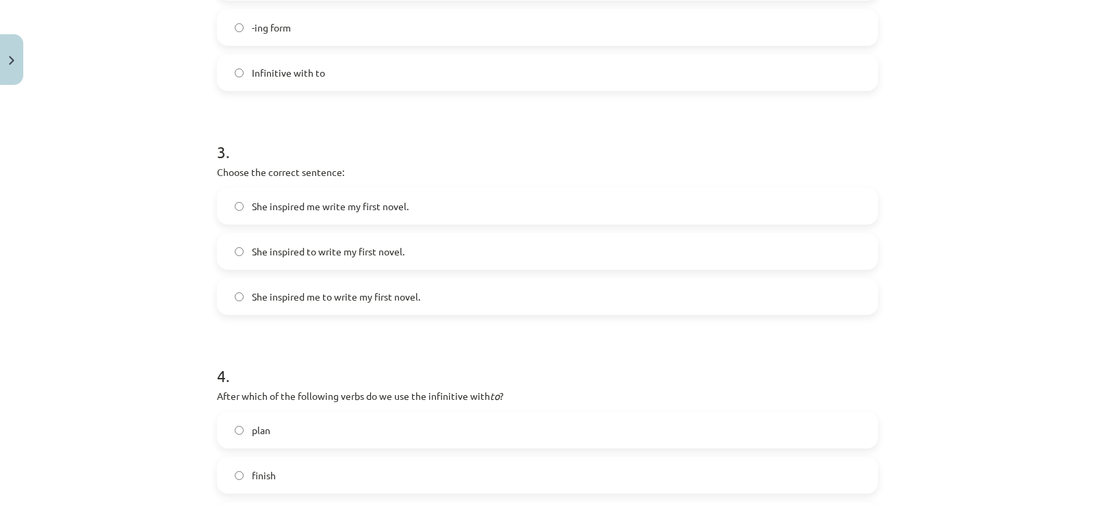
scroll to position [752, 0]
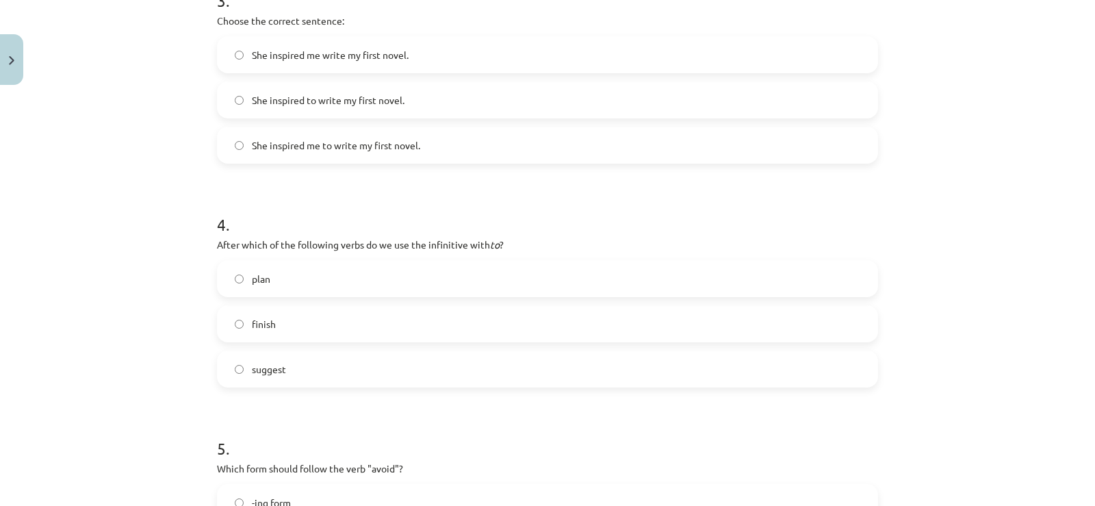
click at [353, 142] on span "She inspired me to write my first novel." at bounding box center [336, 145] width 168 height 14
click at [365, 146] on span "She inspired me to write my first novel." at bounding box center [336, 145] width 168 height 14
click at [267, 148] on span "She inspired me to write my first novel." at bounding box center [336, 145] width 168 height 14
click at [324, 278] on label "plan" at bounding box center [547, 278] width 658 height 34
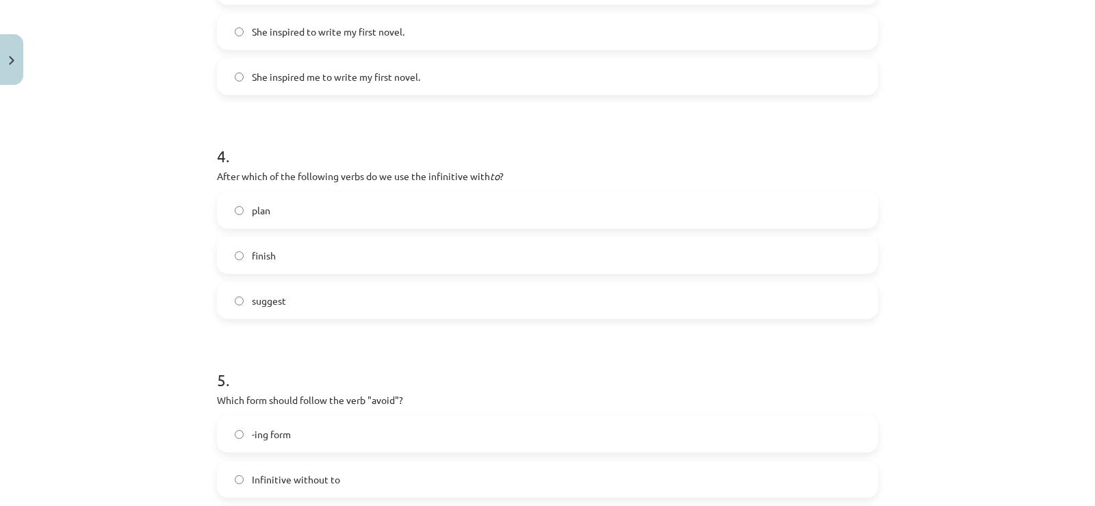
scroll to position [958, 0]
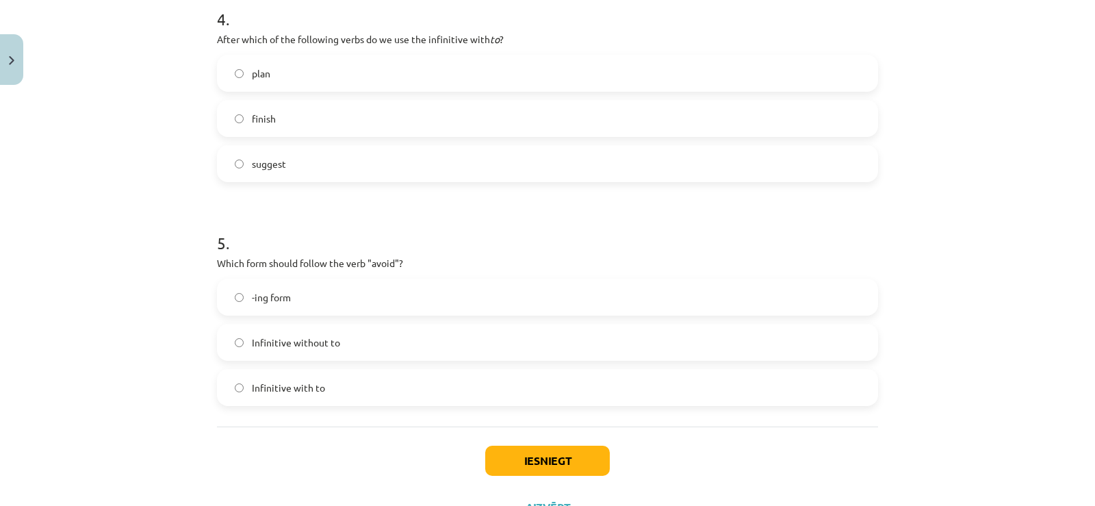
click at [357, 301] on label "-ing form" at bounding box center [547, 297] width 658 height 34
drag, startPoint x: 573, startPoint y: 456, endPoint x: 549, endPoint y: 387, distance: 73.1
click at [568, 449] on button "Iesniegt" at bounding box center [547, 460] width 125 height 30
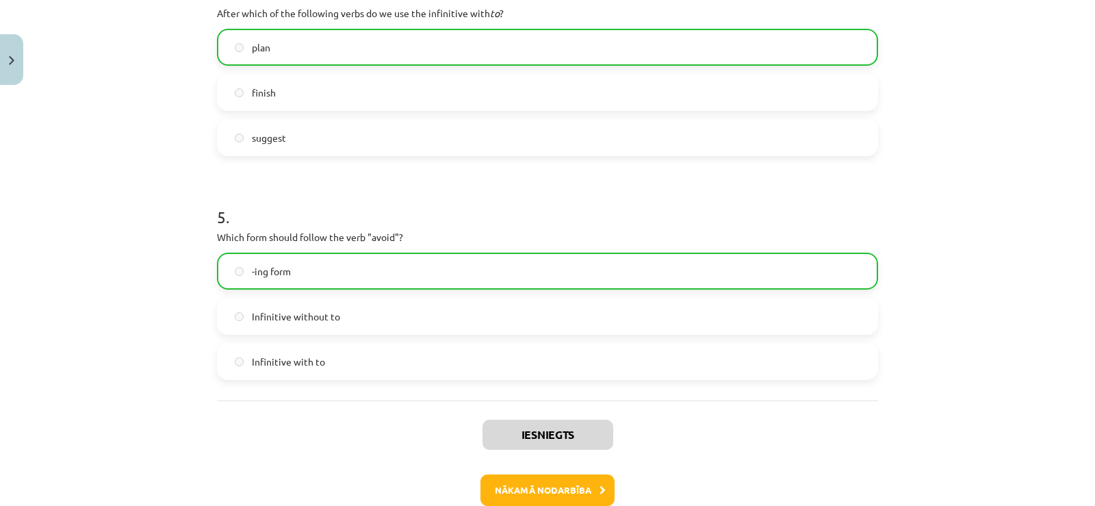
scroll to position [1060, 0]
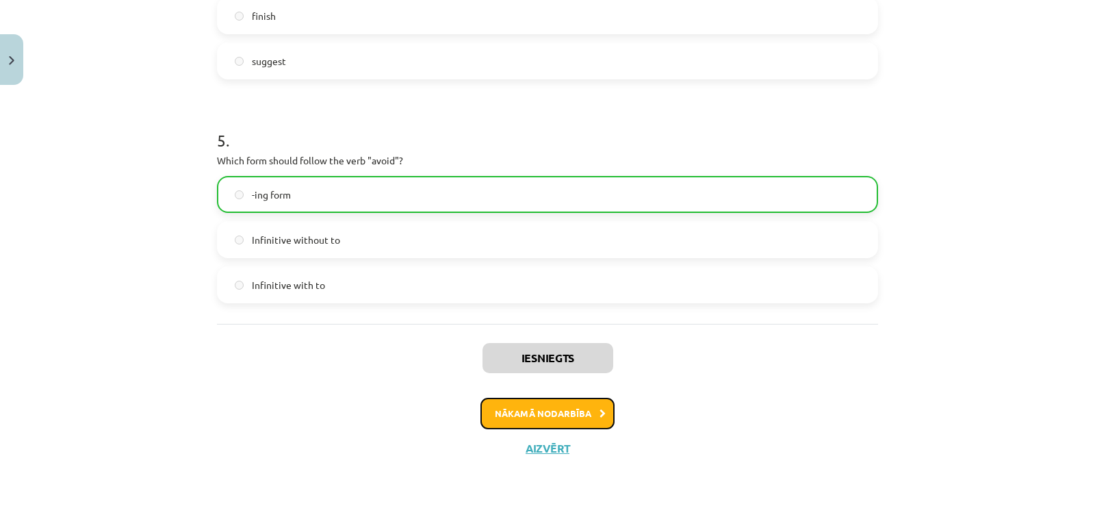
click at [571, 404] on button "Nākamā nodarbība" at bounding box center [547, 412] width 134 height 31
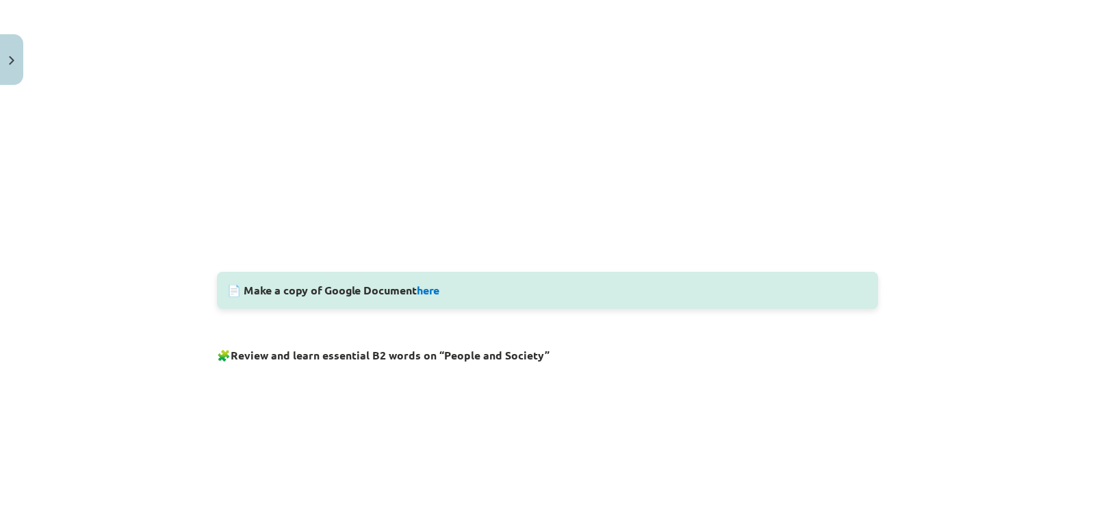
scroll to position [513, 0]
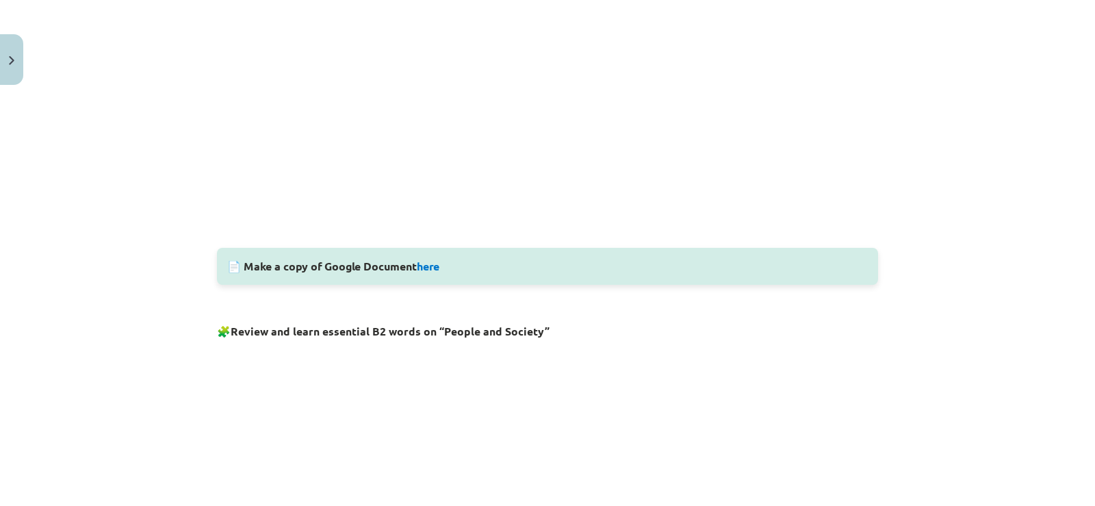
click at [228, 265] on div "📄 Make a copy of Google Document here" at bounding box center [547, 266] width 661 height 37
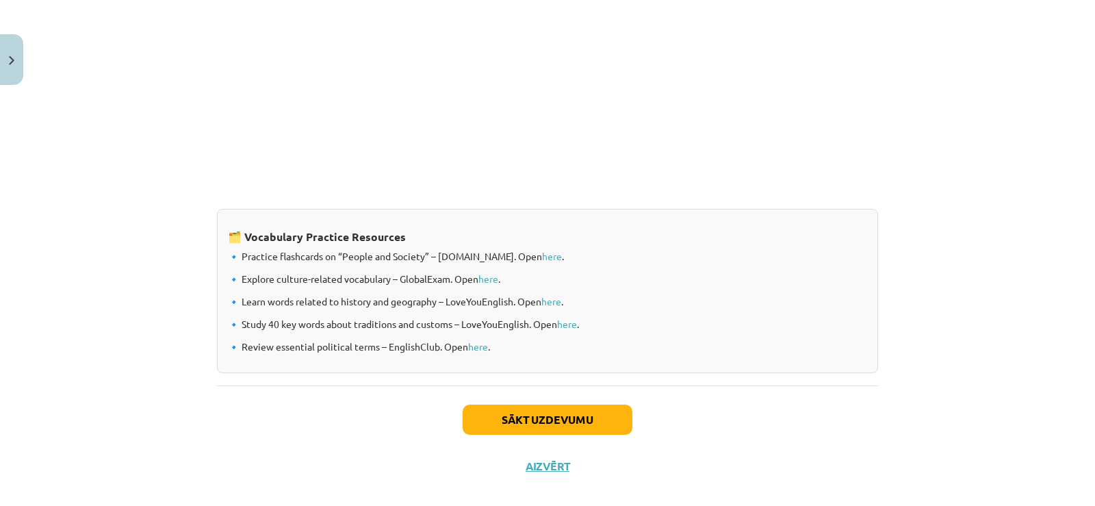
scroll to position [1110, 0]
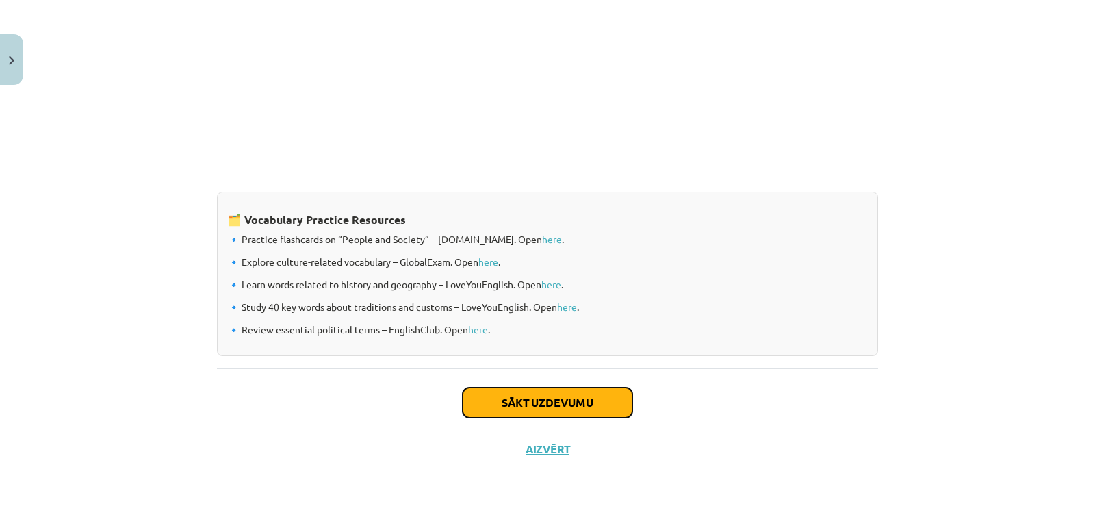
drag, startPoint x: 508, startPoint y: 397, endPoint x: 455, endPoint y: 361, distance: 64.3
click at [493, 393] on button "Sākt uzdevumu" at bounding box center [547, 402] width 170 height 30
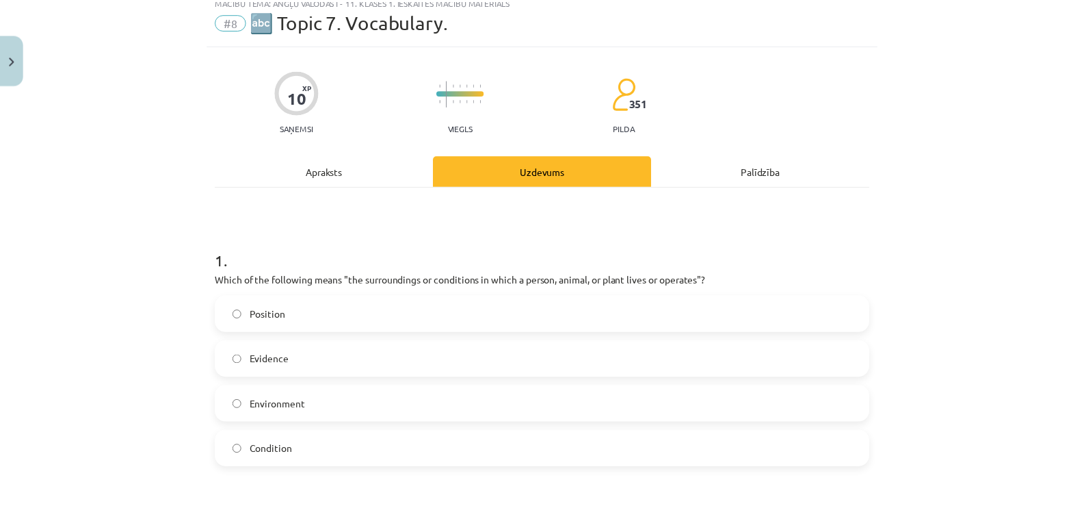
scroll to position [34, 0]
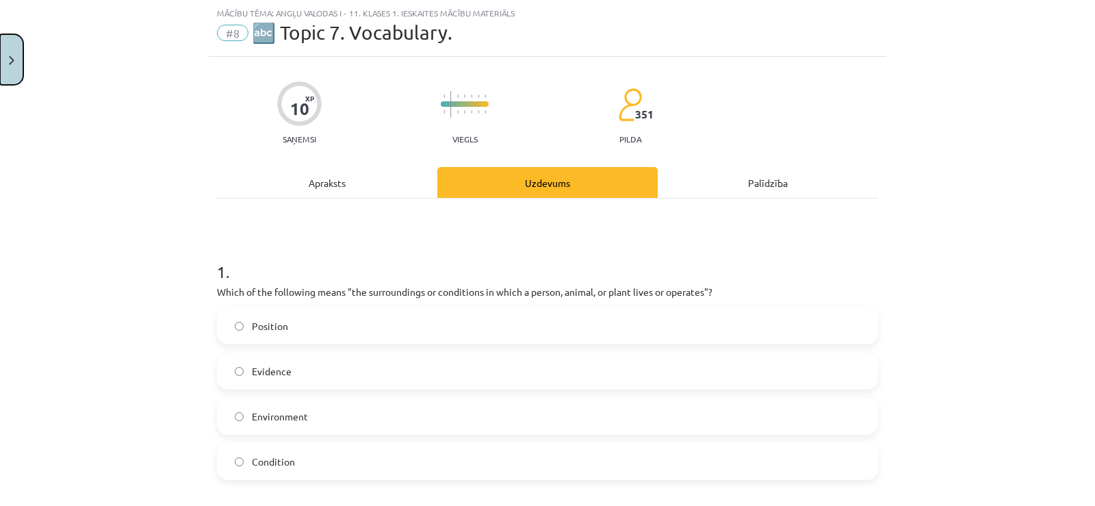
click at [0, 66] on button "Close" at bounding box center [11, 59] width 23 height 51
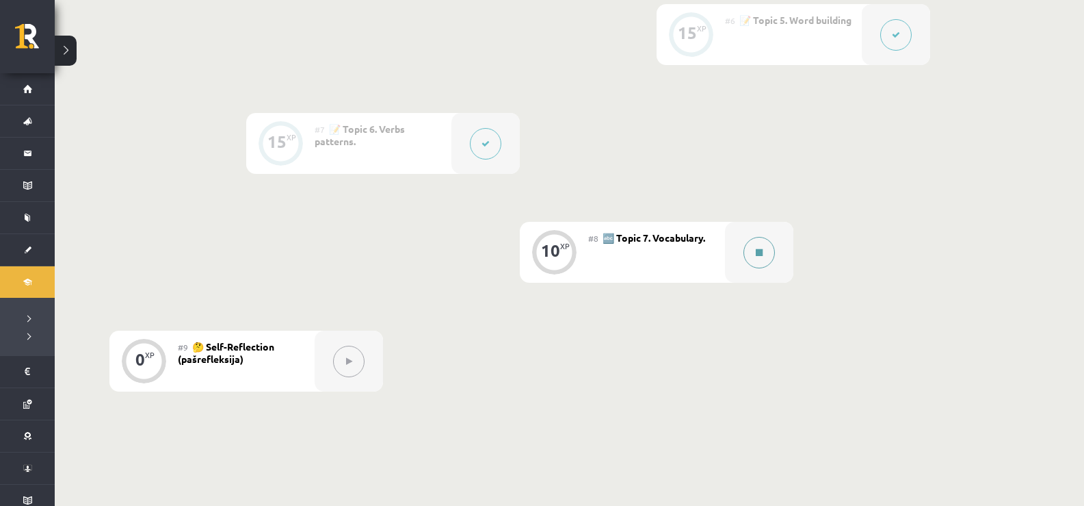
scroll to position [958, 0]
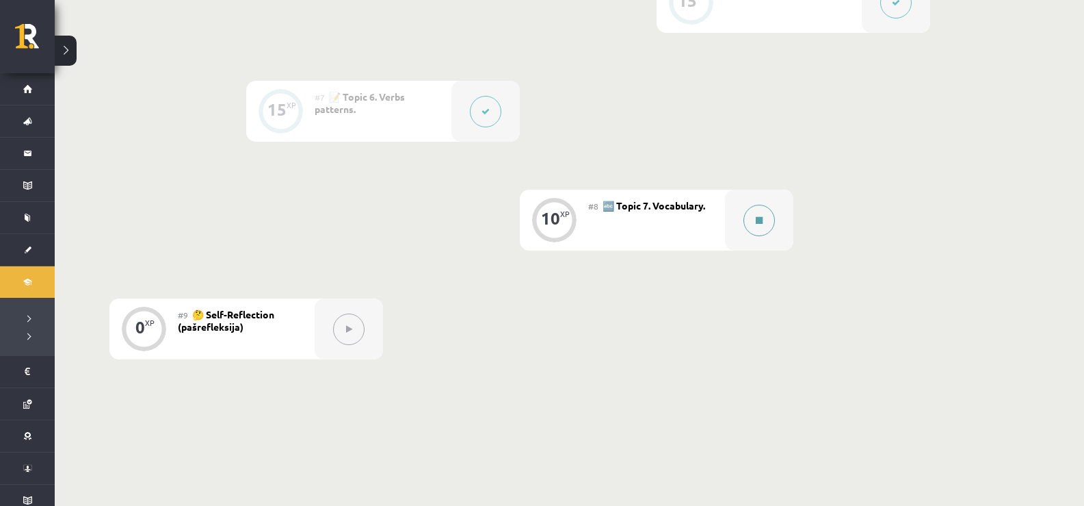
click at [744, 223] on button at bounding box center [759, 220] width 31 height 31
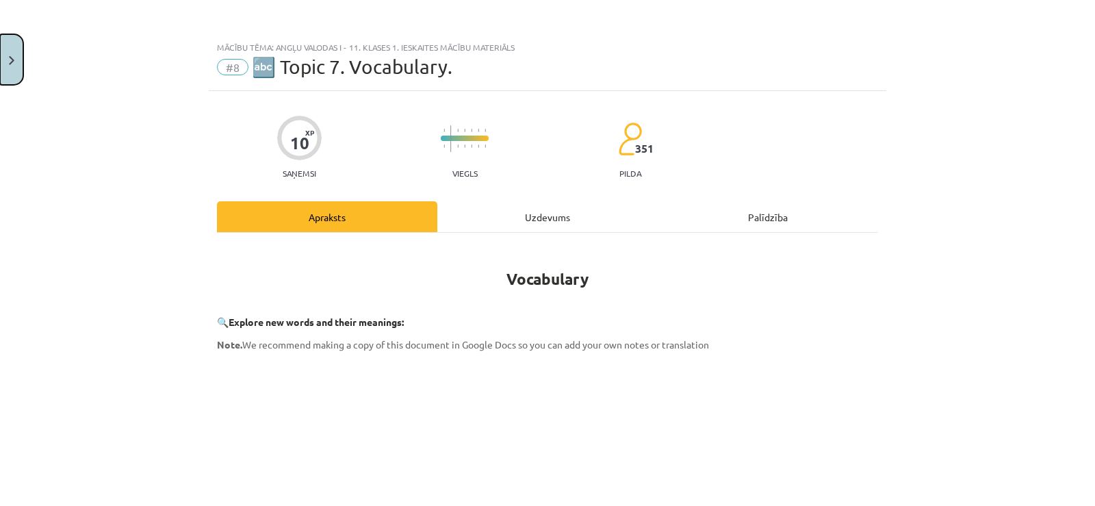
click at [0, 70] on button "Close" at bounding box center [11, 59] width 23 height 51
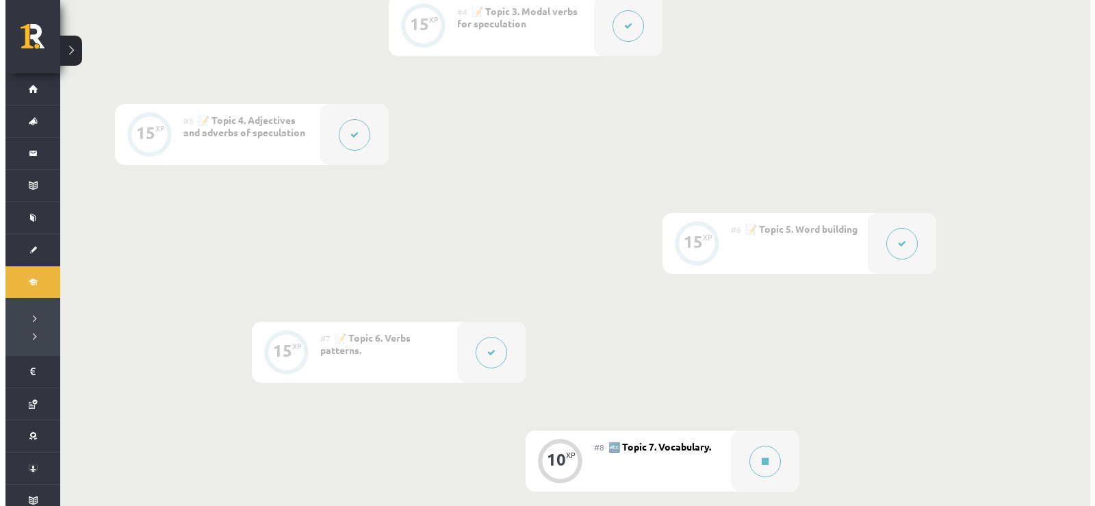
scroll to position [889, 0]
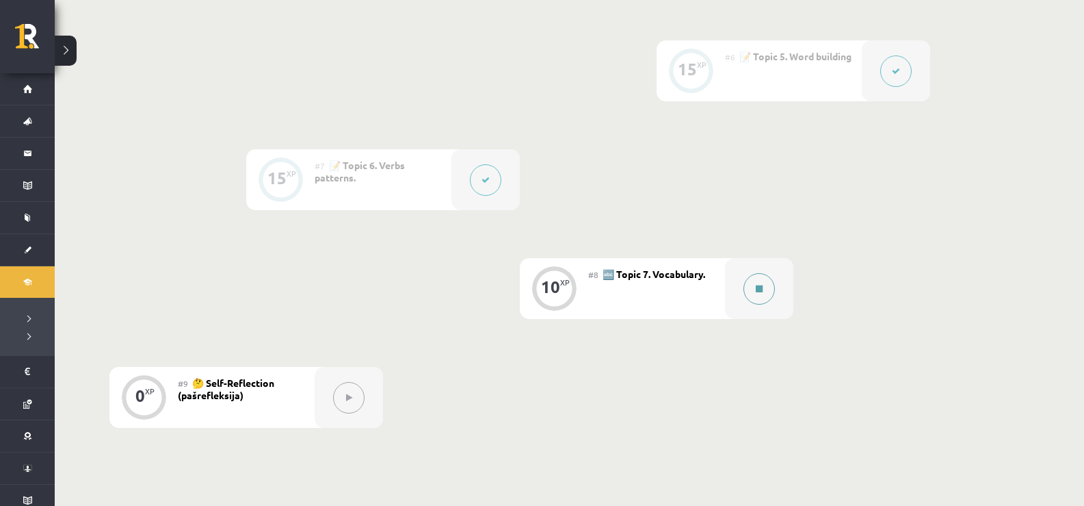
drag, startPoint x: 768, startPoint y: 291, endPoint x: 761, endPoint y: 280, distance: 12.9
click at [761, 280] on button at bounding box center [759, 288] width 31 height 31
